Goal: Transaction & Acquisition: Book appointment/travel/reservation

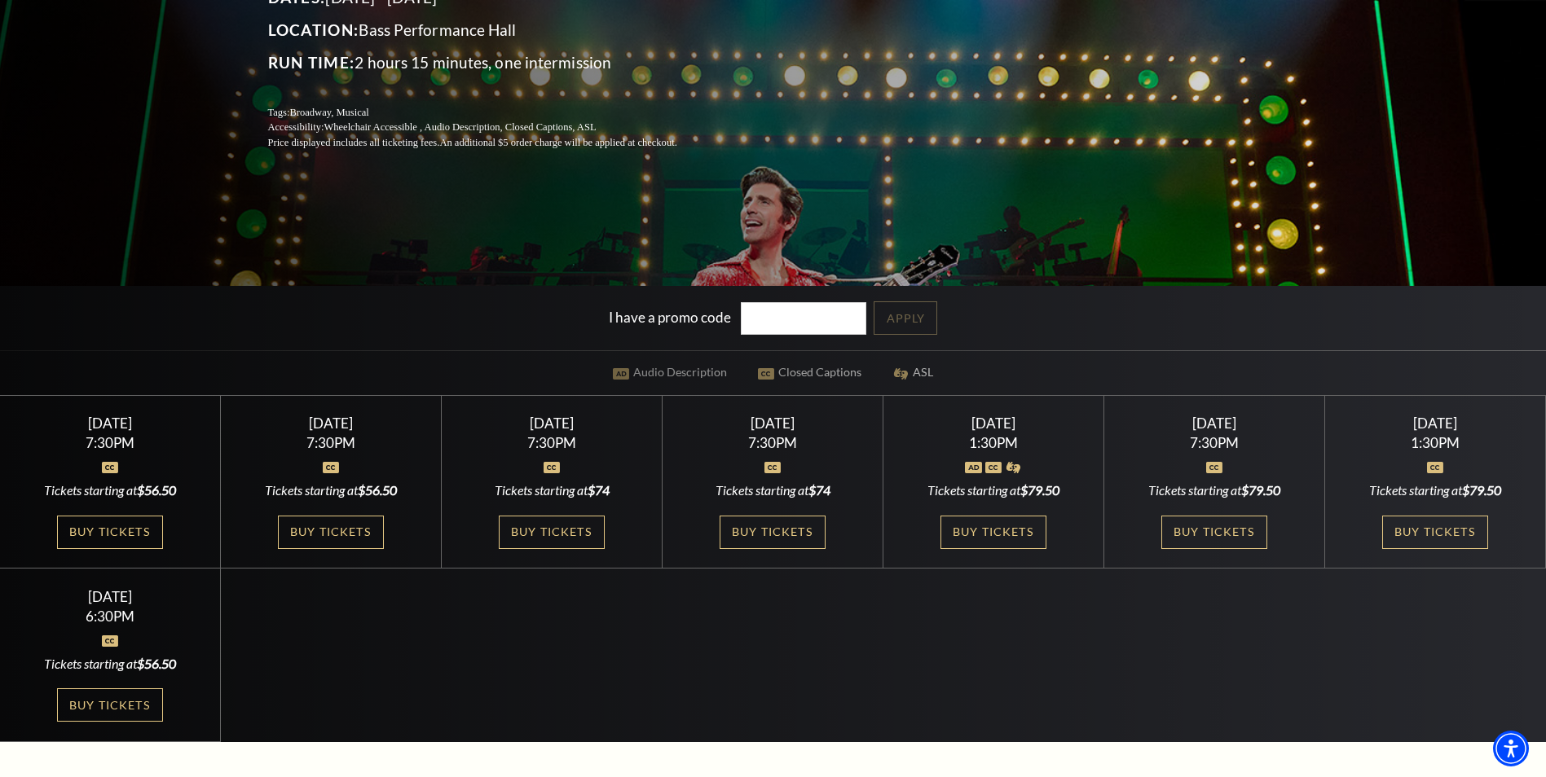
scroll to position [407, 0]
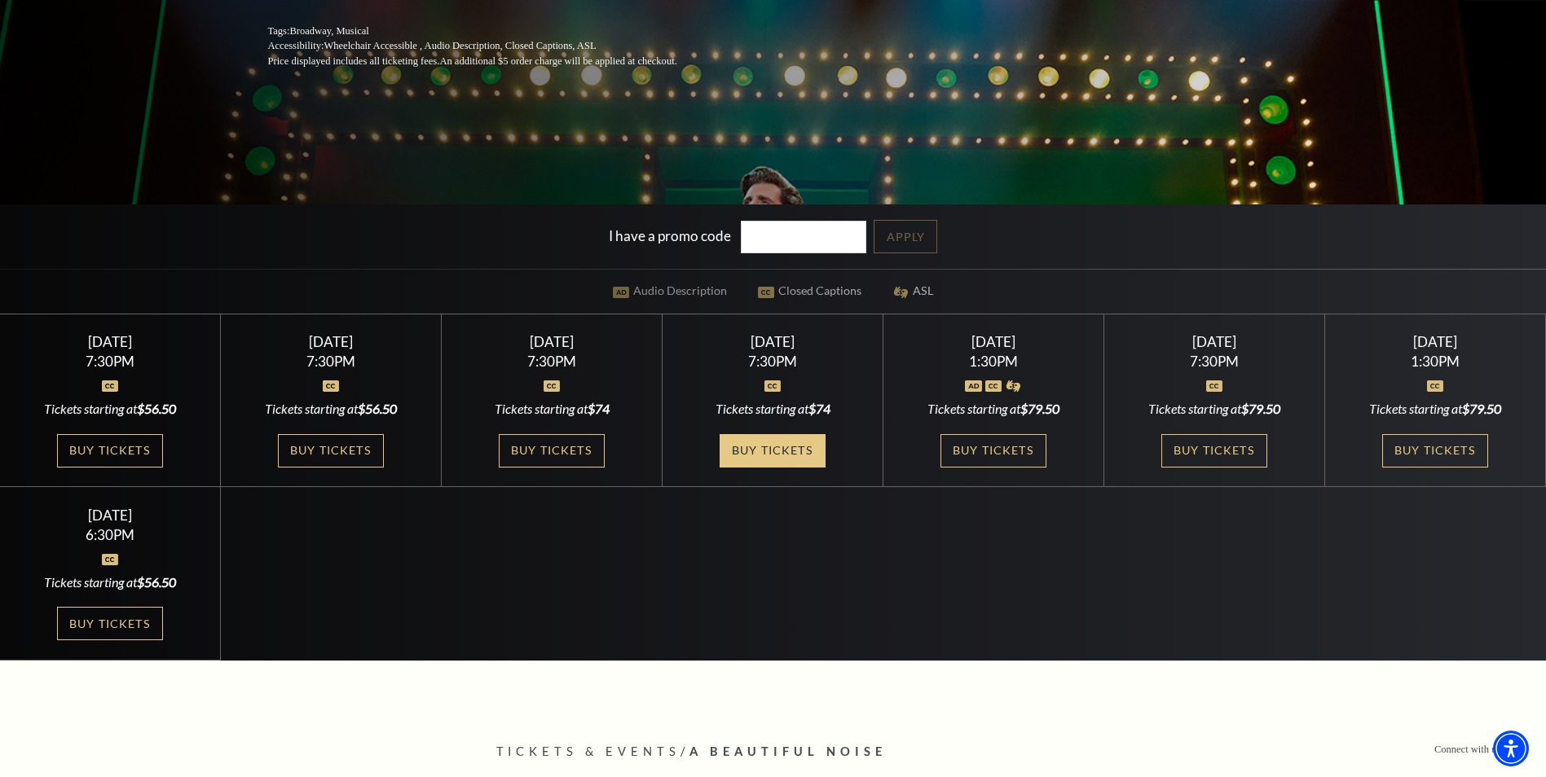
click at [772, 454] on link "Buy Tickets" at bounding box center [772, 450] width 106 height 33
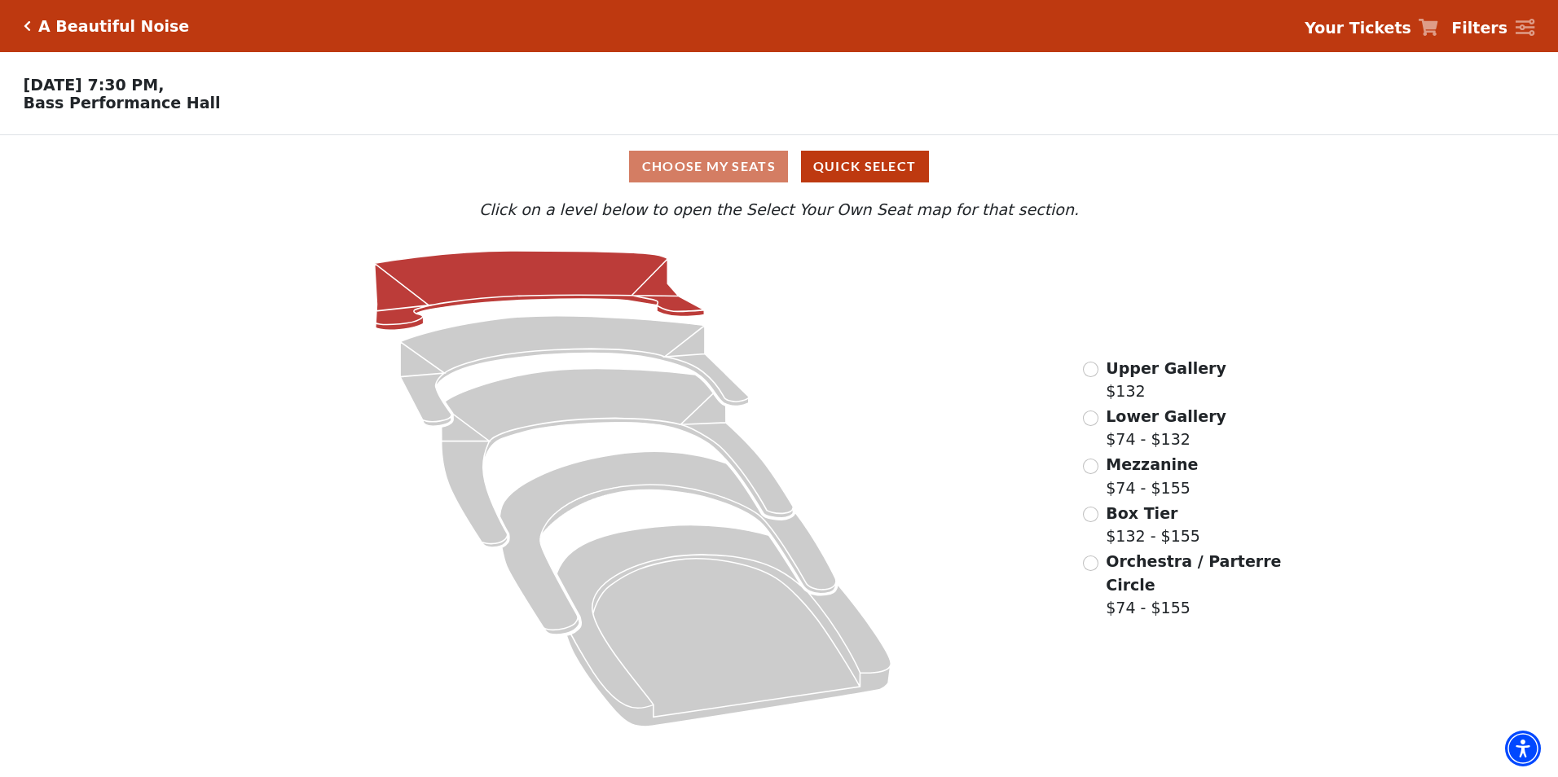
click at [618, 265] on icon at bounding box center [540, 290] width 330 height 79
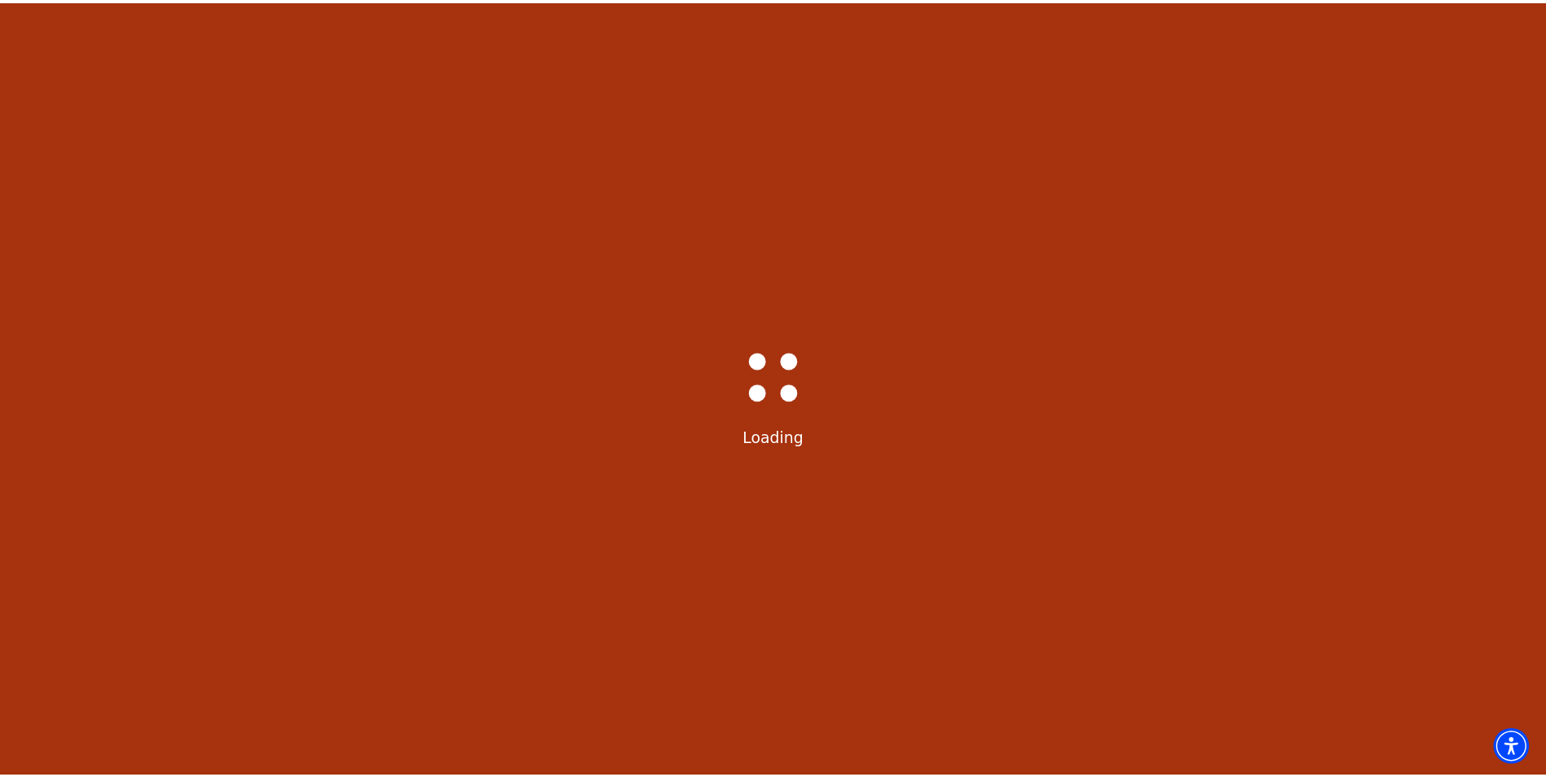
scroll to position [76, 0]
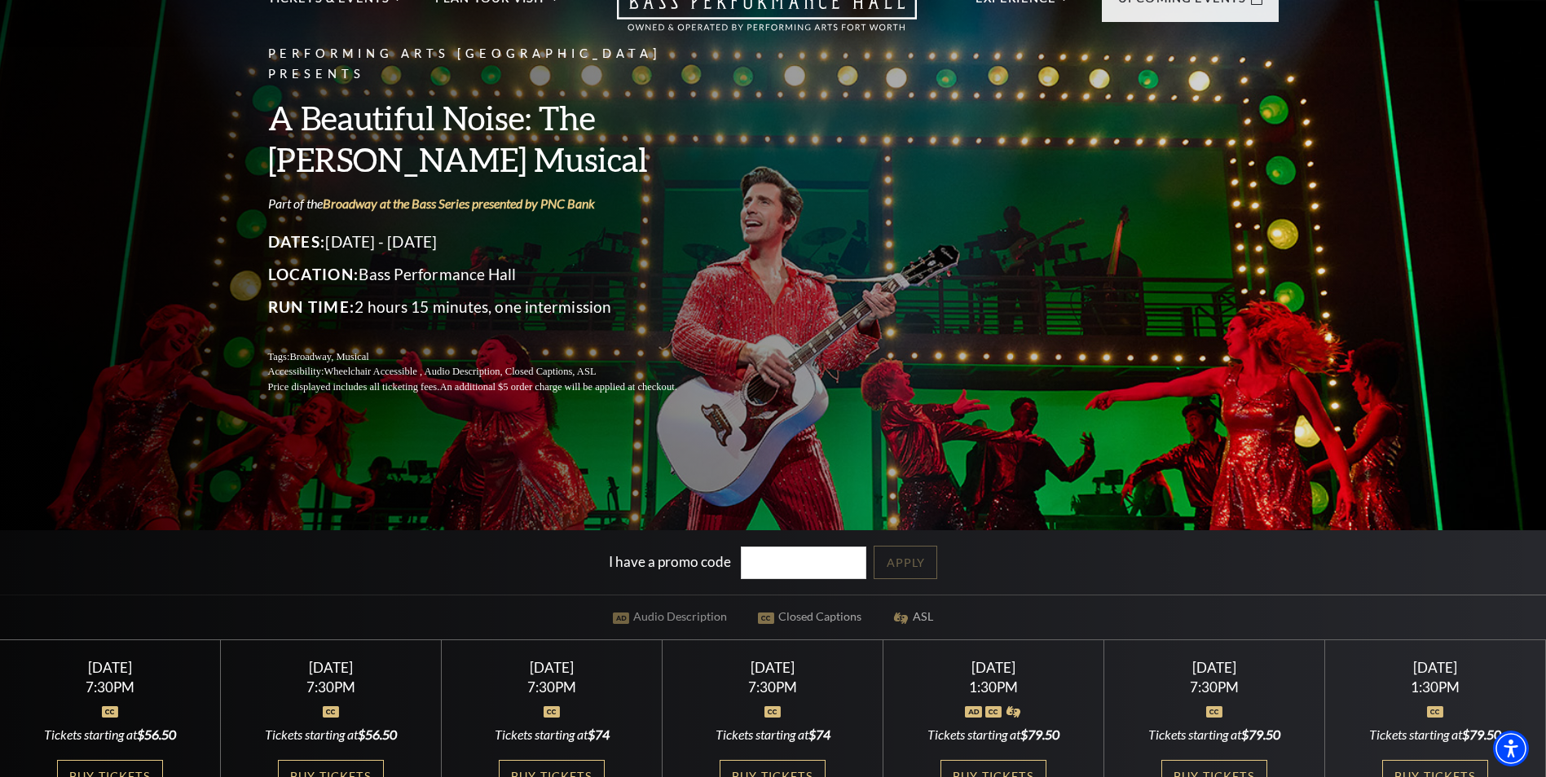
scroll to position [326, 0]
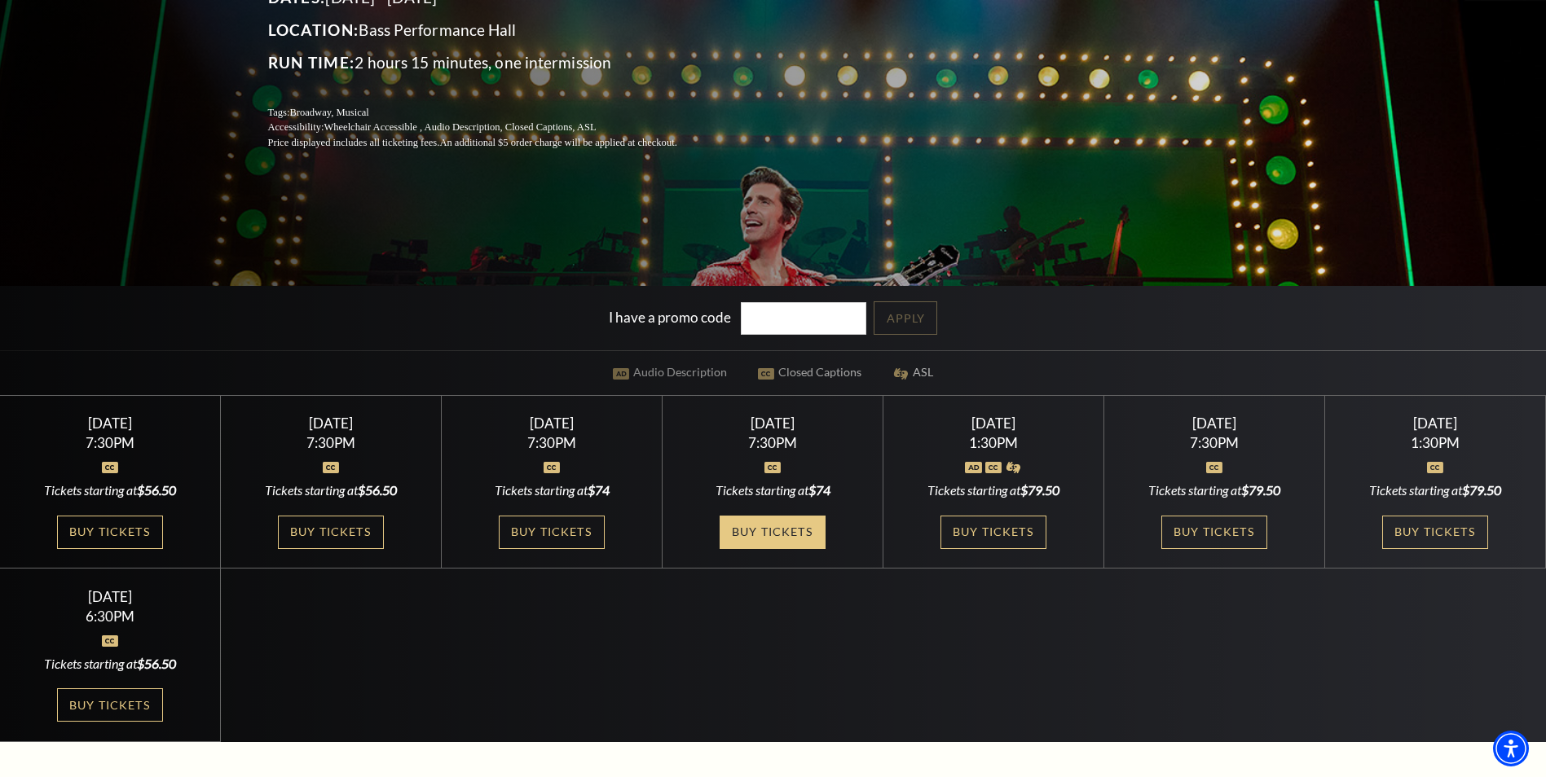
click at [799, 533] on link "Buy Tickets" at bounding box center [772, 532] width 106 height 33
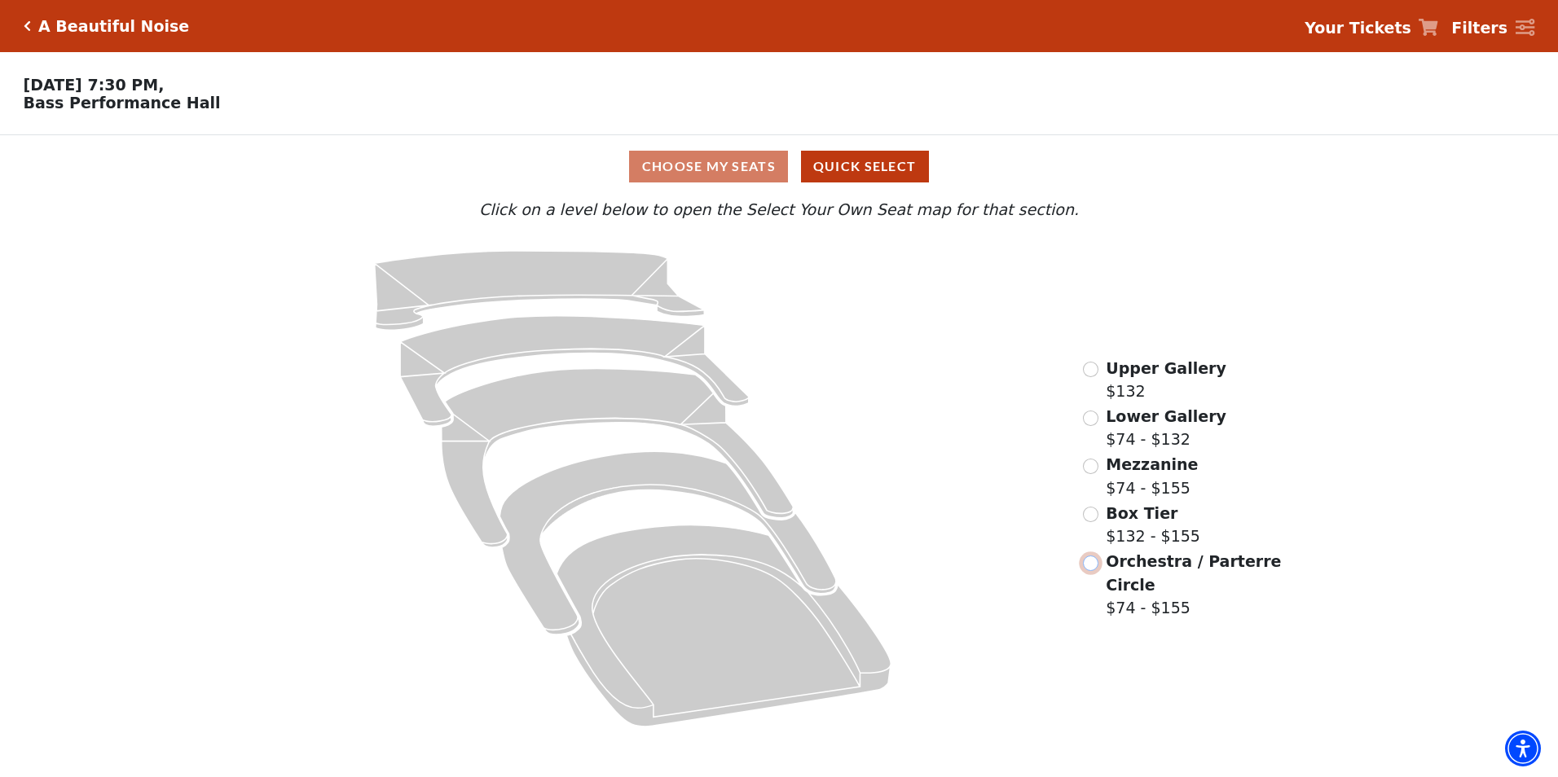
click at [1087, 569] on input "Orchestra / Parterre Circle$74 - $155\a" at bounding box center [1090, 563] width 15 height 15
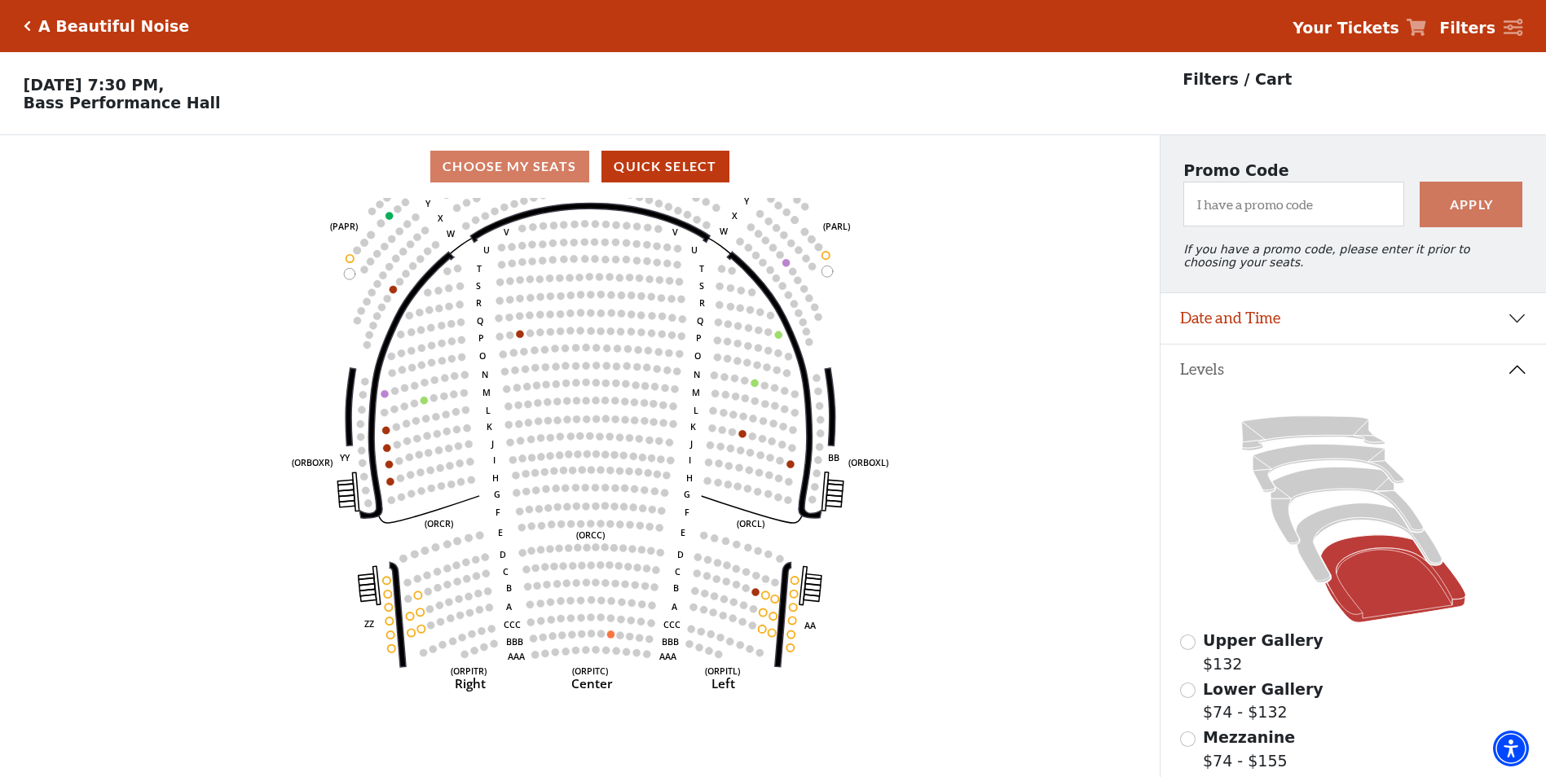
drag, startPoint x: 626, startPoint y: 455, endPoint x: 643, endPoint y: 376, distance: 80.9
click at [641, 369] on icon "Left (ORPITL) Right (ORPITR) Center (ORPITC) ZZ AA YY BB ZA ZA (ORCL) (ORCR) (O…" at bounding box center [579, 493] width 1043 height 590
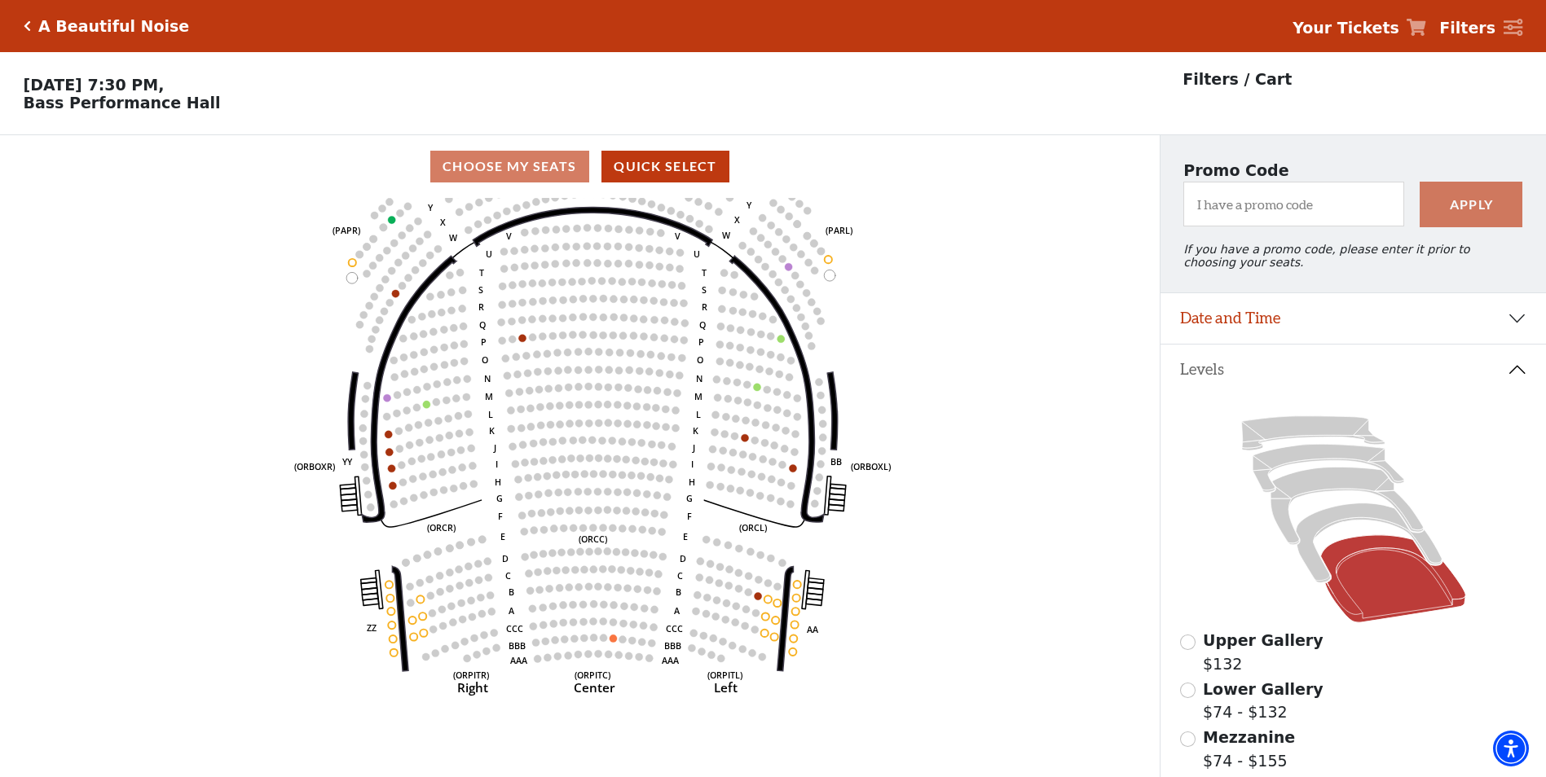
scroll to position [81, 0]
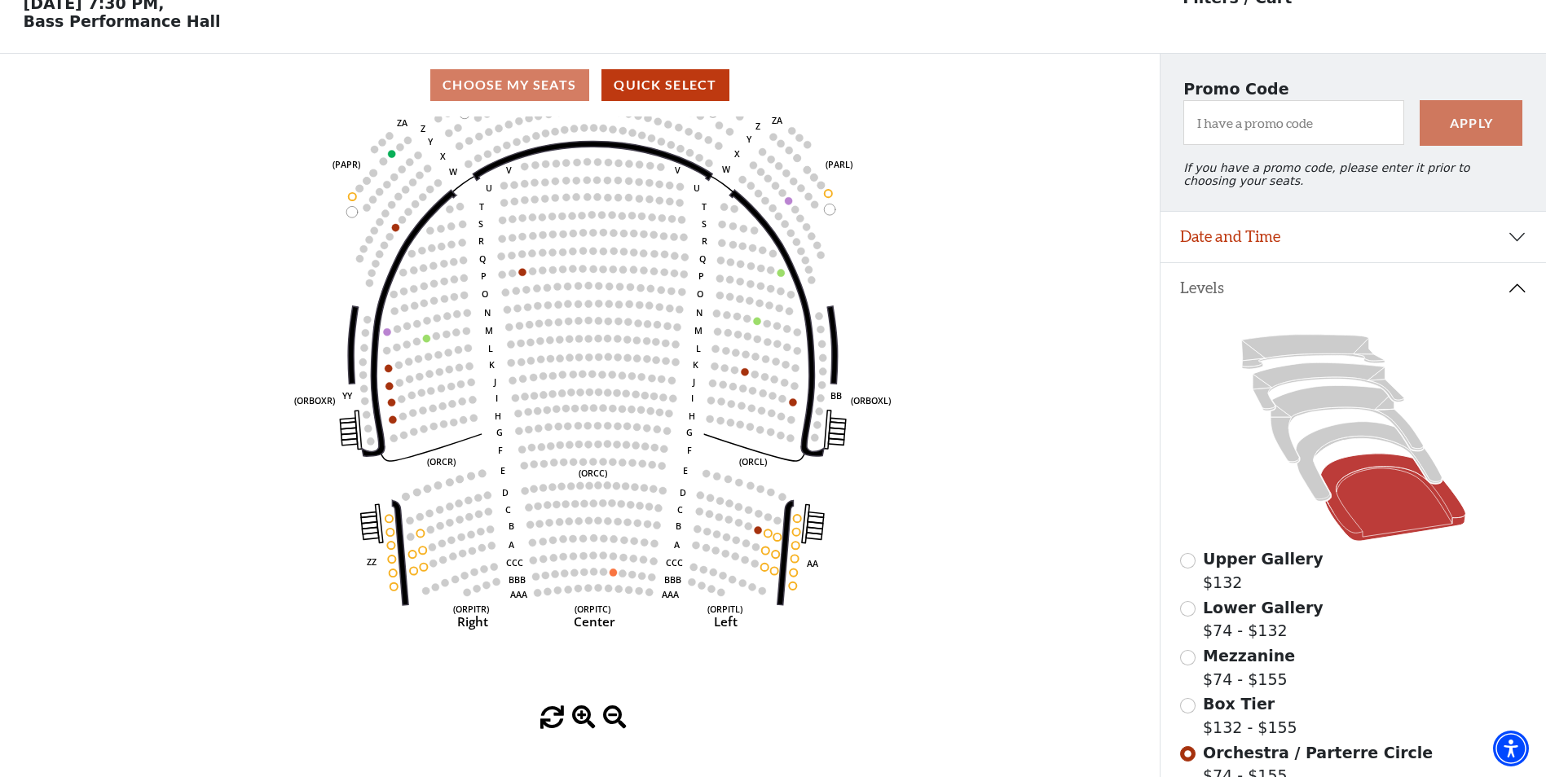
drag, startPoint x: 587, startPoint y: 570, endPoint x: 583, endPoint y: 587, distance: 17.6
click at [586, 585] on icon "Left (ORPITL) Right (ORPITR) Center (ORPITC) ZZ AA YY BB ZA ZA (ORCL) (ORCR) (O…" at bounding box center [579, 412] width 1043 height 590
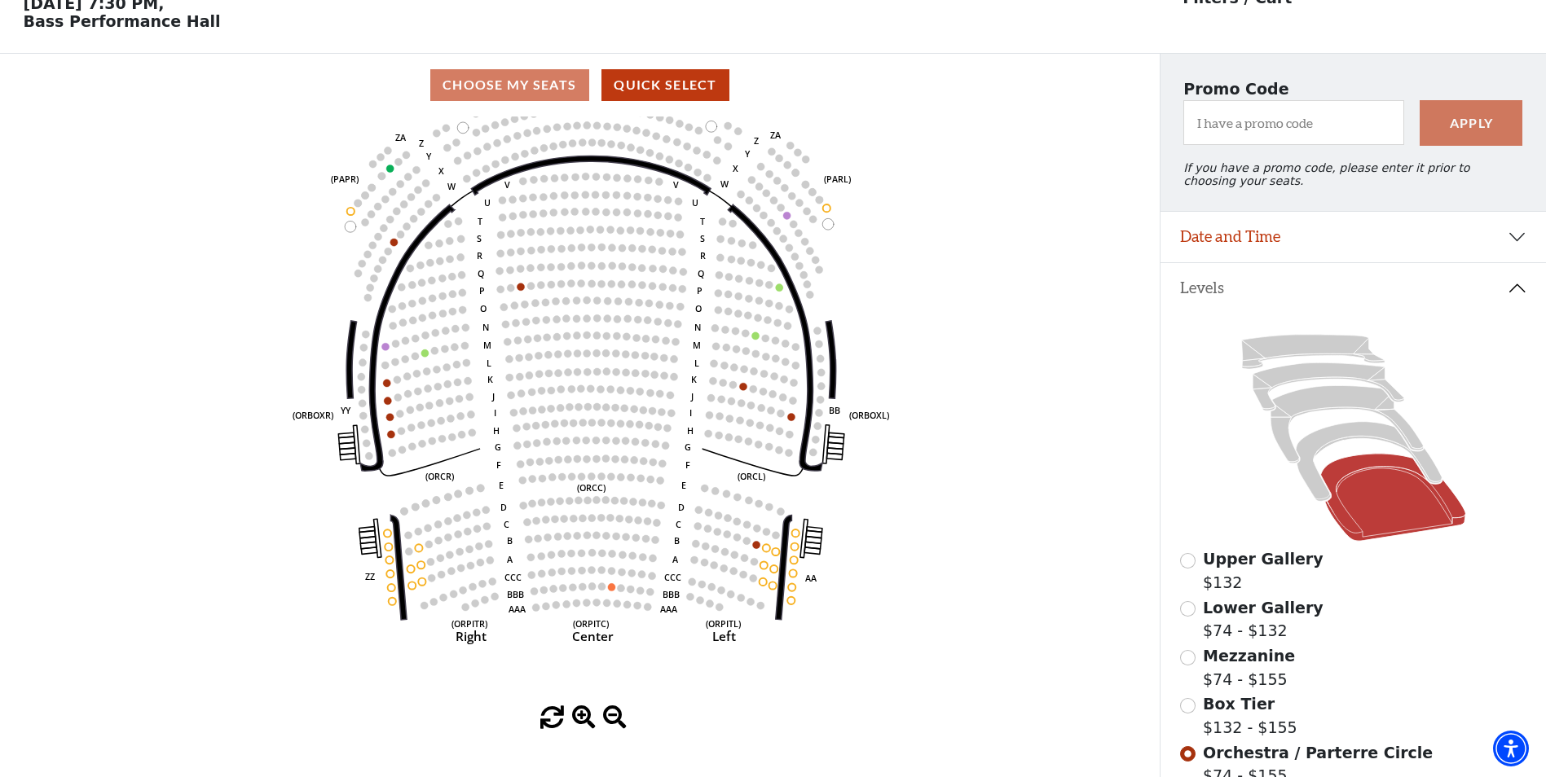
scroll to position [163, 0]
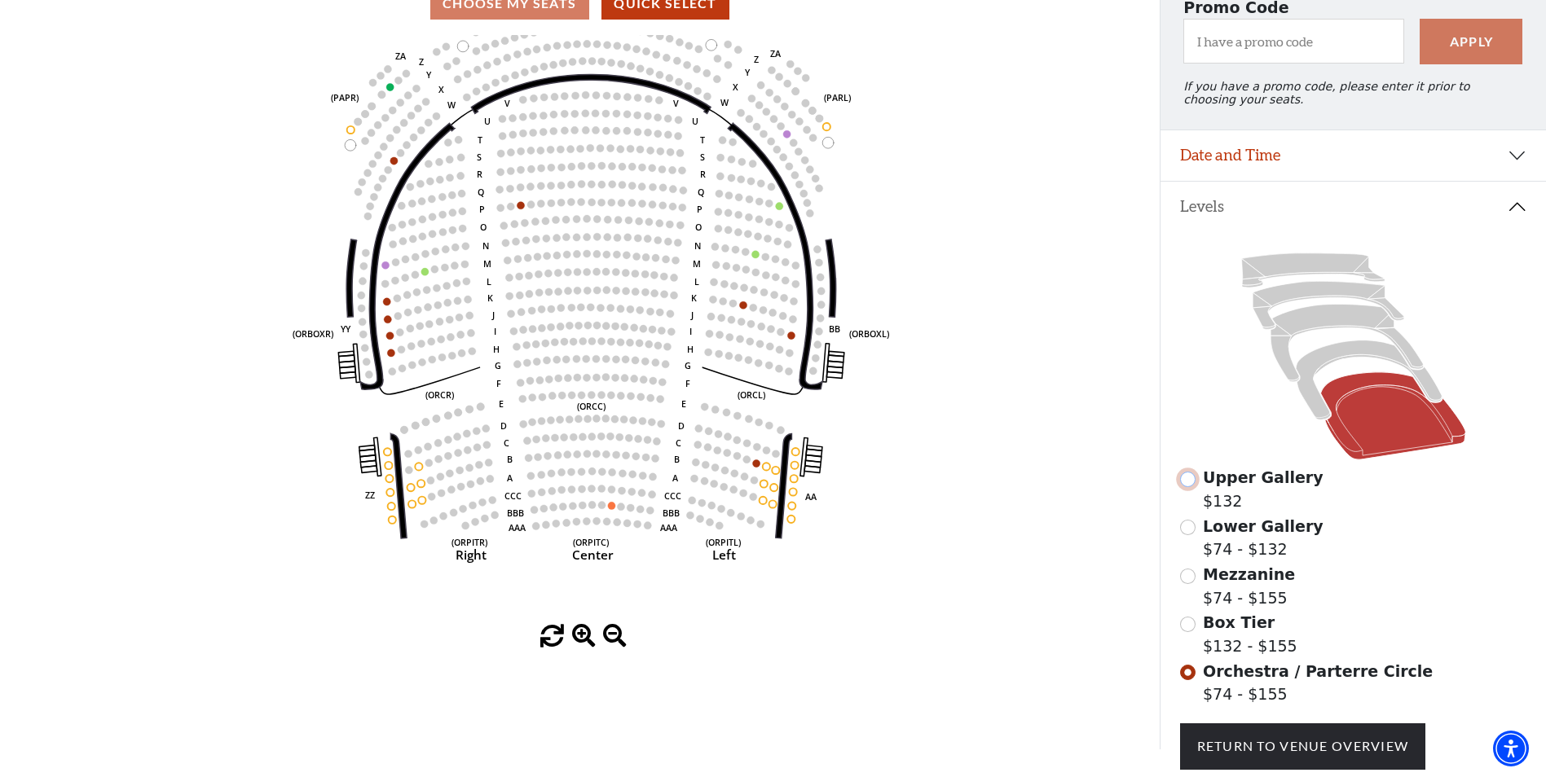
click at [1181, 487] on input "Upper Gallery$132\a" at bounding box center [1187, 479] width 15 height 15
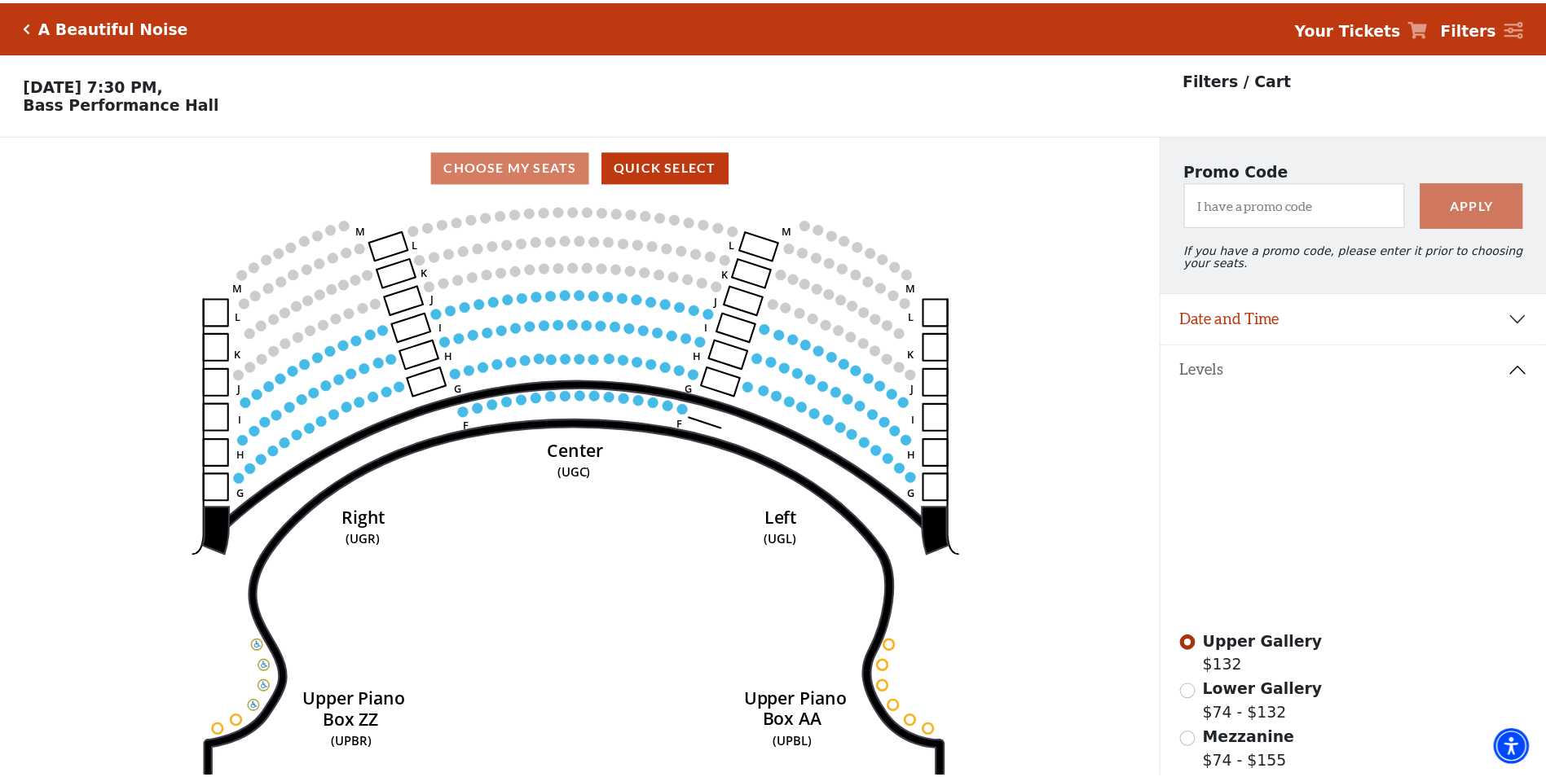
scroll to position [76, 0]
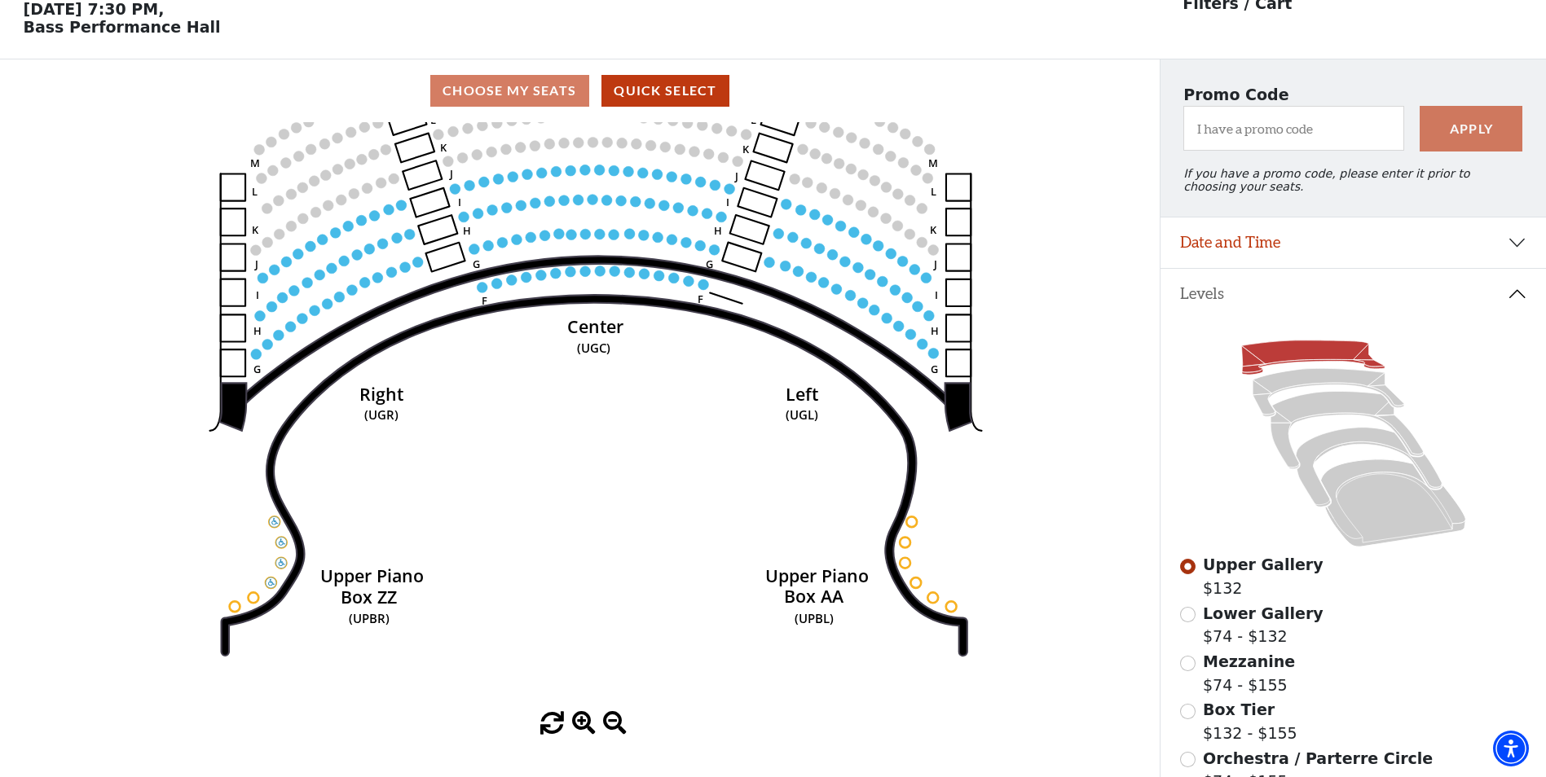
drag, startPoint x: 355, startPoint y: 366, endPoint x: 381, endPoint y: 407, distance: 48.6
click at [381, 405] on icon "Center (UGC) Right (UGR) Left (UGL) Upper Piano Box ZZ (UPBR) Upper Piano Box A…" at bounding box center [579, 417] width 1043 height 590
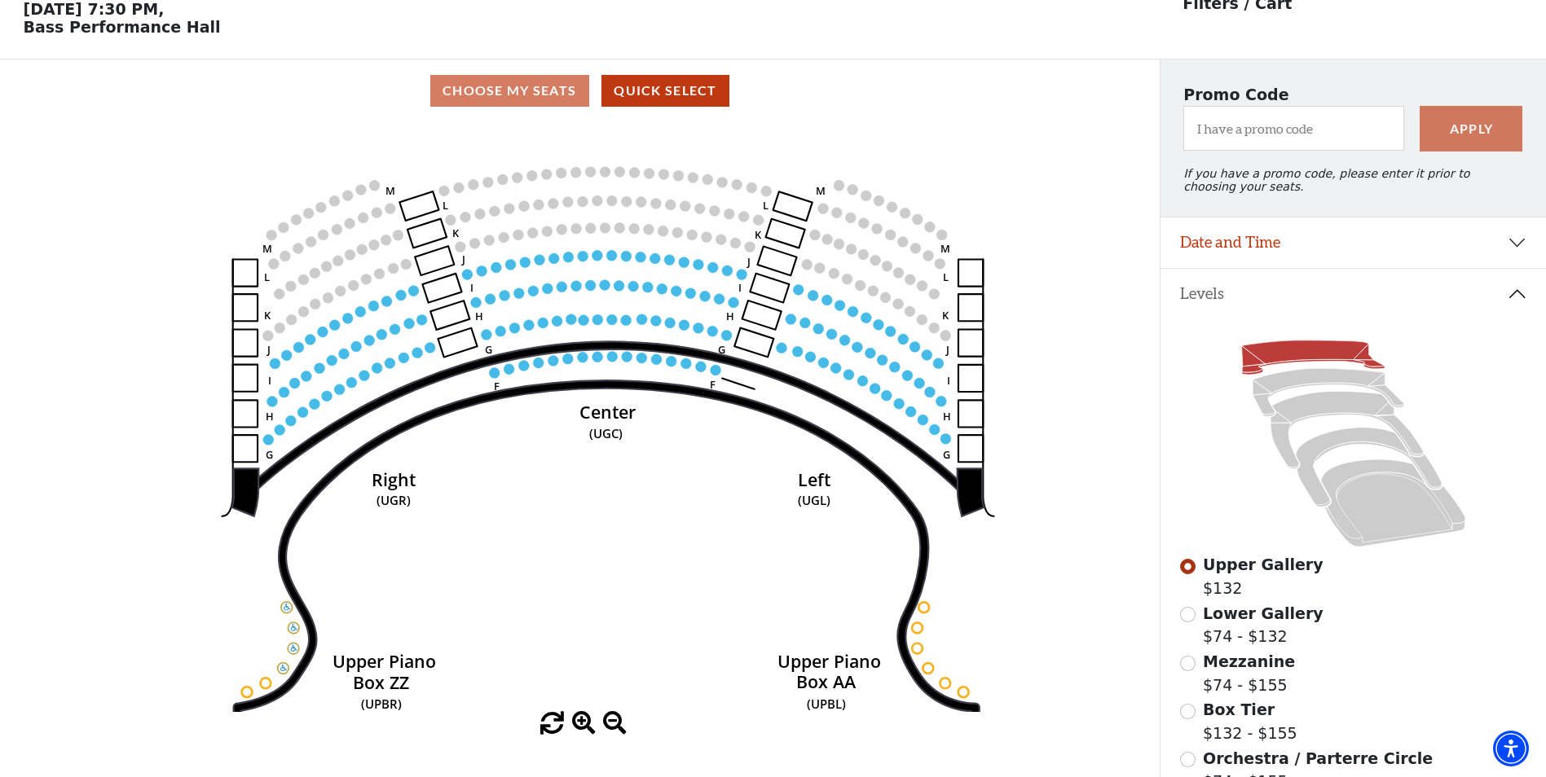
drag, startPoint x: 372, startPoint y: 332, endPoint x: 375, endPoint y: 360, distance: 28.7
click at [375, 358] on icon "Center (UGC) Right (UGR) Left (UGL) Upper Piano Box ZZ (UPBR) Upper Piano Box A…" at bounding box center [579, 417] width 1043 height 590
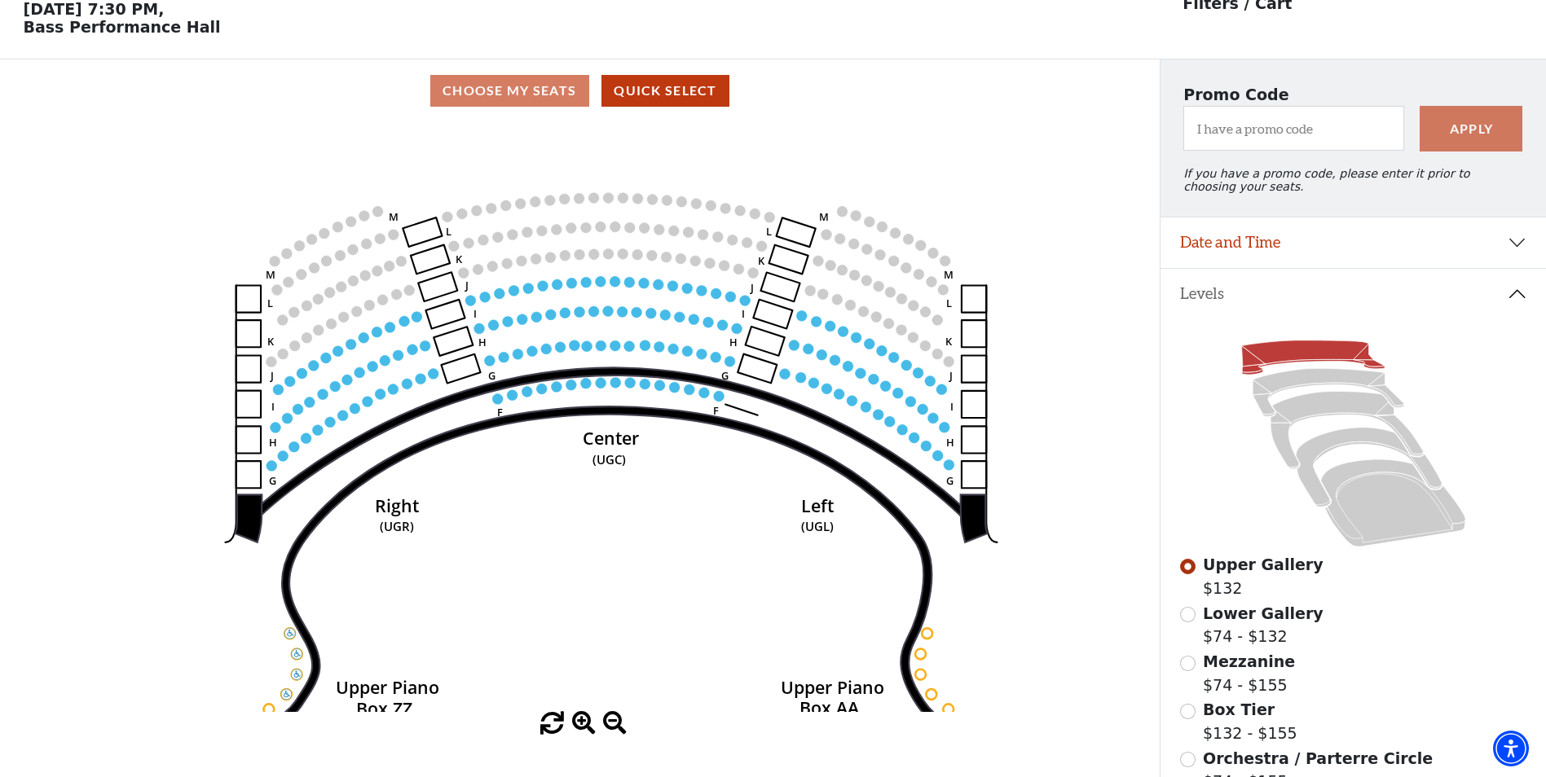
click at [1184, 613] on div "Upper Gallery $132 Lower Gallery $74 - $132 Mezzanine $74 - $155 Box Tier $132 …" at bounding box center [1352, 595] width 385 height 553
click at [1186, 622] on input "Lower Gallery$74 - $132\a" at bounding box center [1187, 614] width 15 height 15
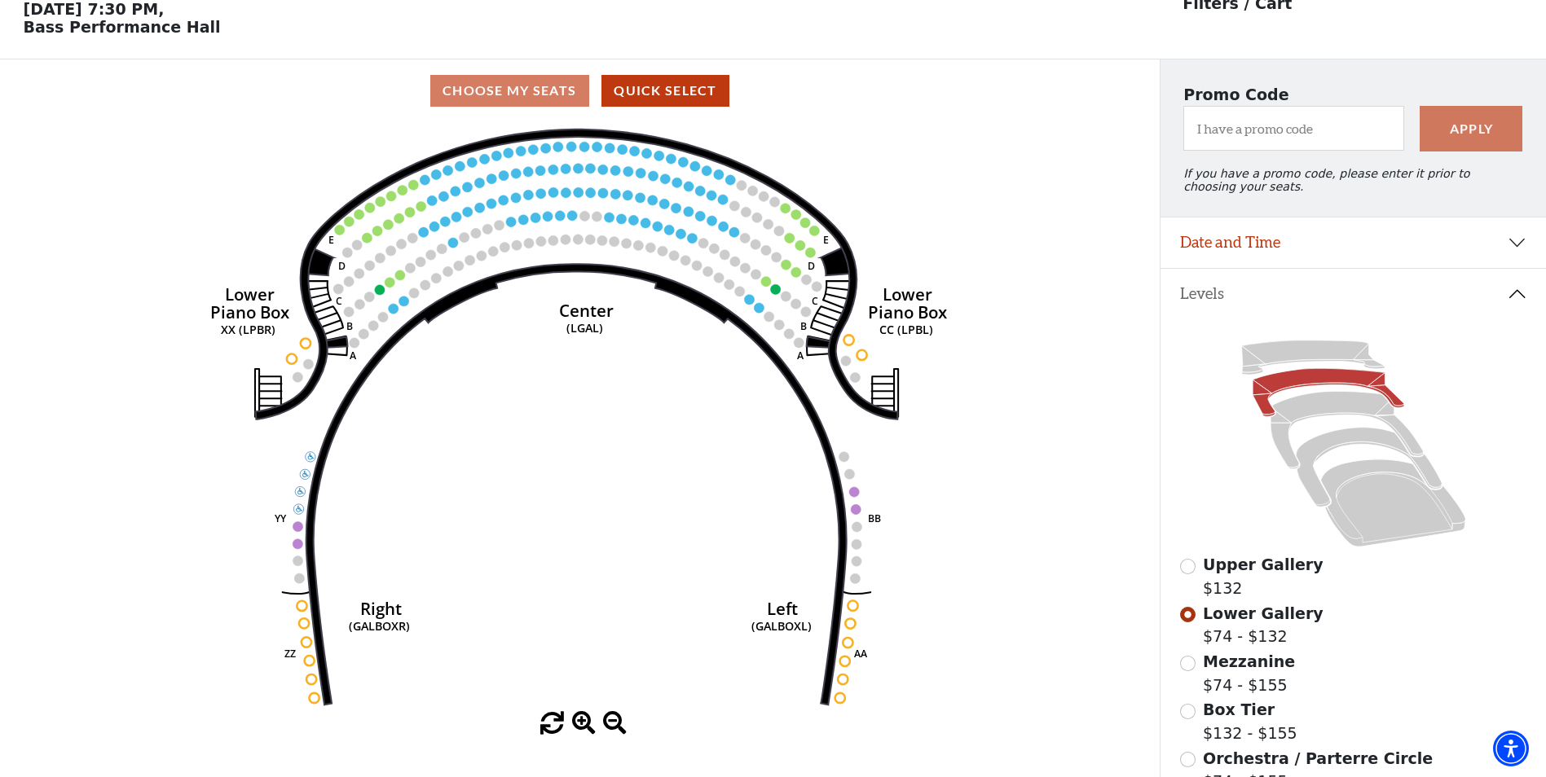
scroll to position [0, 0]
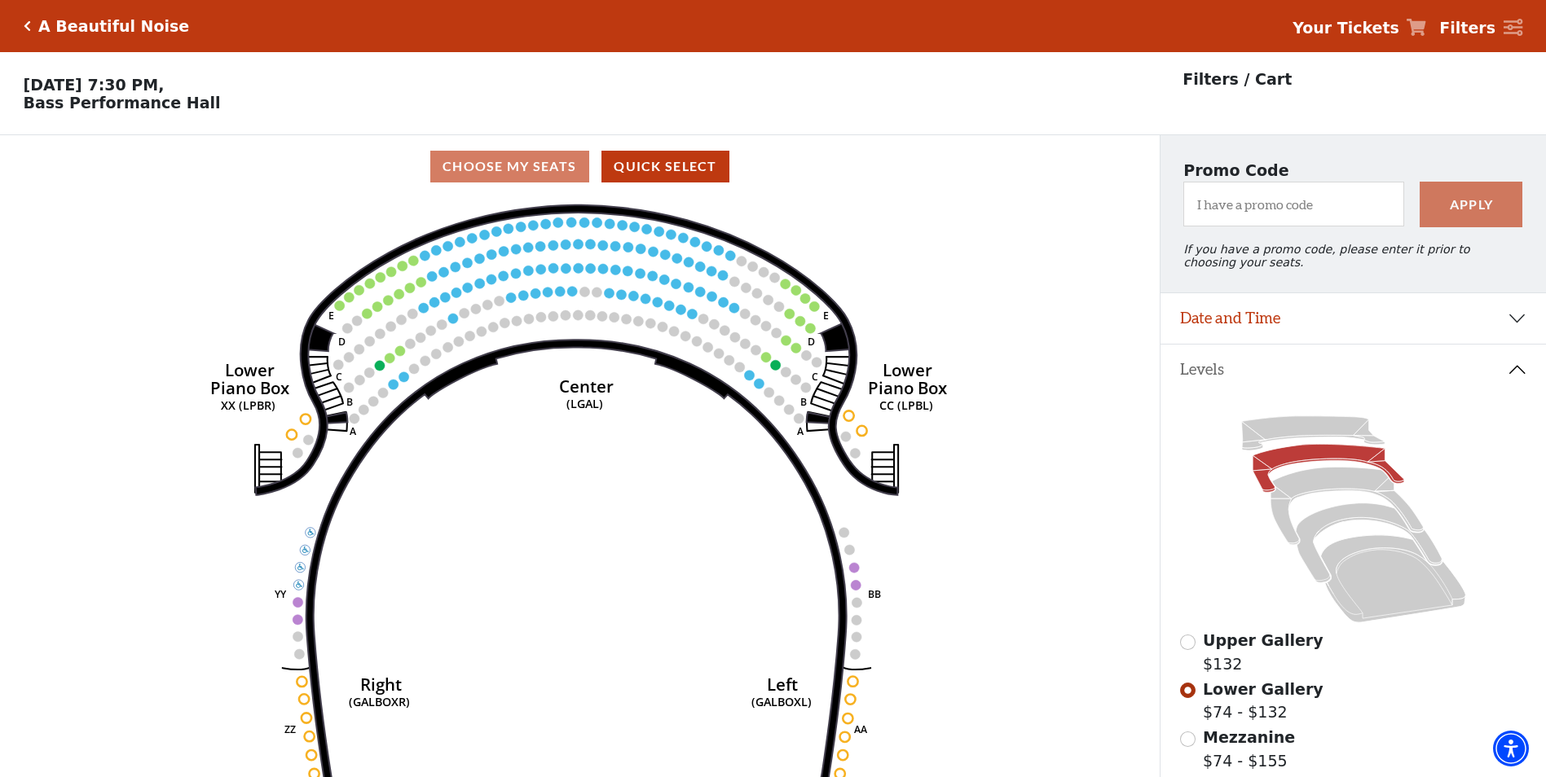
click at [980, 100] on p "Friday, October 31 at 7:30 PM, Bass Performance Hall" at bounding box center [579, 94] width 1159 height 36
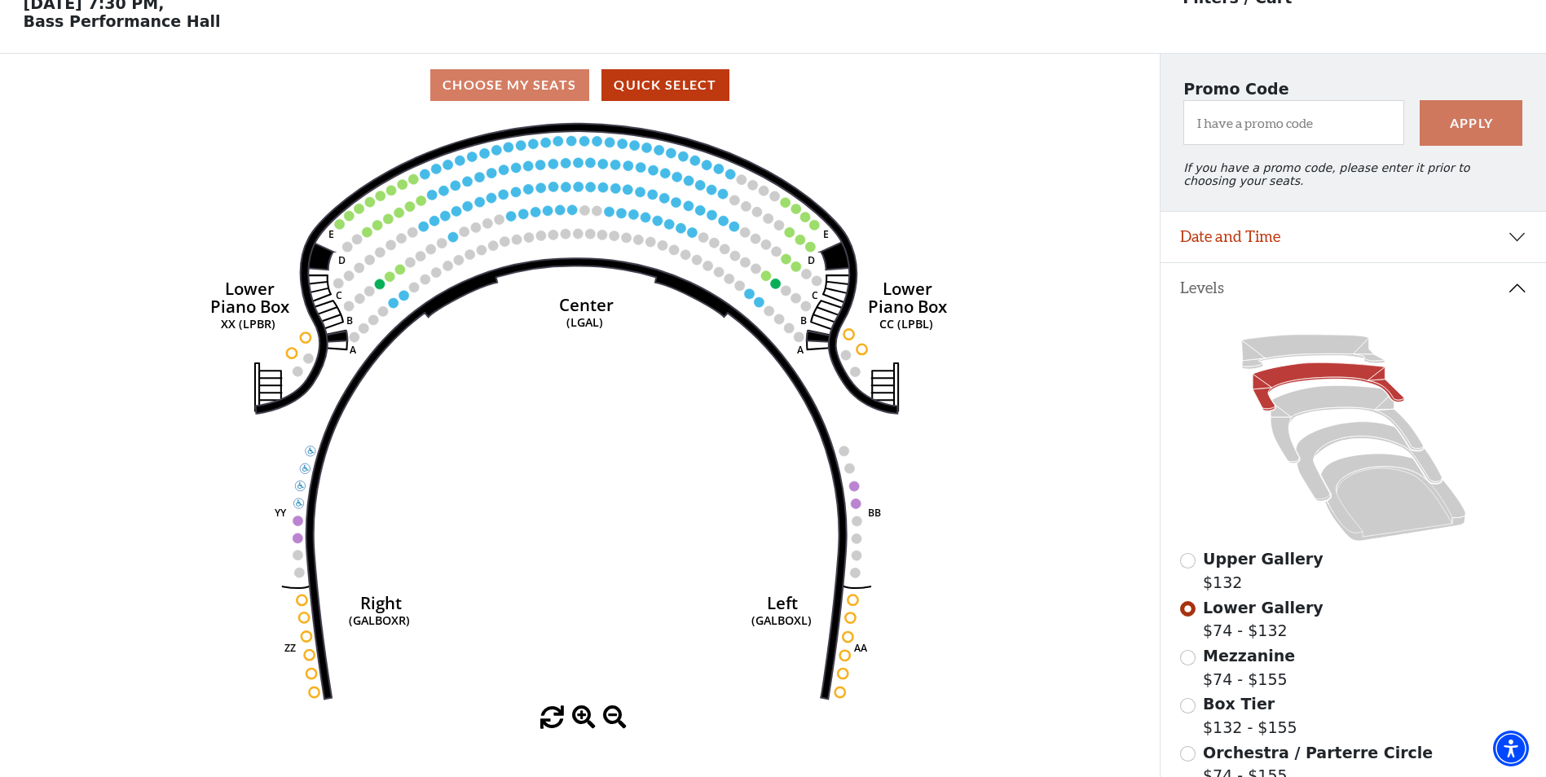
scroll to position [244, 0]
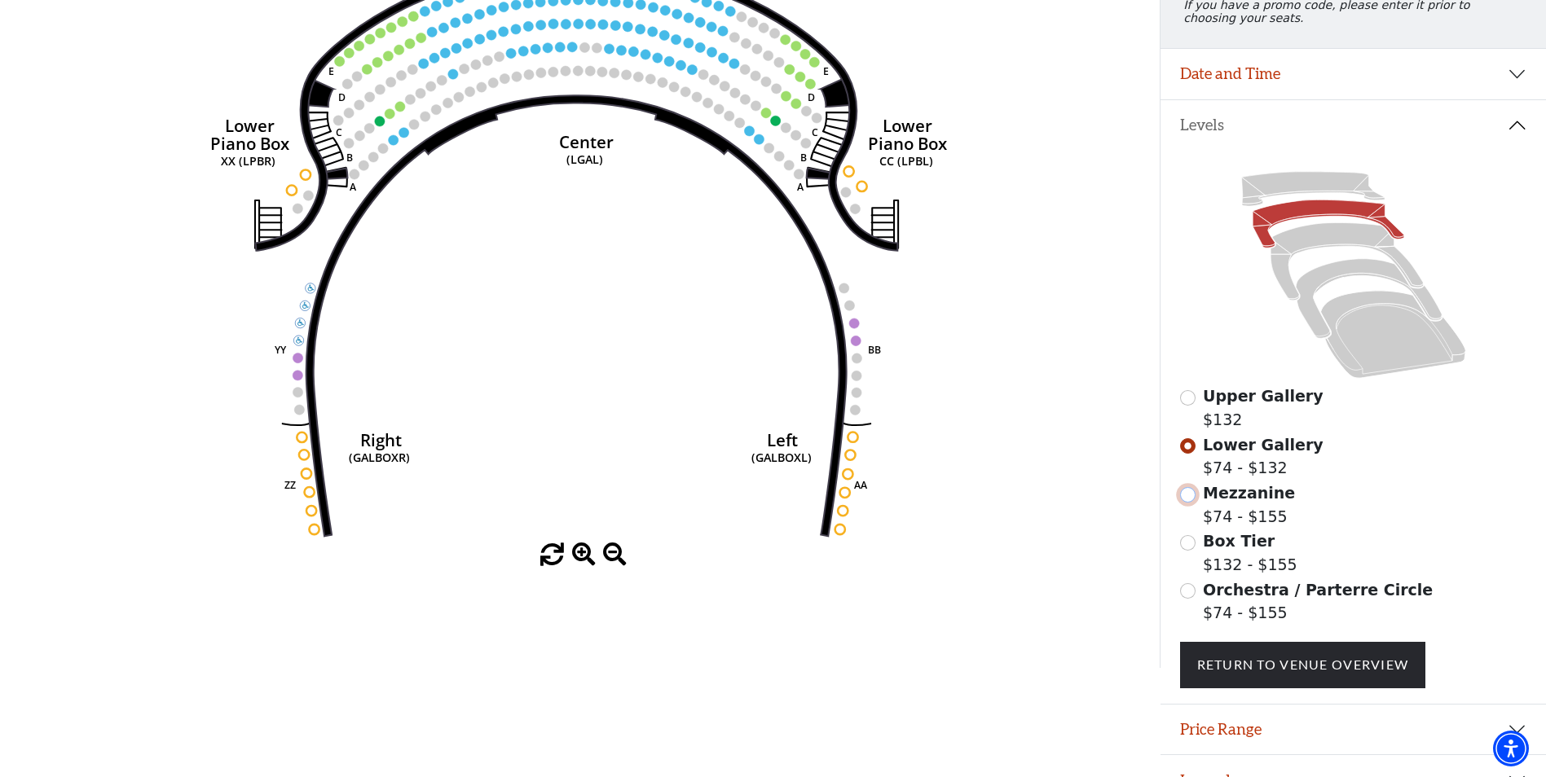
click at [1191, 503] on input "Mezzanine$74 - $155\a" at bounding box center [1187, 494] width 15 height 15
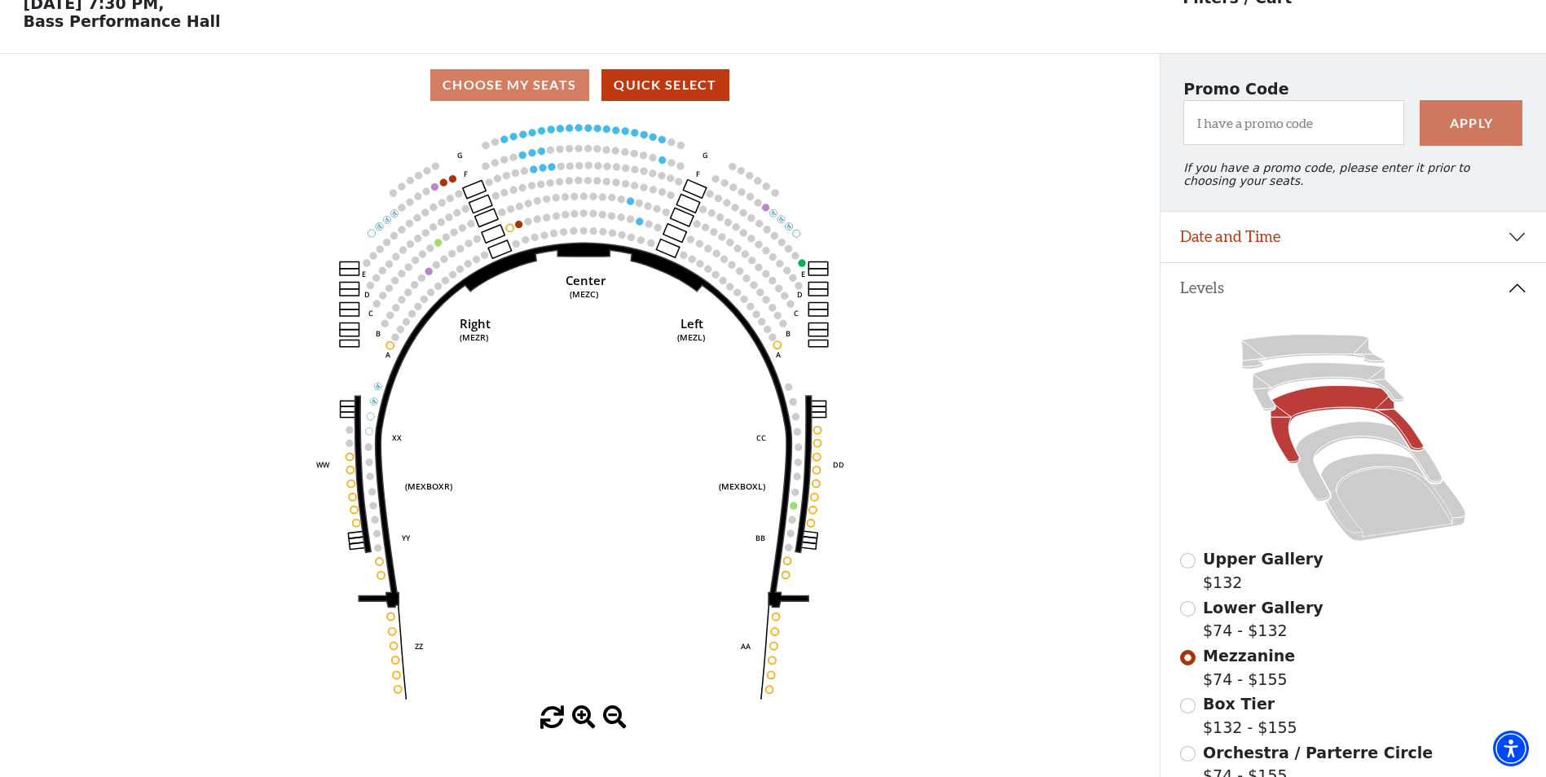
scroll to position [163, 0]
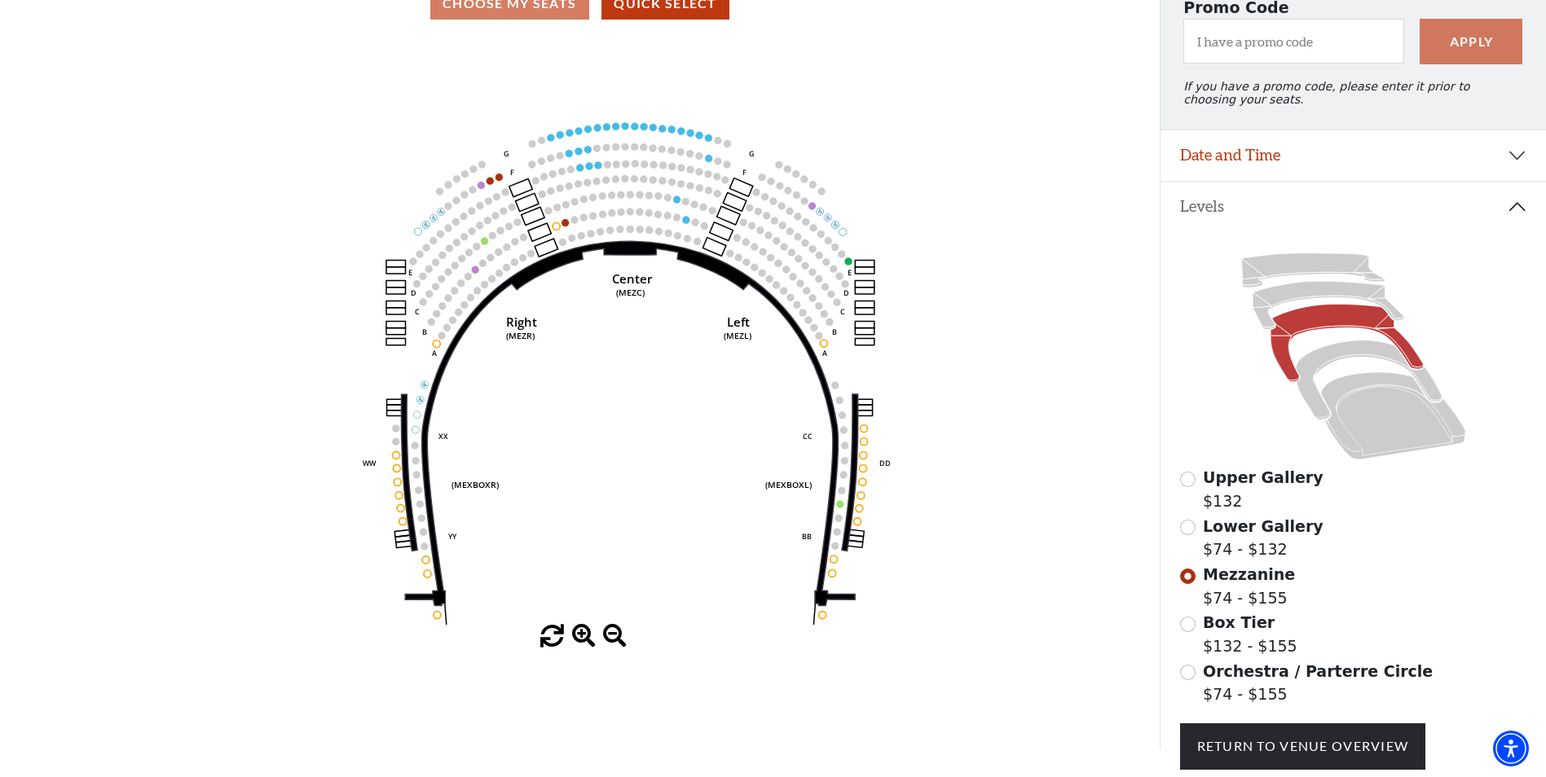
drag, startPoint x: 875, startPoint y: 475, endPoint x: 874, endPoint y: 491, distance: 16.3
click at [880, 497] on icon "Center (MEZC) Right (MEZR) Left (MEZL) (MEXBOXR) (MEXBOXL) XX WW CC DD YY BB ZZ…" at bounding box center [579, 330] width 1043 height 590
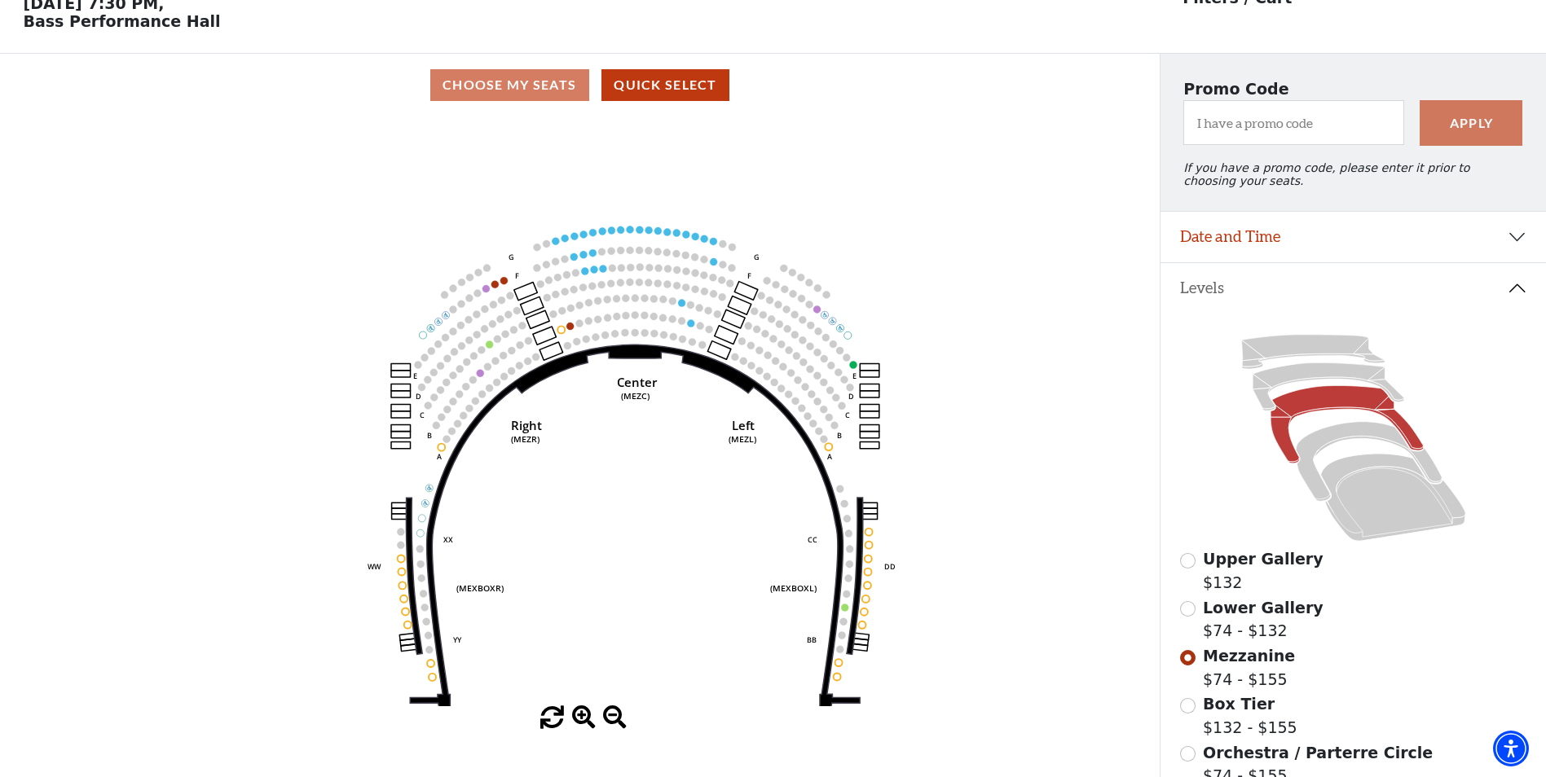
scroll to position [0, 0]
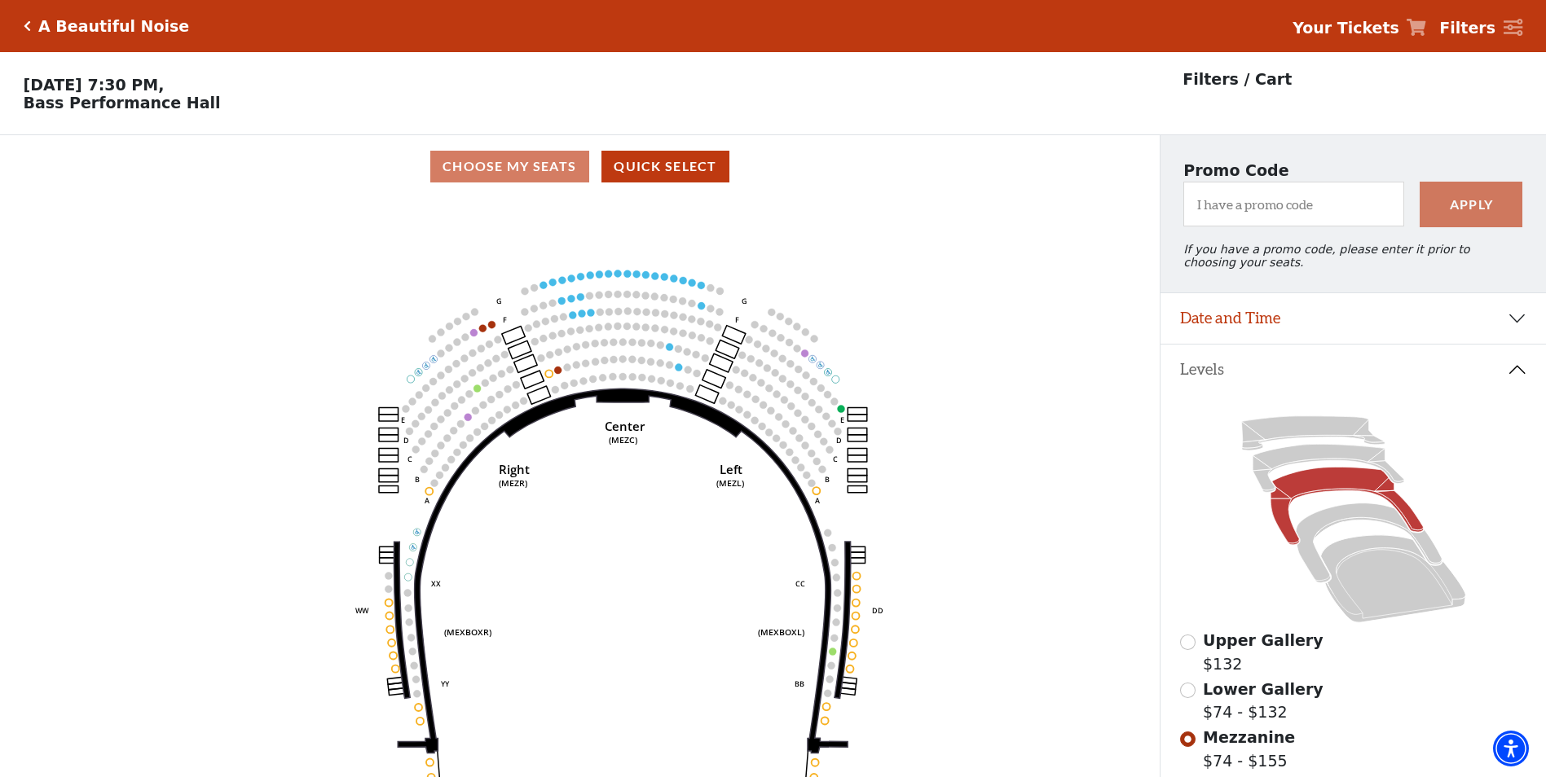
drag, startPoint x: 675, startPoint y: 406, endPoint x: 654, endPoint y: 348, distance: 61.6
click at [654, 348] on icon "Center (MEZC) Right (MEZR) Left (MEZL) (MEXBOXR) (MEXBOXL) XX WW CC DD YY BB ZZ…" at bounding box center [579, 493] width 1043 height 590
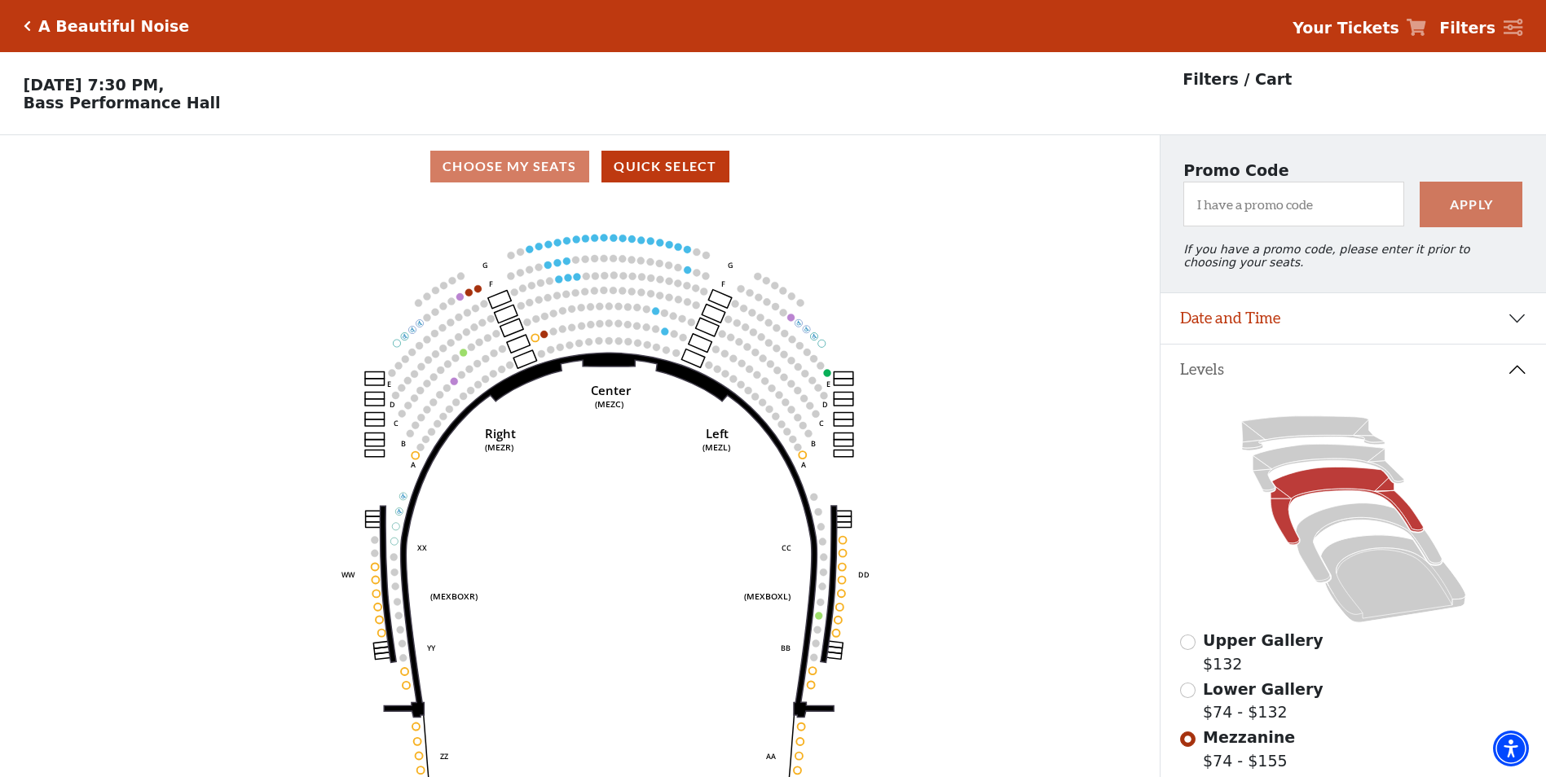
drag, startPoint x: 652, startPoint y: 350, endPoint x: 654, endPoint y: 359, distance: 9.3
click at [653, 356] on icon "Center (MEZC) Right (MEZR) Left (MEZL) (MEXBOXR) (MEXBOXL) XX WW CC DD YY BB ZZ…" at bounding box center [579, 493] width 1043 height 590
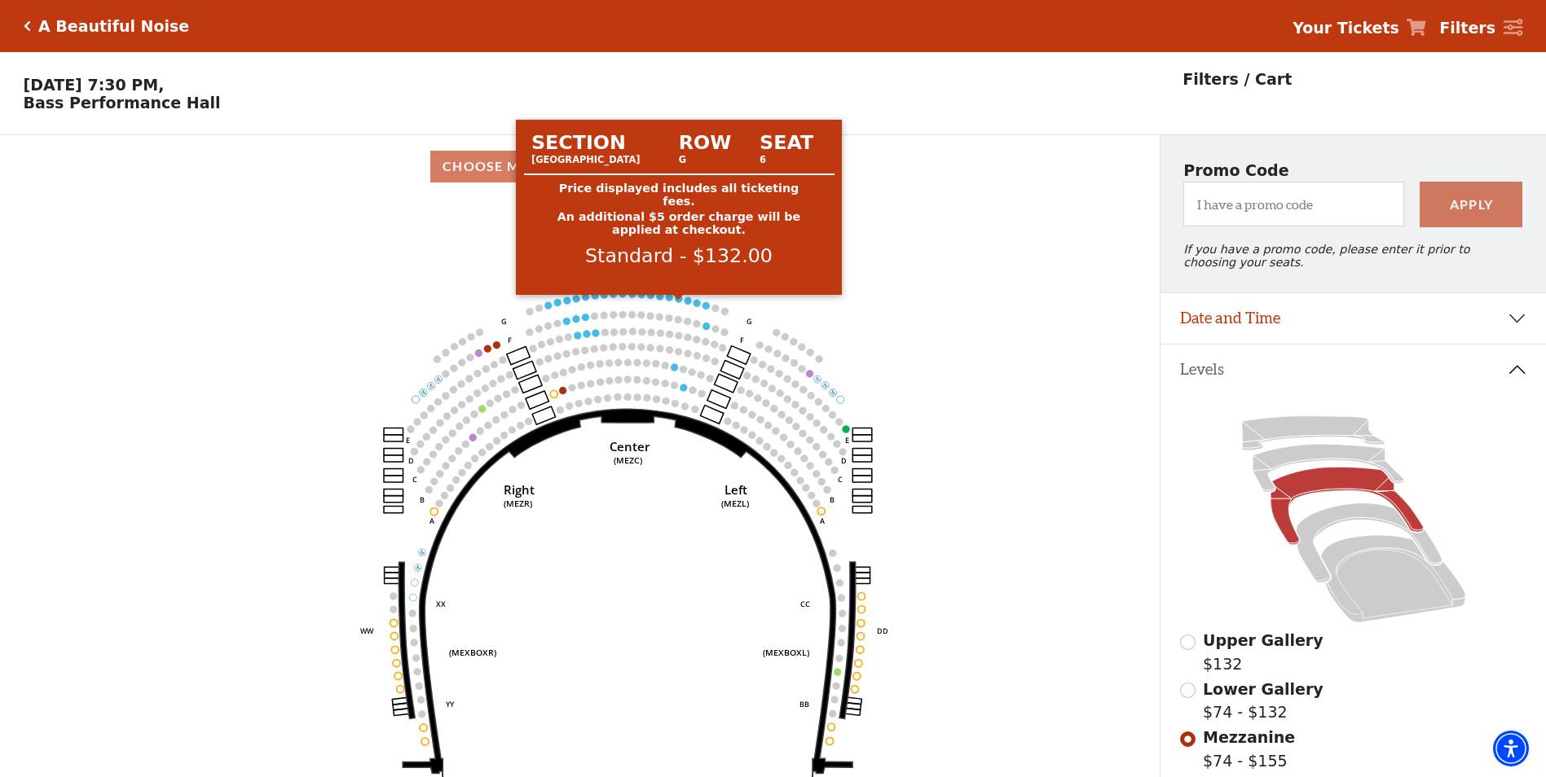
click at [681, 302] on circle at bounding box center [678, 298] width 7 height 7
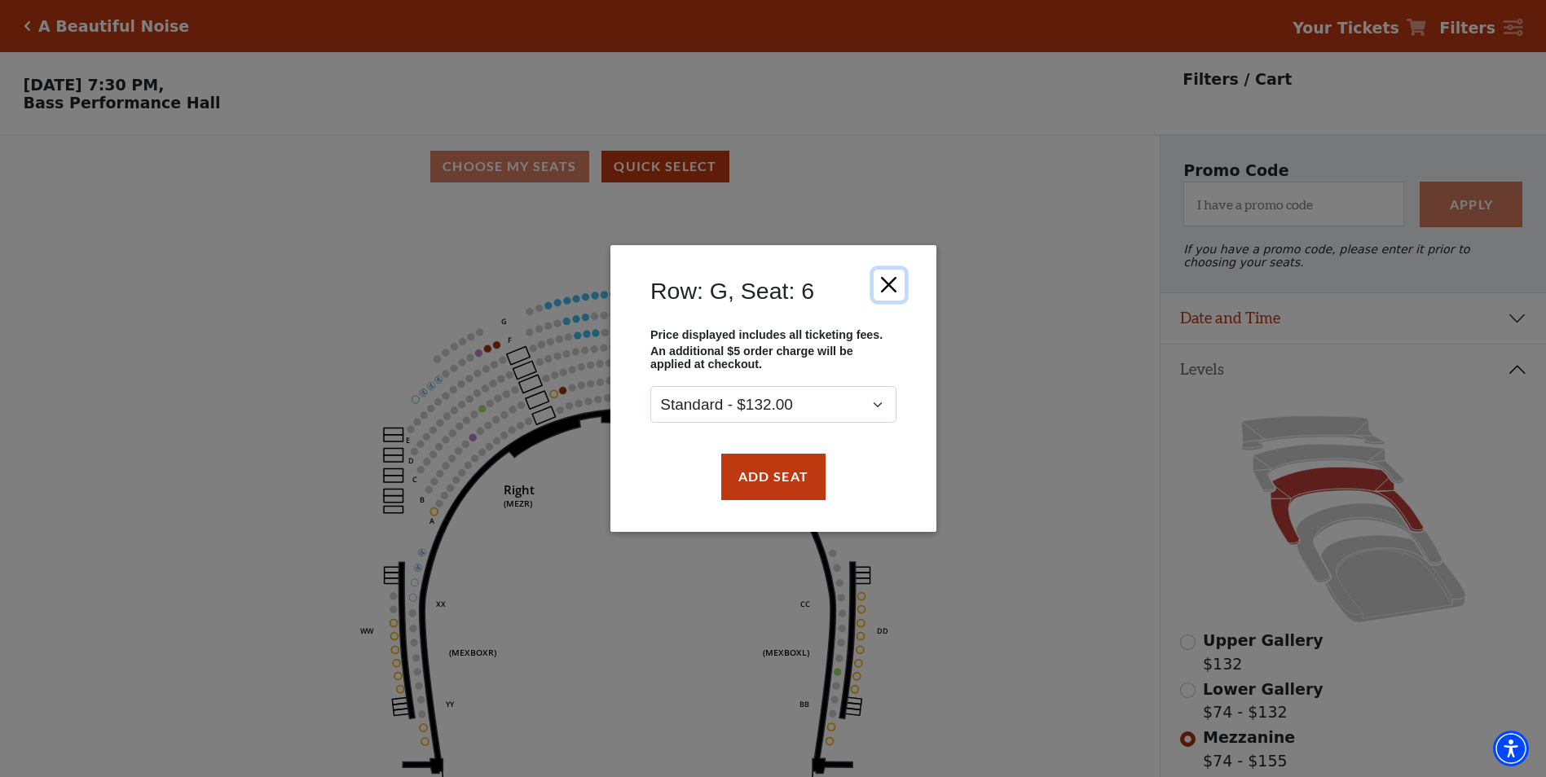
click at [883, 284] on button "Close" at bounding box center [888, 285] width 31 height 31
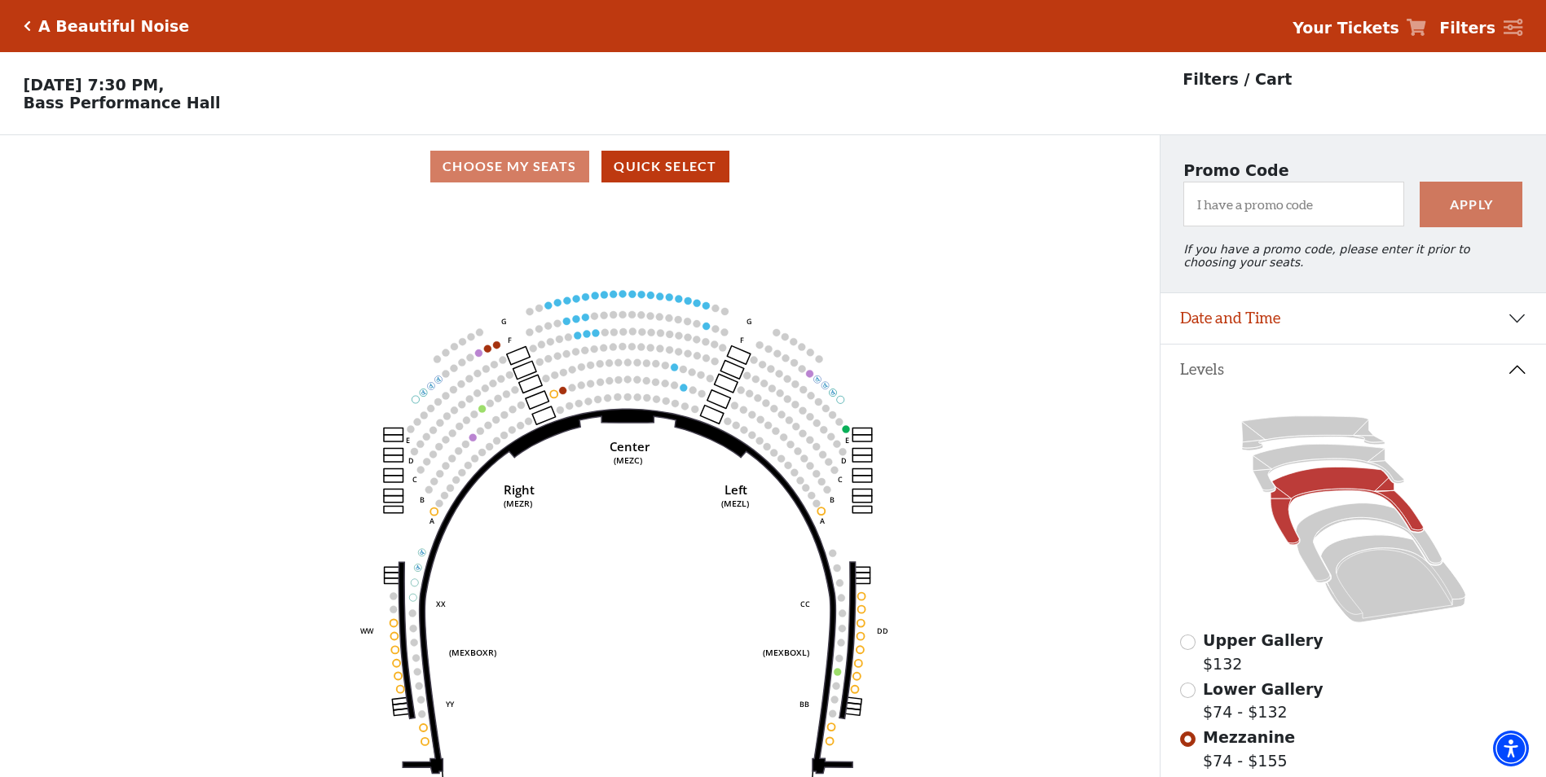
scroll to position [81, 0]
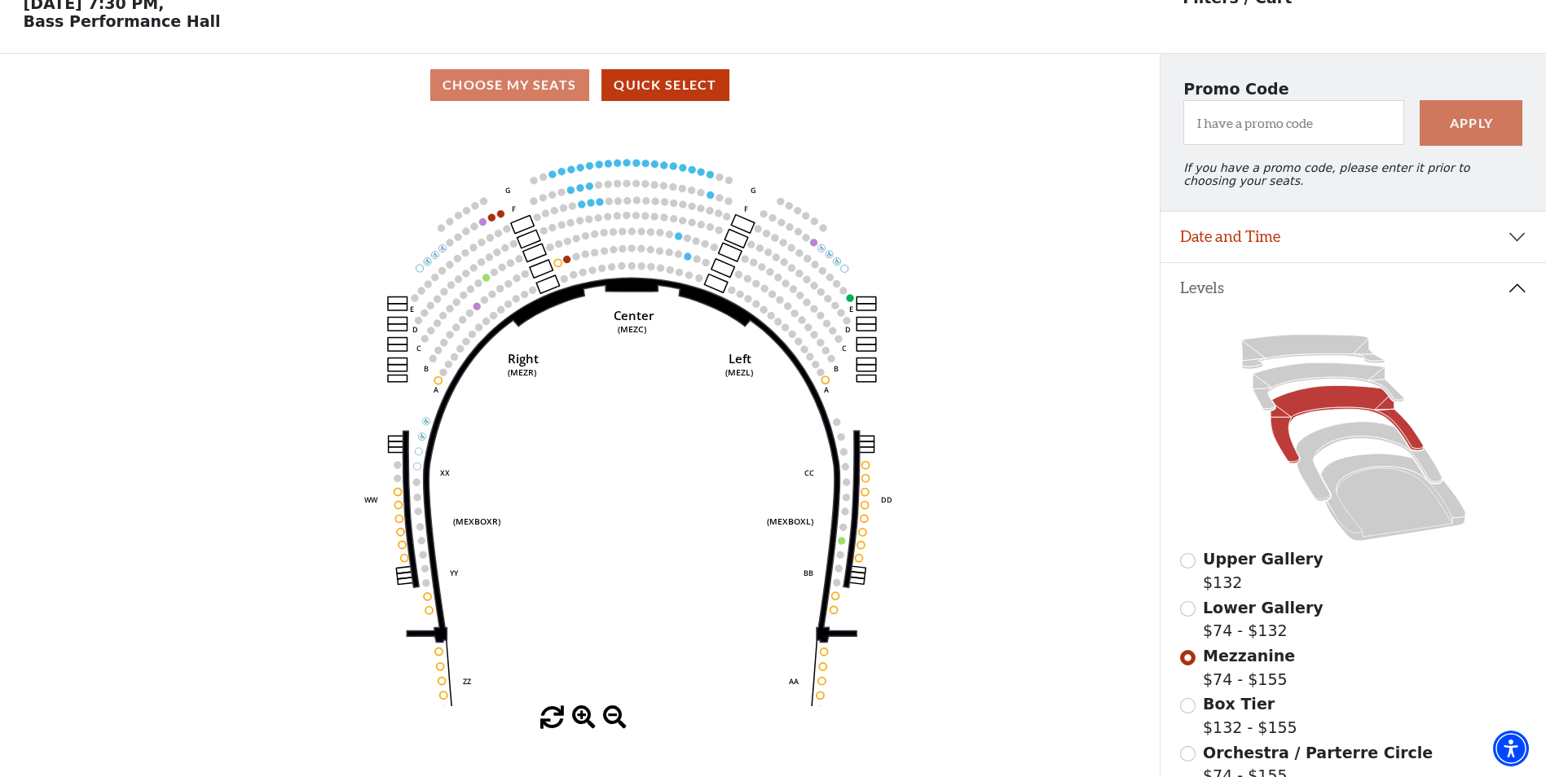
drag, startPoint x: 765, startPoint y: 454, endPoint x: 759, endPoint y: 428, distance: 26.7
click at [759, 428] on icon "Center (MEZC) Right (MEZR) Left (MEZL) (MEXBOXR) (MEXBOXL) XX WW CC DD YY BB ZZ…" at bounding box center [579, 412] width 1043 height 590
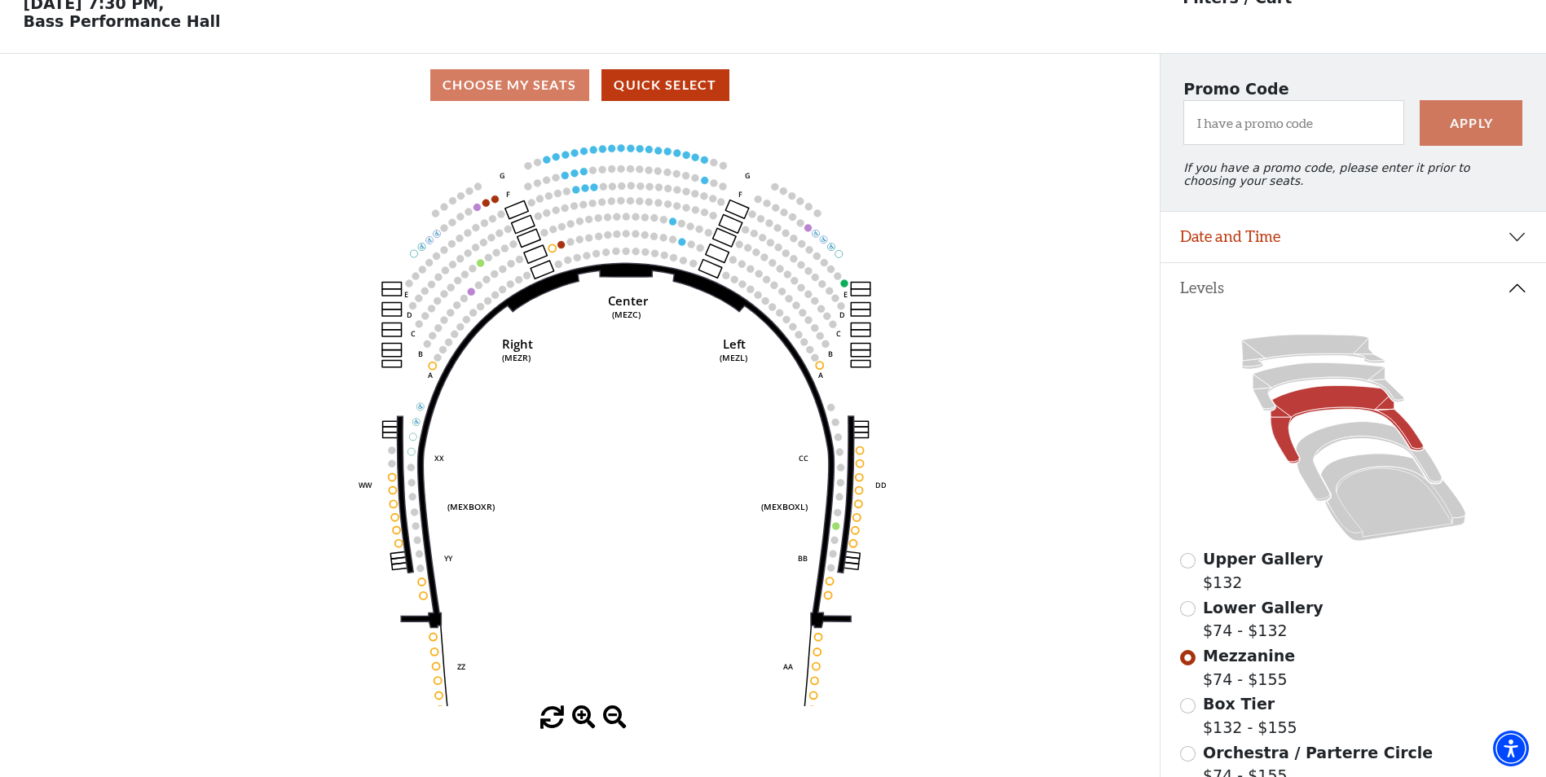
click at [737, 469] on icon "Center (MEZC) Right (MEZR) Left (MEZL) (MEXBOXR) (MEXBOXL) XX WW CC DD YY BB ZZ…" at bounding box center [579, 412] width 1043 height 590
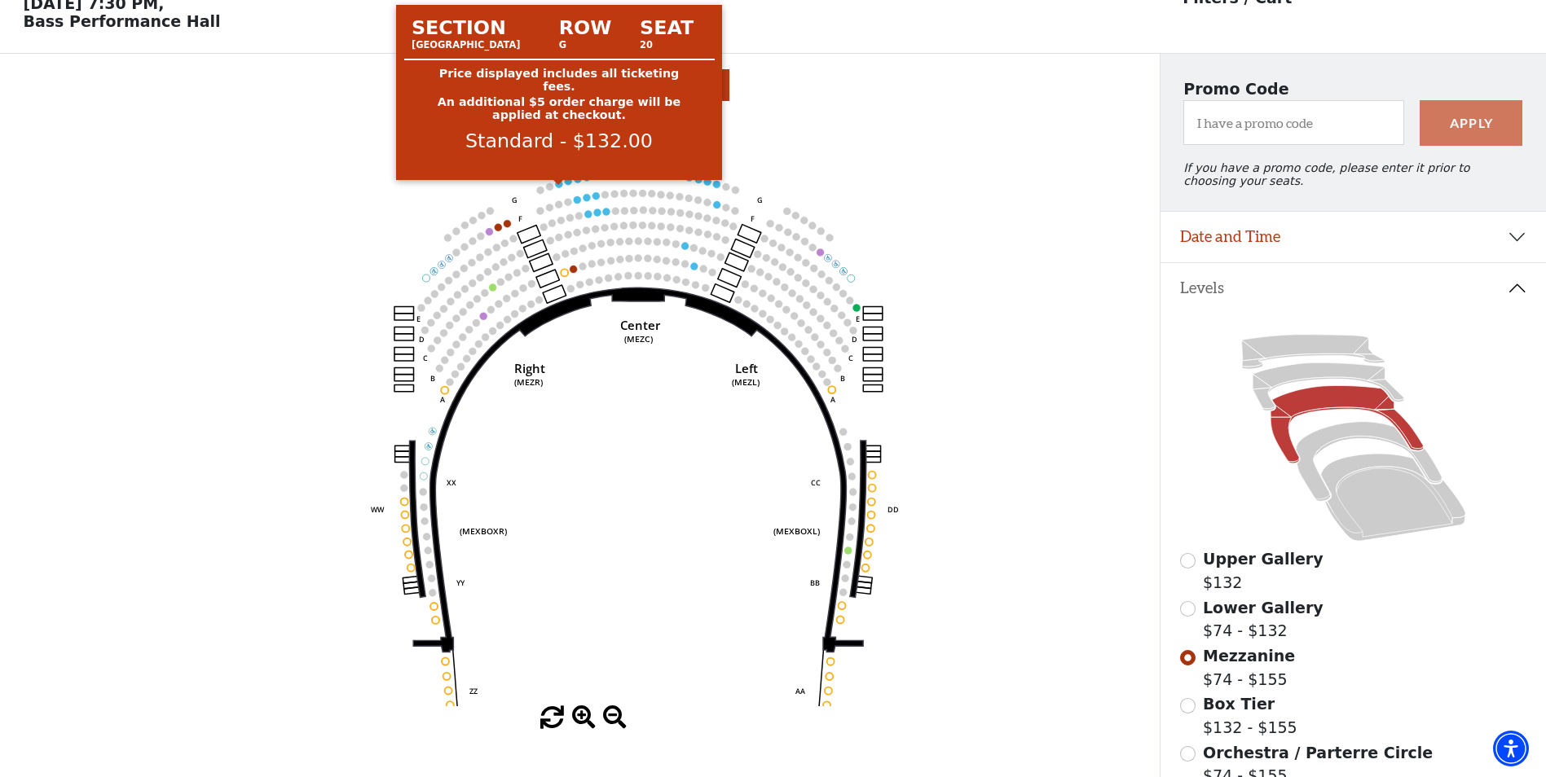
click at [560, 187] on circle at bounding box center [558, 183] width 7 height 7
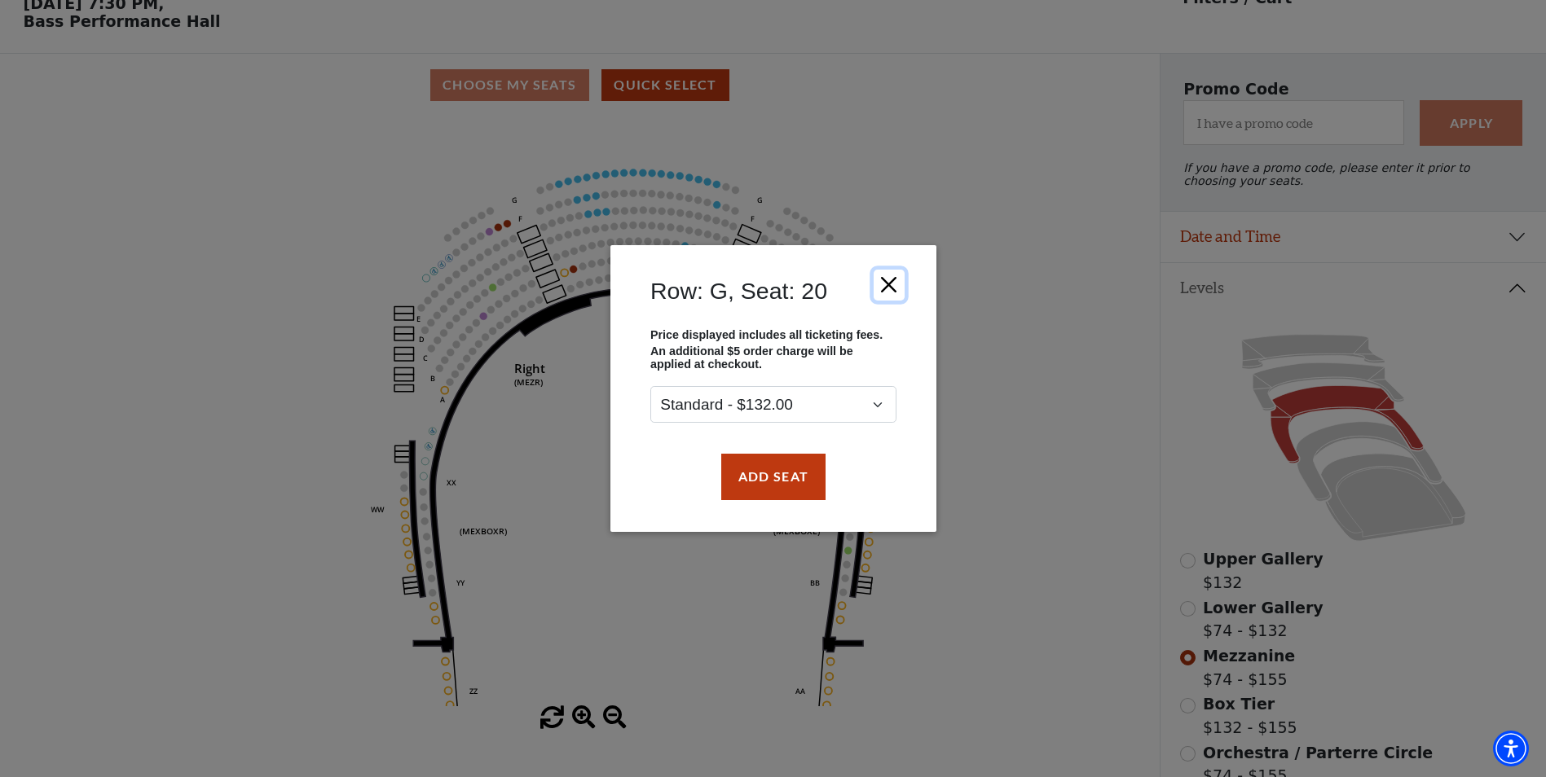
click at [896, 283] on button "Close" at bounding box center [888, 285] width 31 height 31
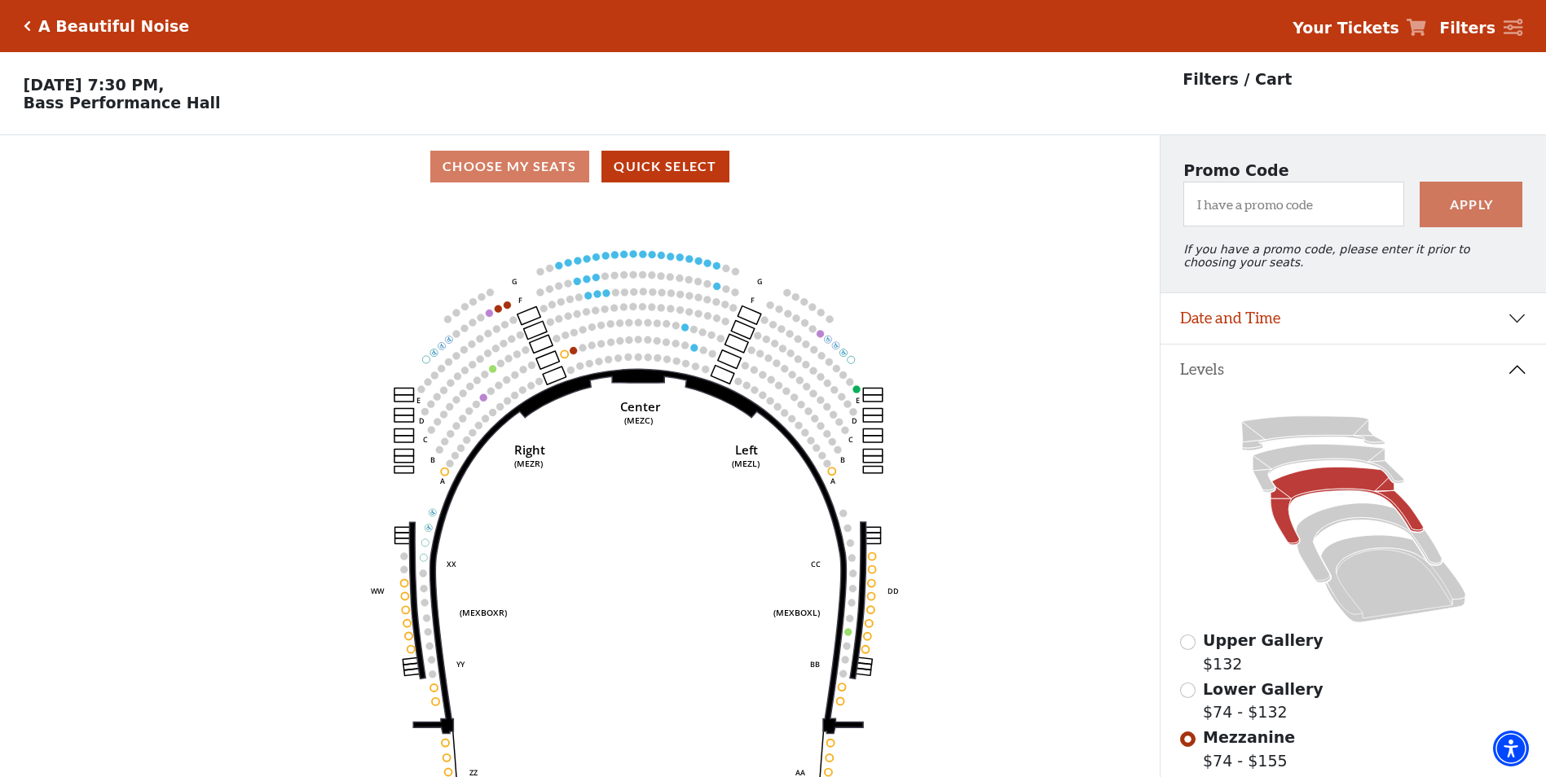
scroll to position [163, 0]
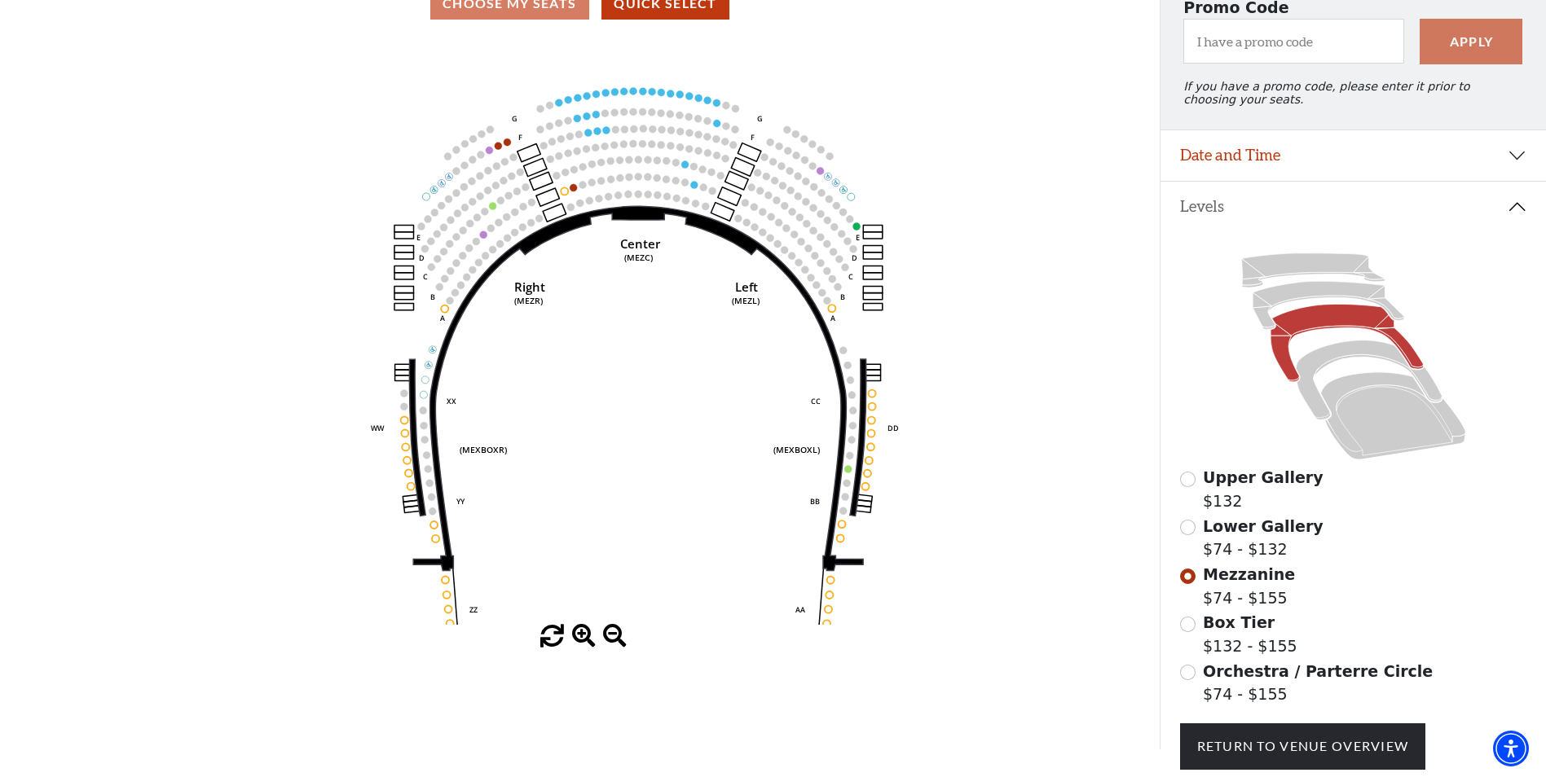
click at [1183, 491] on div "Upper Gallery $132" at bounding box center [1353, 489] width 347 height 46
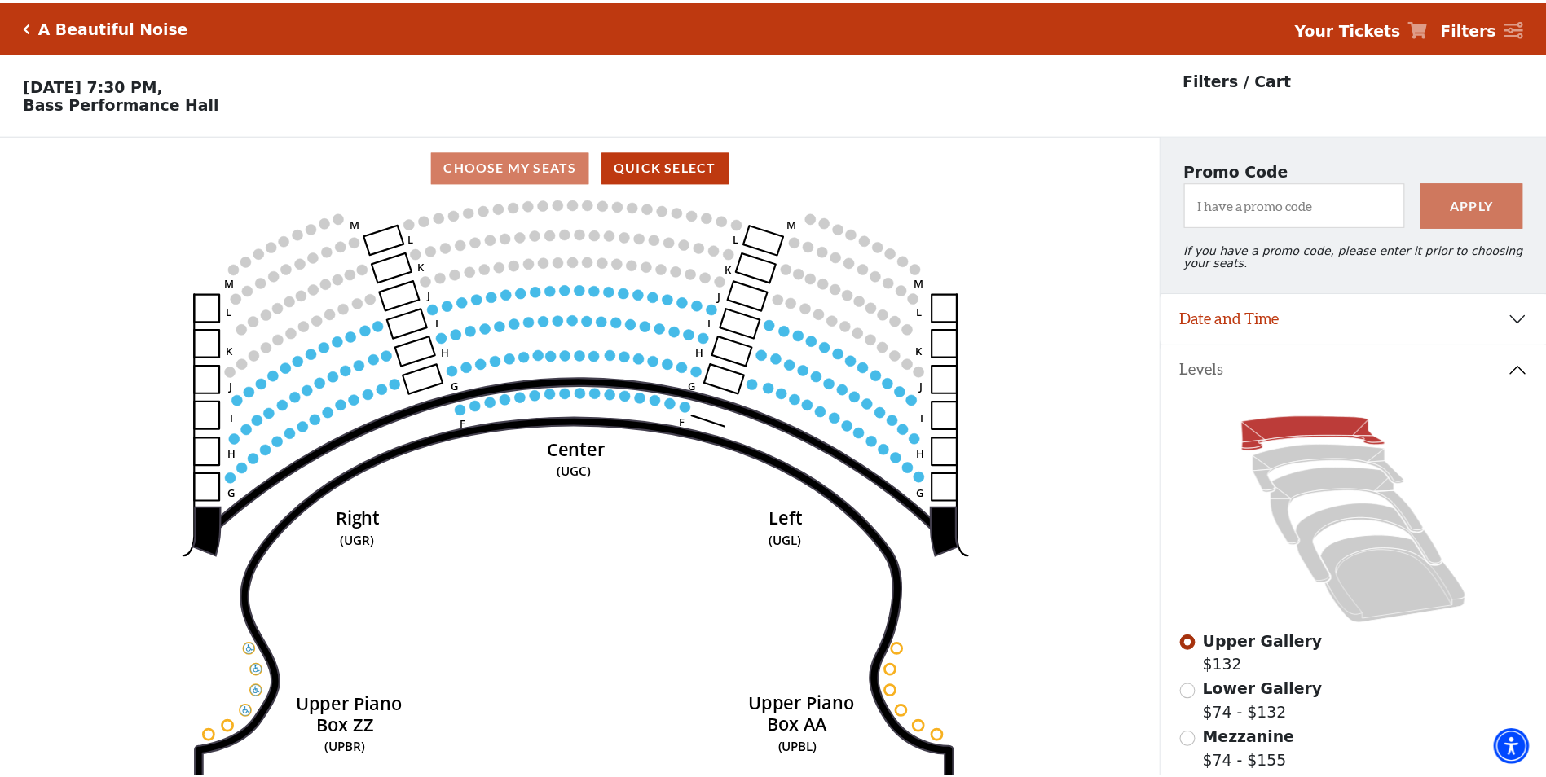
scroll to position [76, 0]
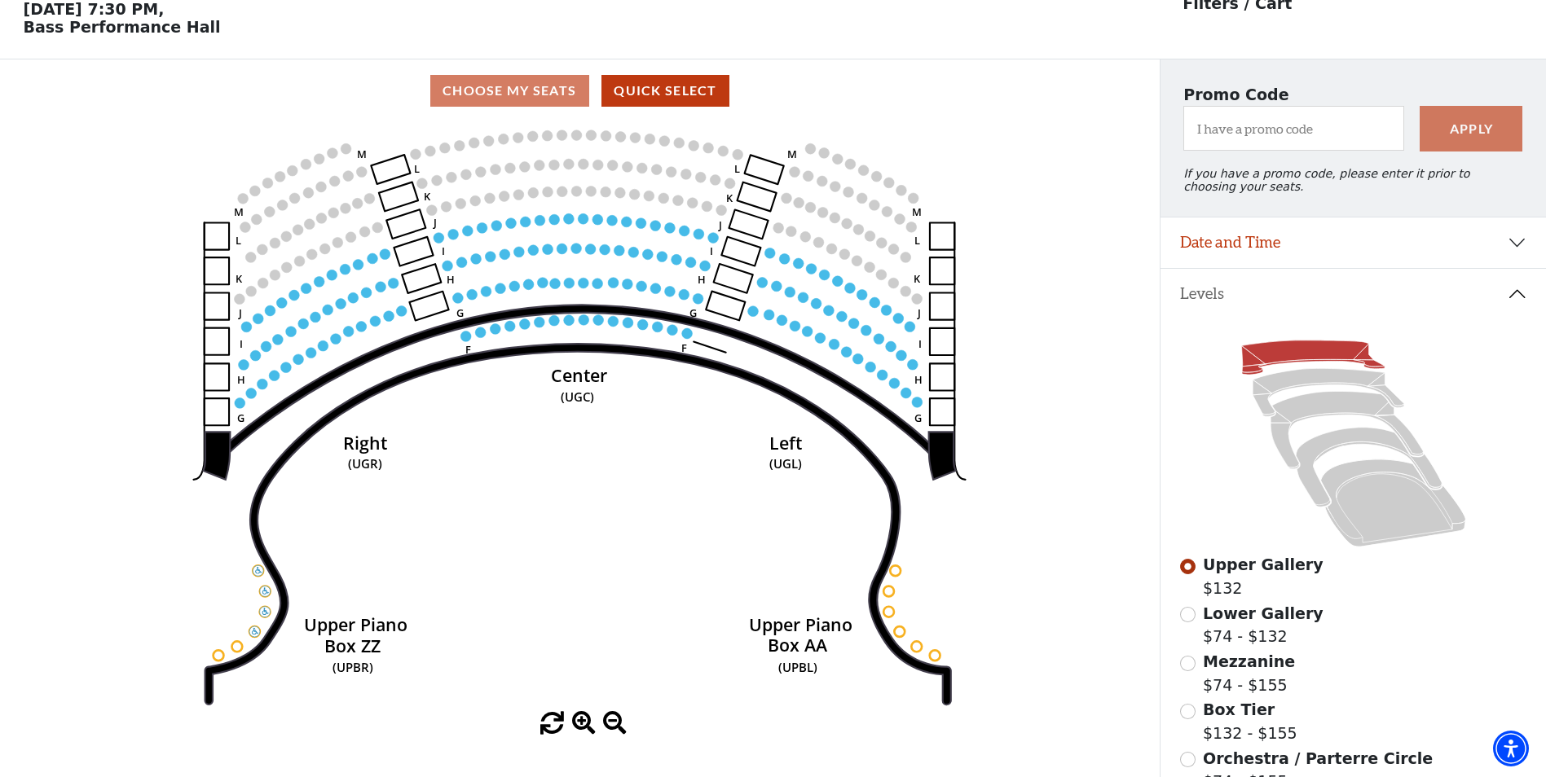
click at [1016, 401] on icon "Center (UGC) Right (UGR) Left (UGL) Upper Piano Box ZZ (UPBR) Upper Piano Box A…" at bounding box center [579, 417] width 1043 height 590
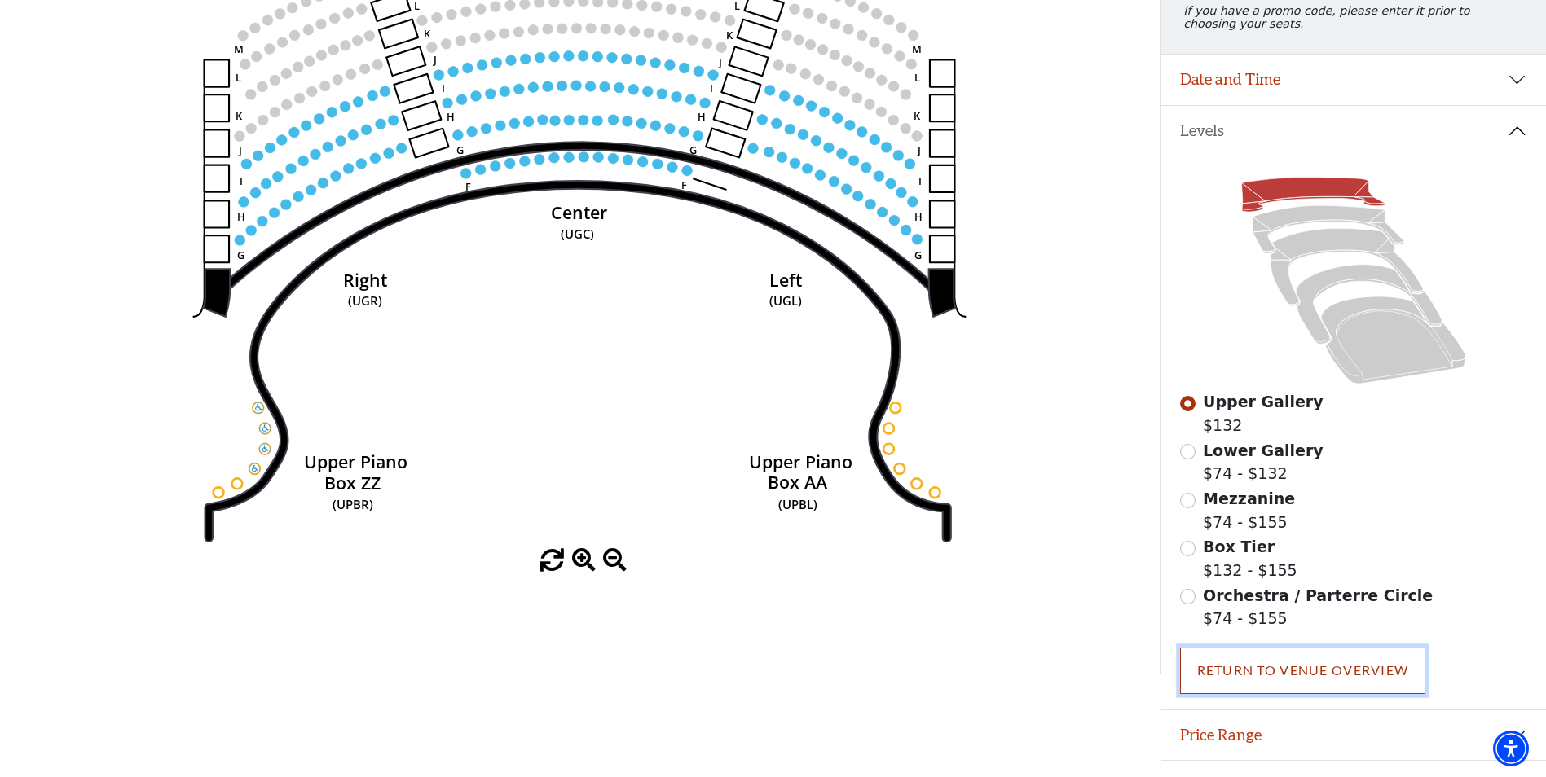
click at [1269, 673] on link "Return To Venue Overview" at bounding box center [1303, 671] width 246 height 46
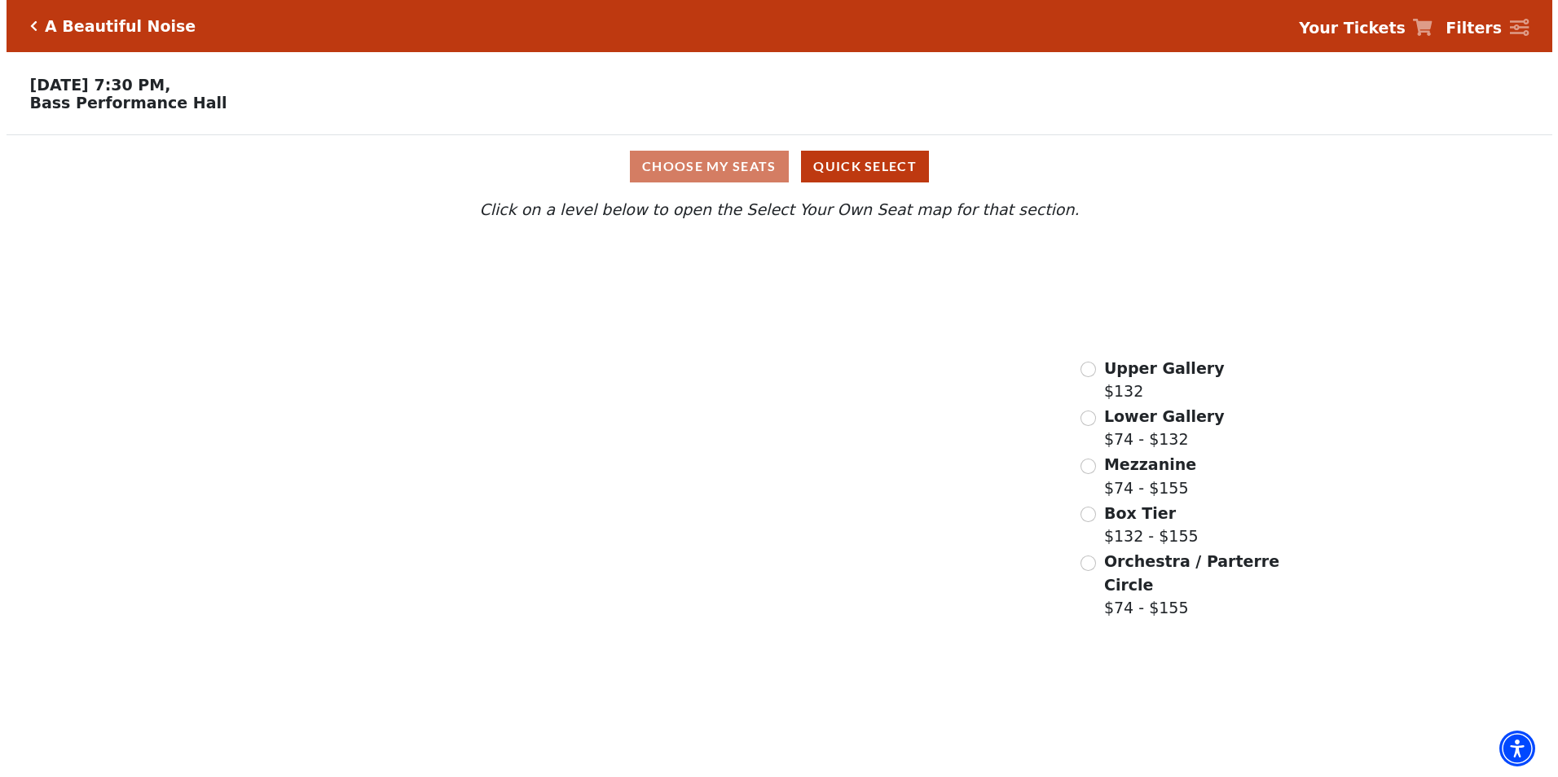
scroll to position [0, 0]
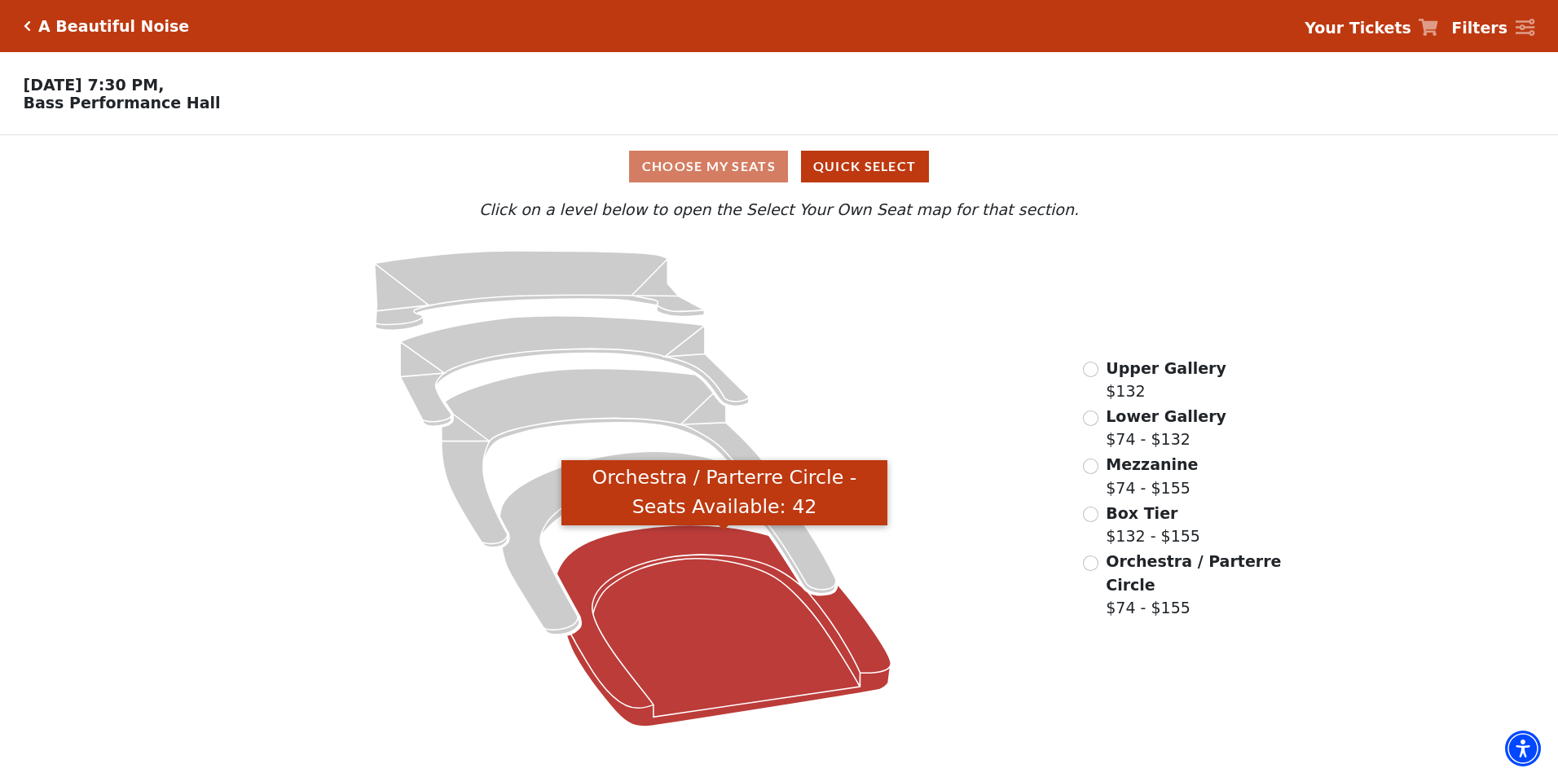
click at [653, 549] on icon "Orchestra / Parterre Circle - Seats Available: 42" at bounding box center [724, 626] width 334 height 201
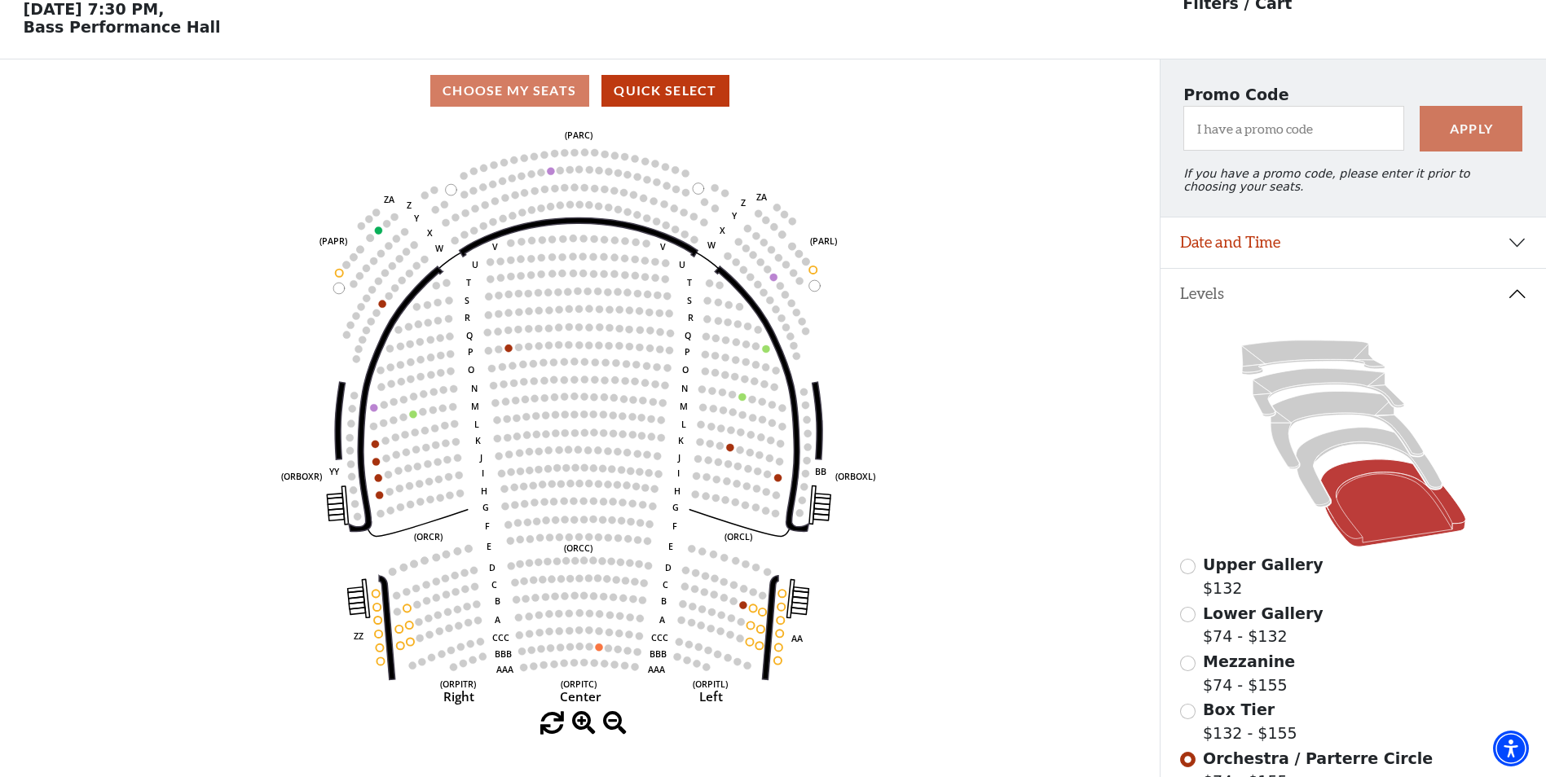
scroll to position [157, 0]
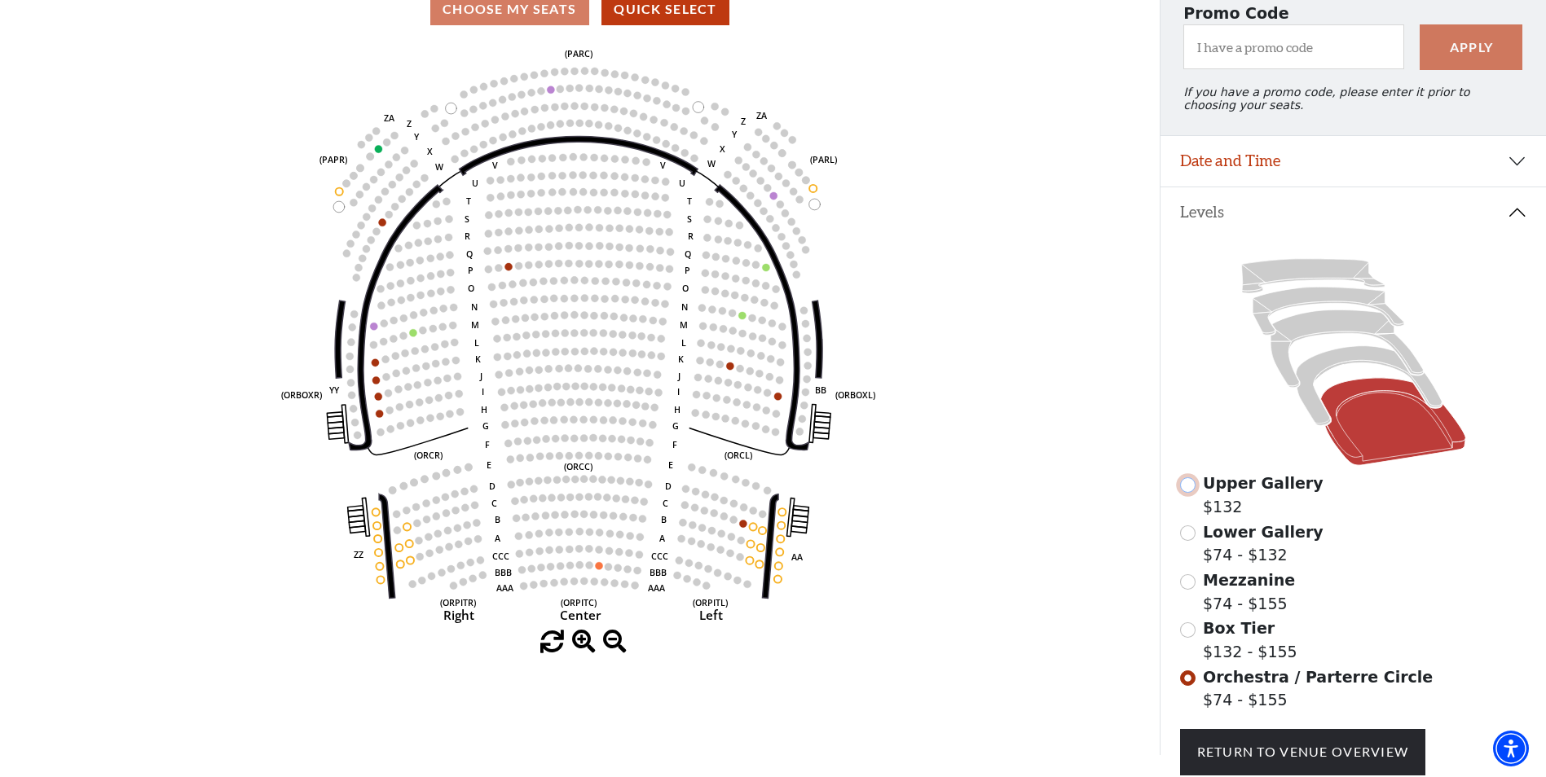
click at [1193, 493] on input "Upper Gallery$132\a" at bounding box center [1187, 484] width 15 height 15
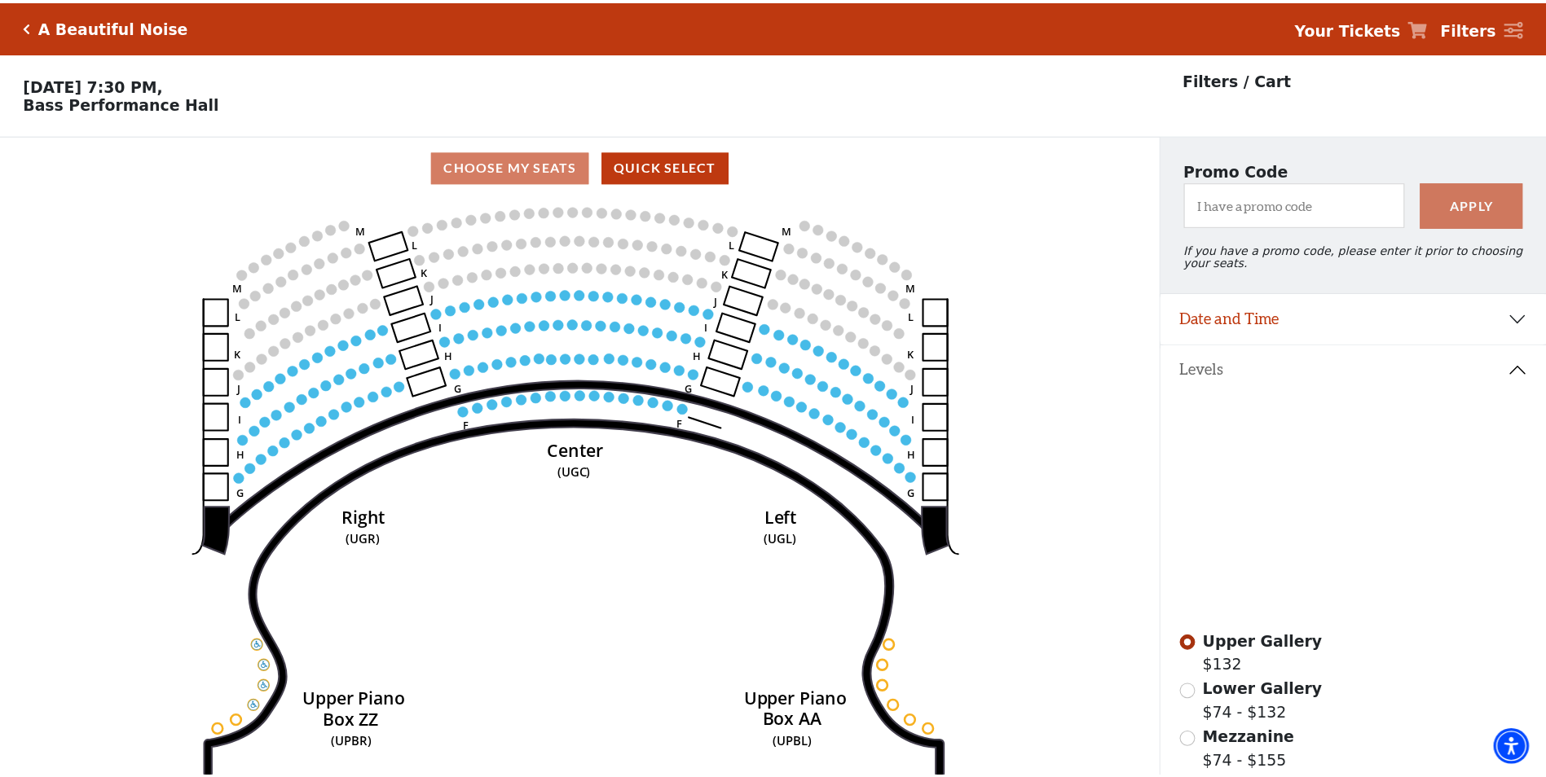
scroll to position [76, 0]
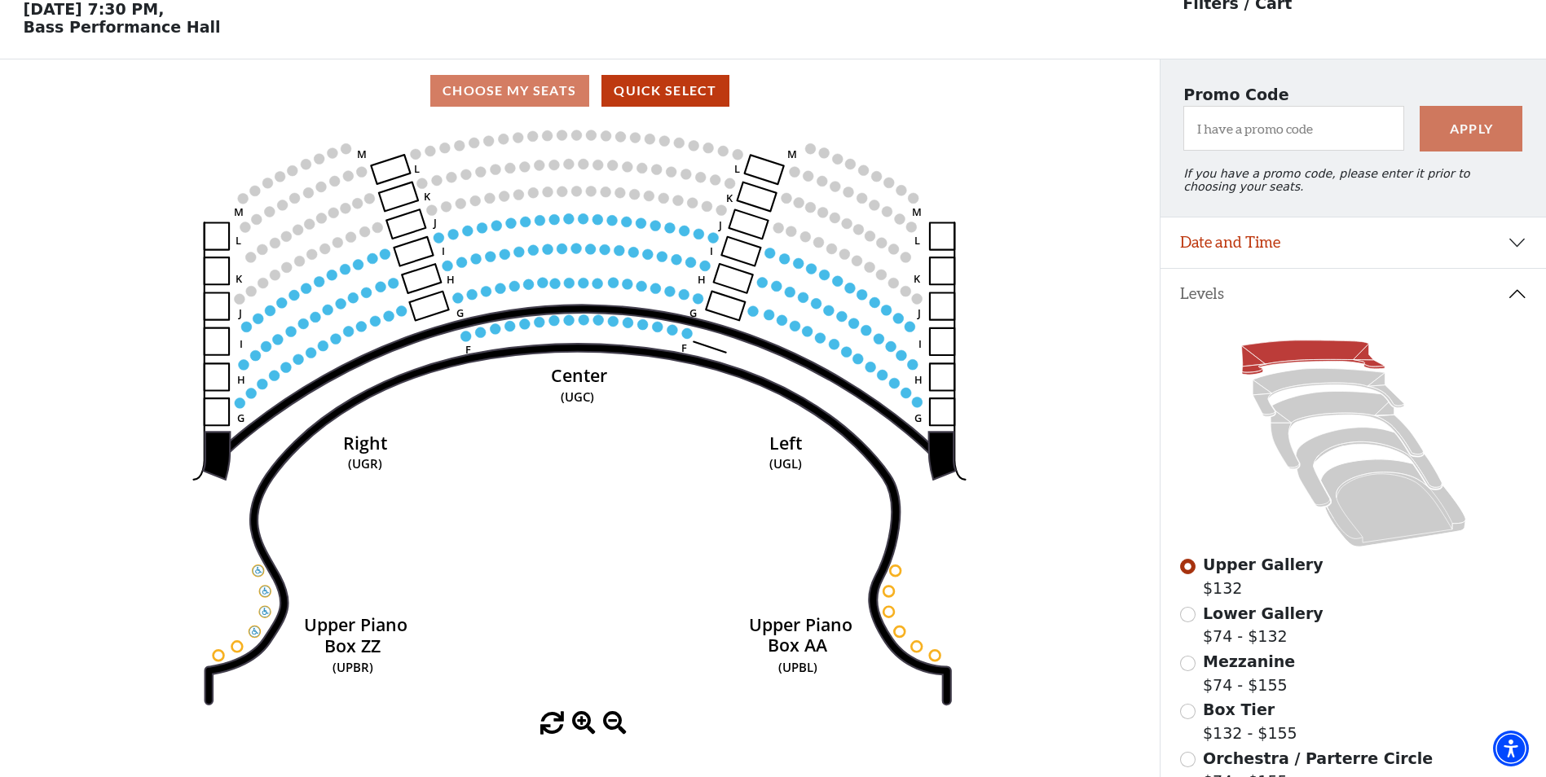
click at [320, 287] on circle at bounding box center [319, 281] width 11 height 11
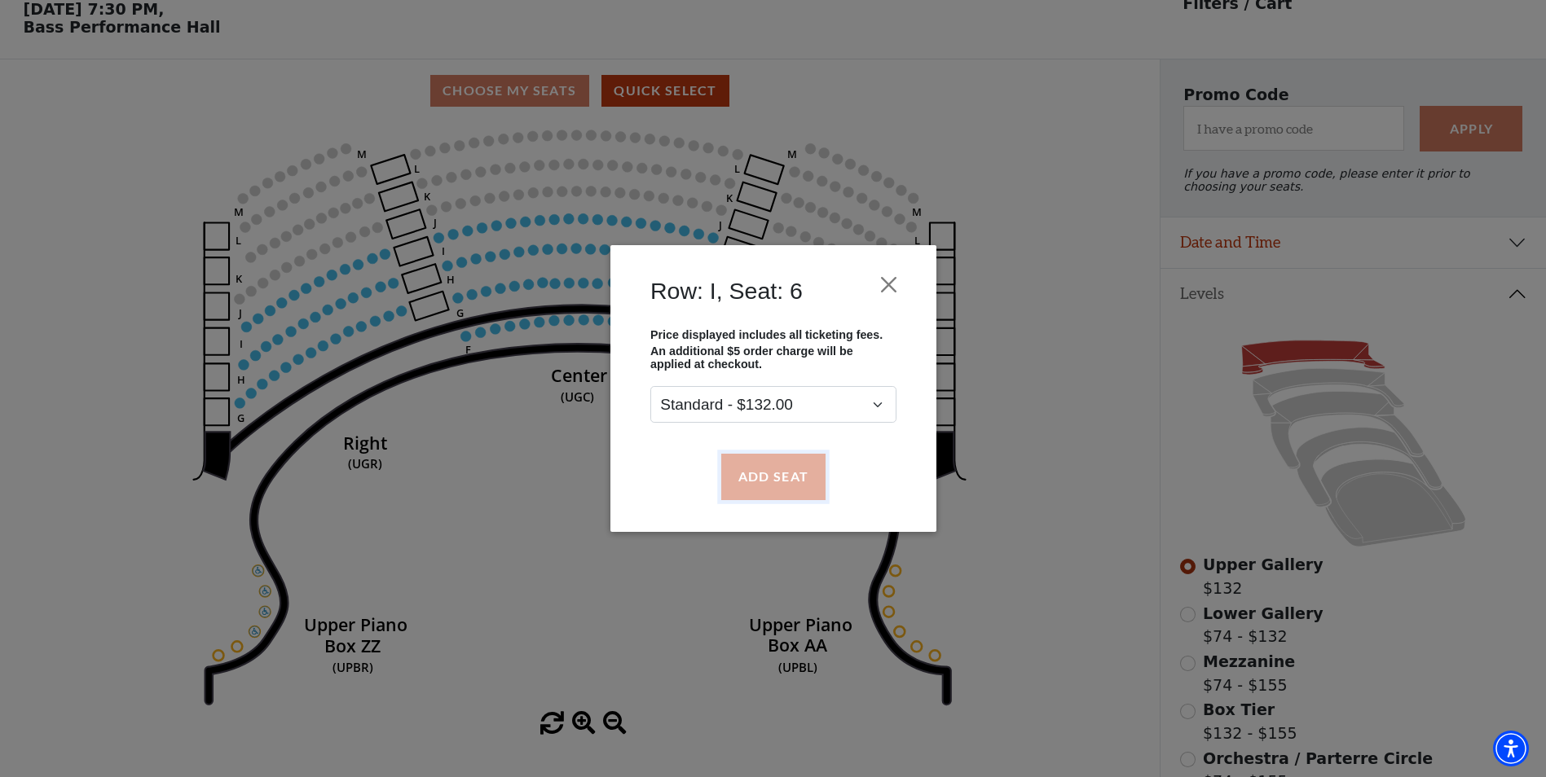
click at [757, 471] on button "Add Seat" at bounding box center [772, 477] width 104 height 46
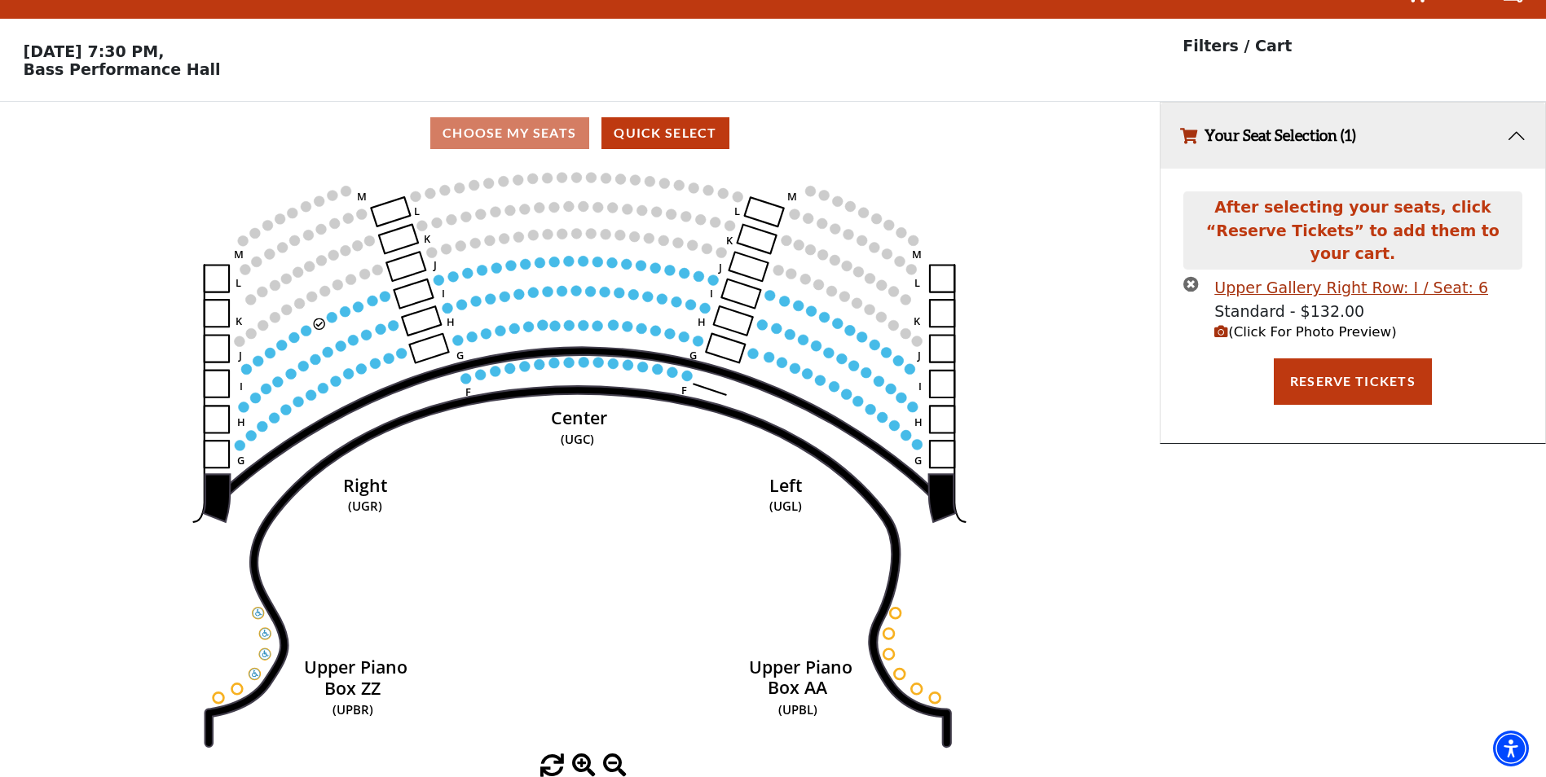
scroll to position [0, 0]
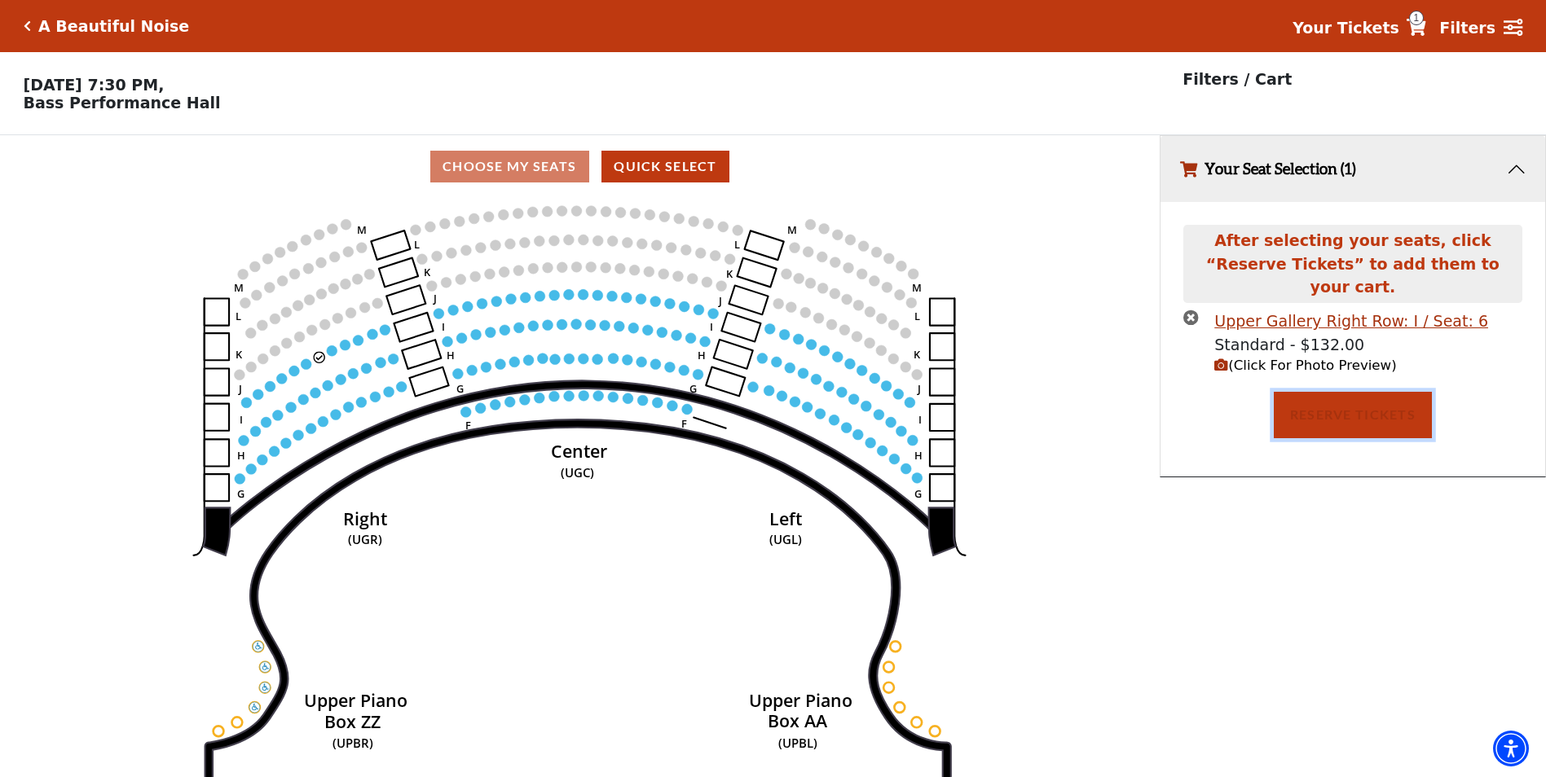
click at [1362, 392] on button "Reserve Tickets" at bounding box center [1353, 415] width 158 height 46
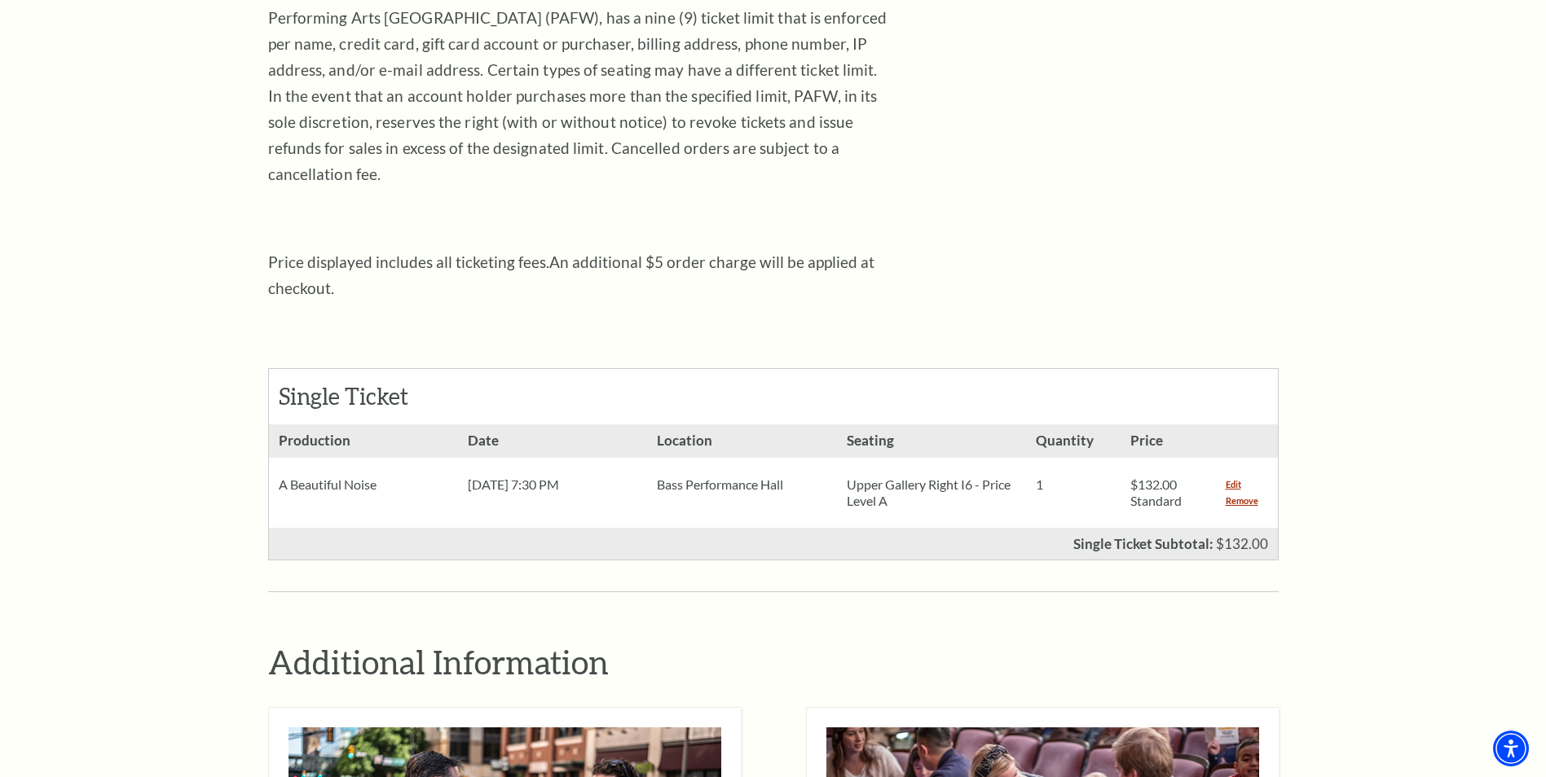
scroll to position [489, 0]
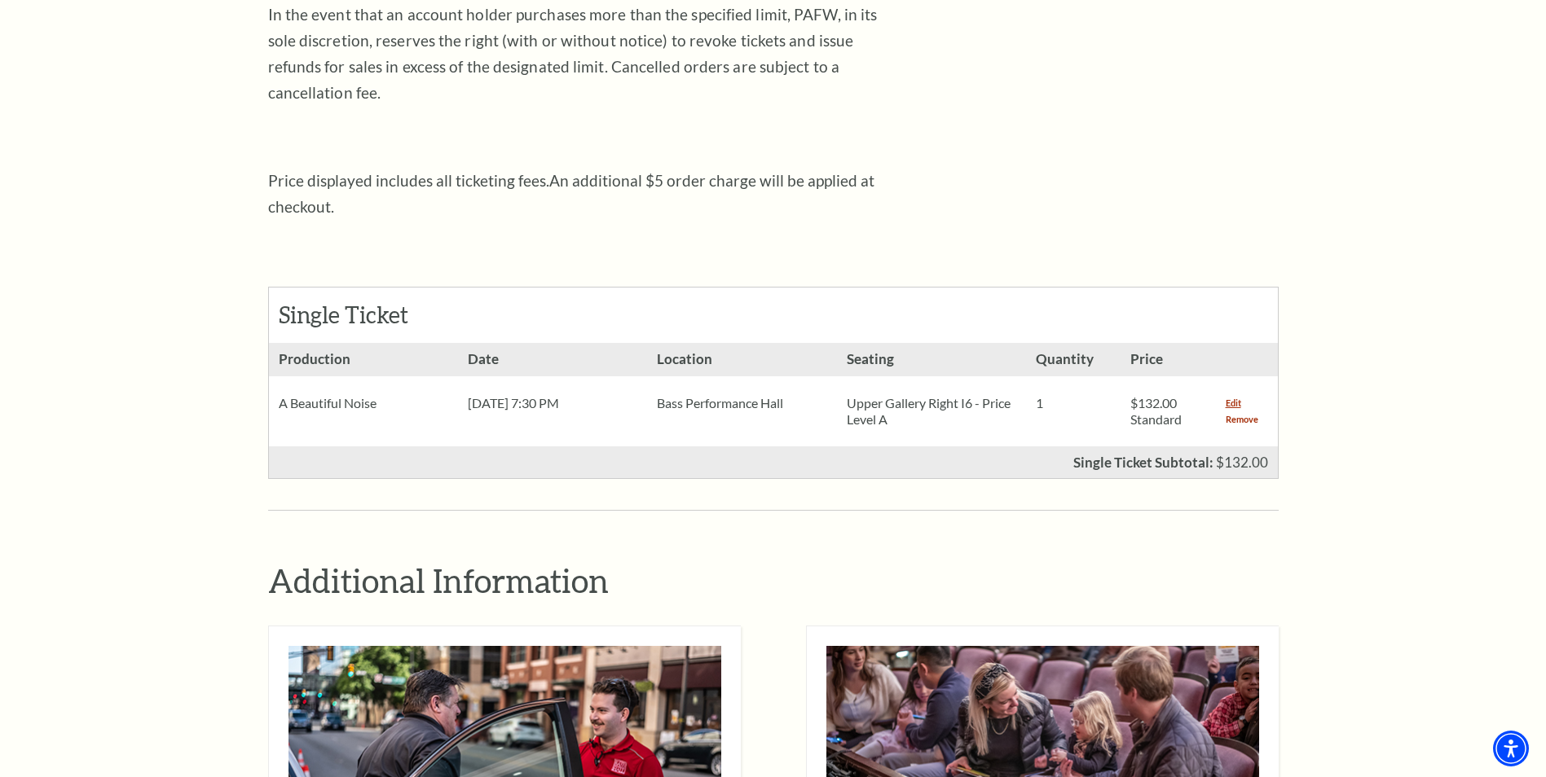
click at [1239, 411] on link "Remove" at bounding box center [1242, 419] width 33 height 16
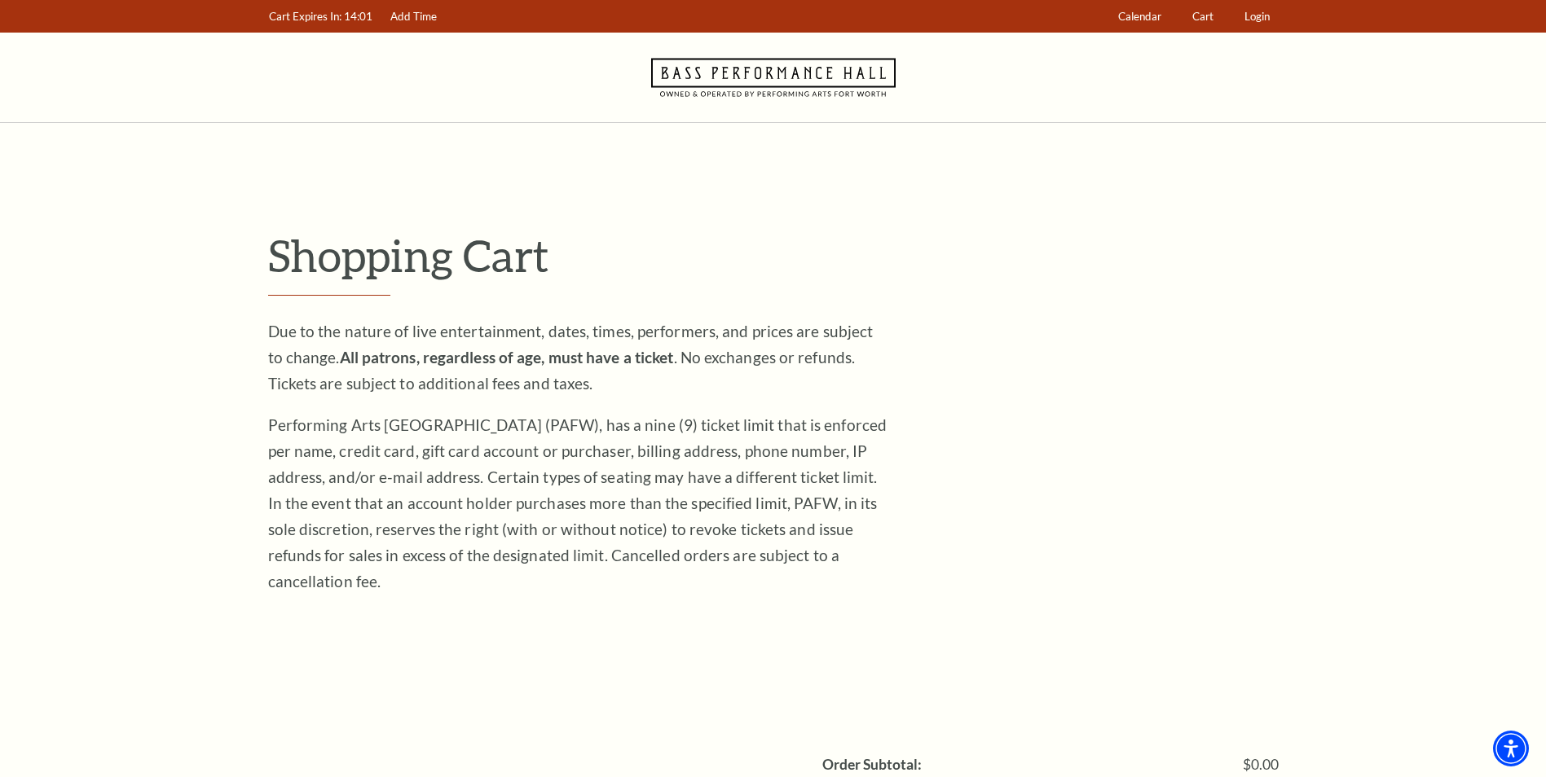
scroll to position [326, 0]
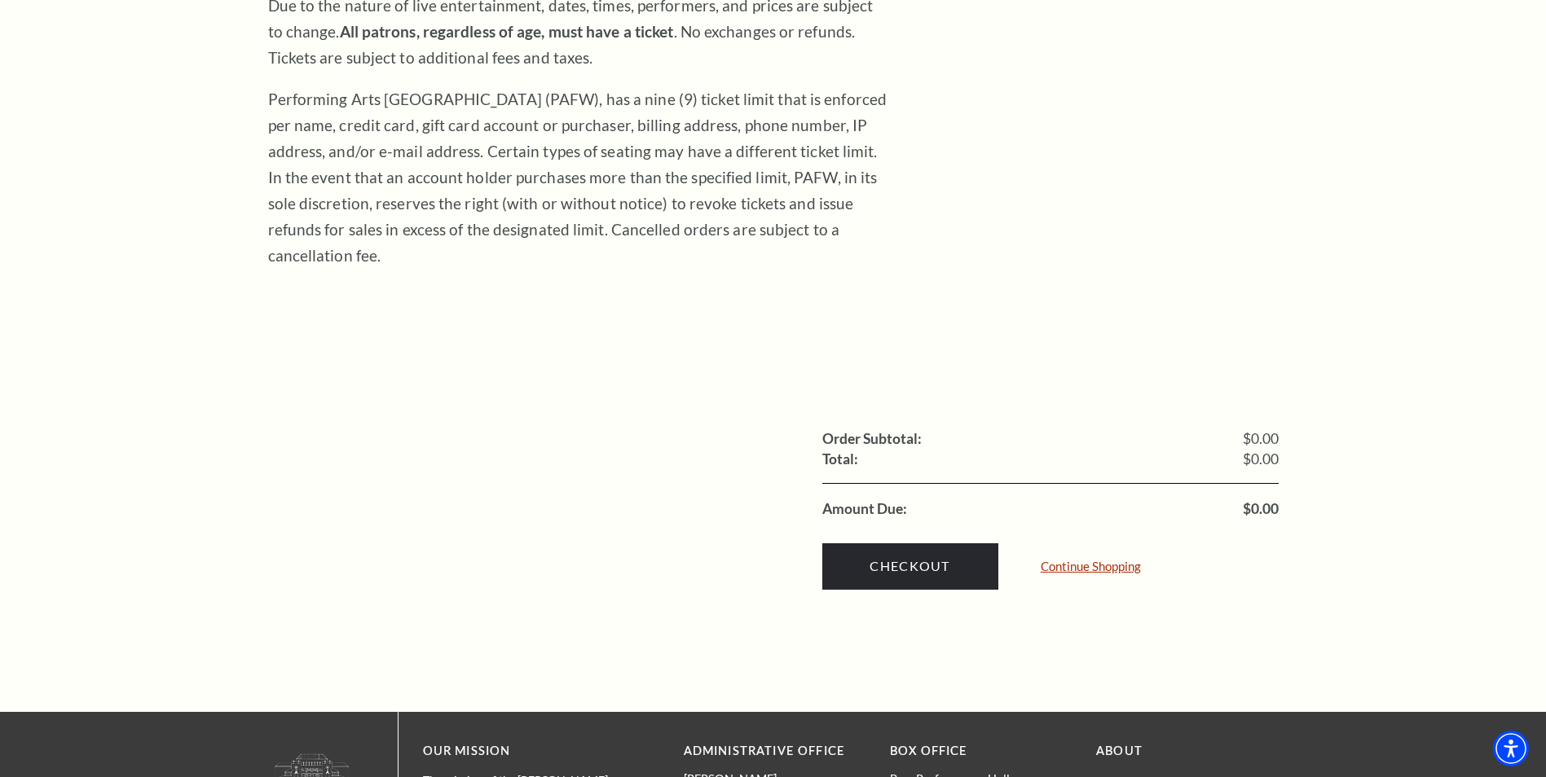
click at [1049, 561] on link "Continue Shopping" at bounding box center [1091, 567] width 100 height 12
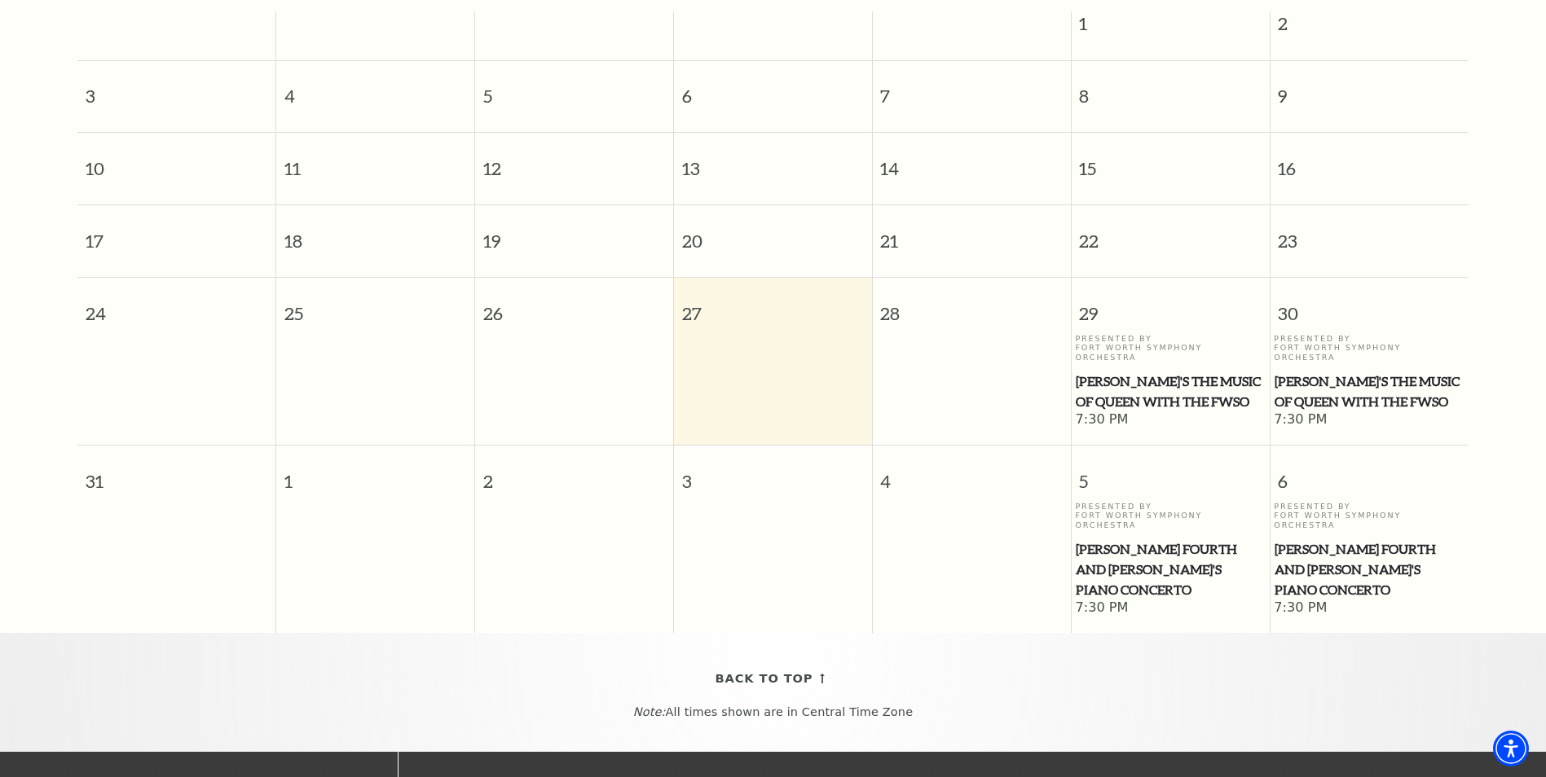
scroll to position [163, 0]
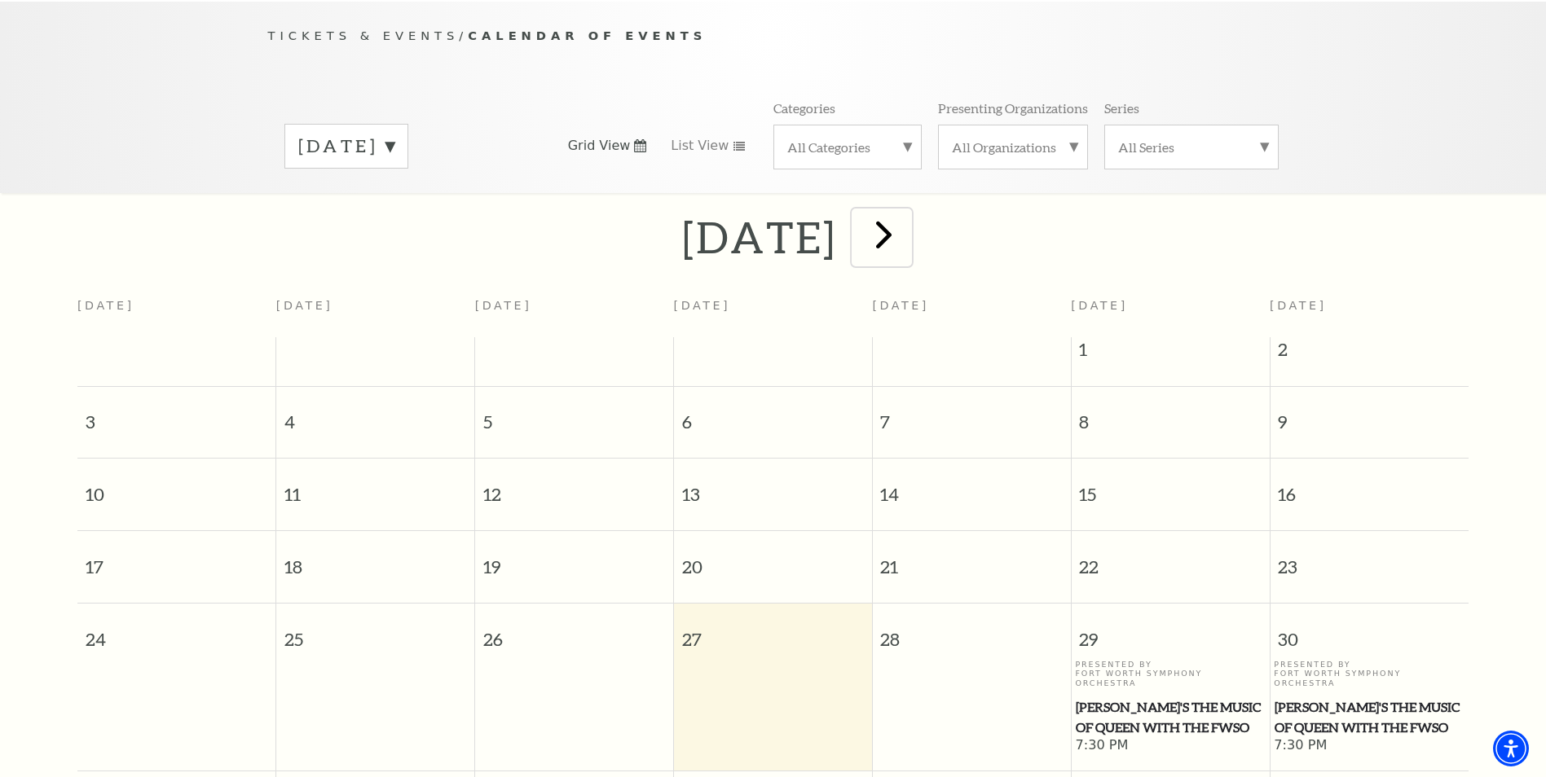
click at [907, 213] on span "next" at bounding box center [883, 234] width 46 height 46
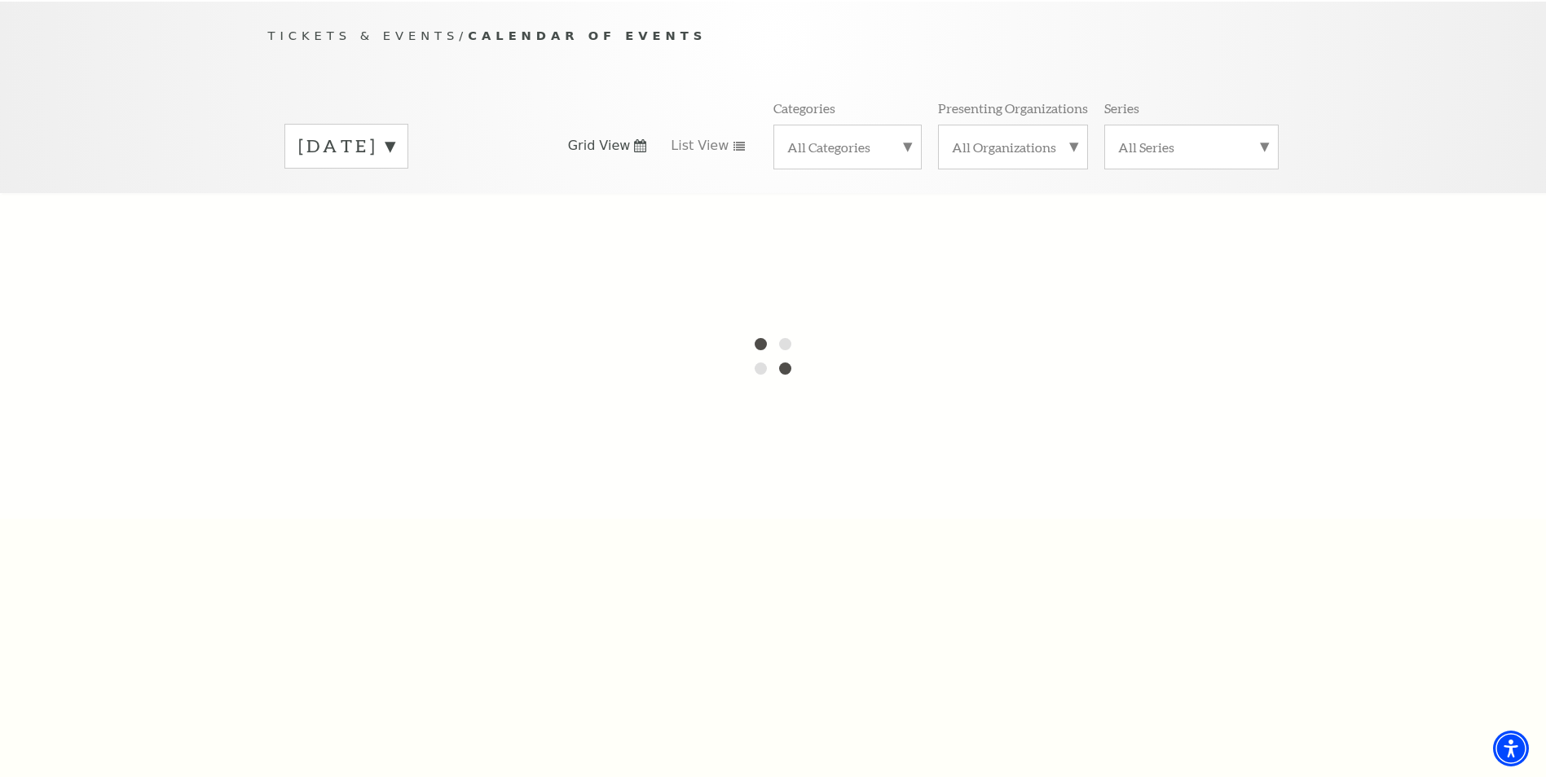
click at [394, 134] on label "August 2025" at bounding box center [346, 146] width 96 height 25
click at [376, 194] on div at bounding box center [773, 356] width 1546 height 326
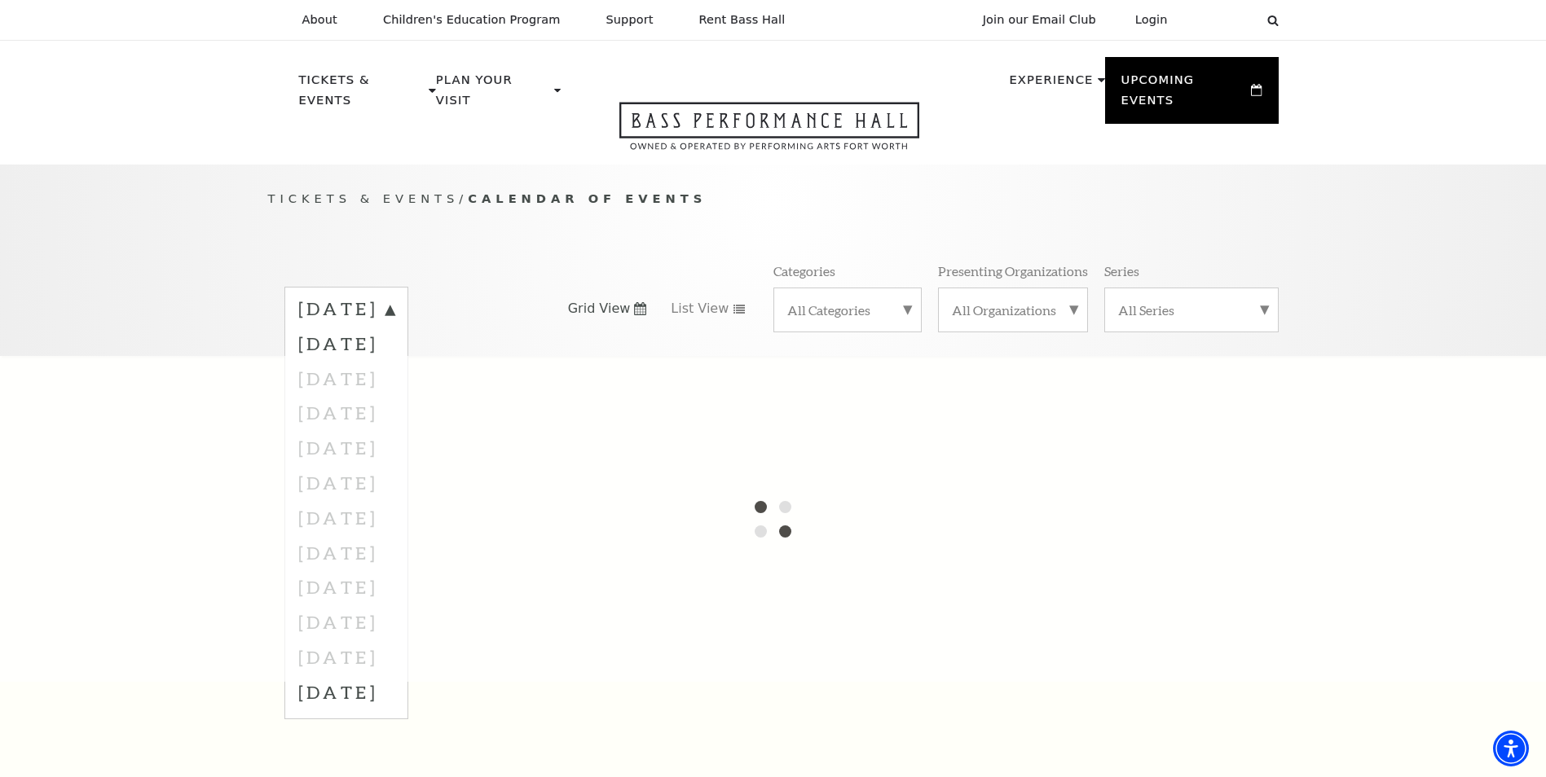
click at [717, 189] on p "Tickets & Events / Calendar of Events" at bounding box center [773, 199] width 1010 height 20
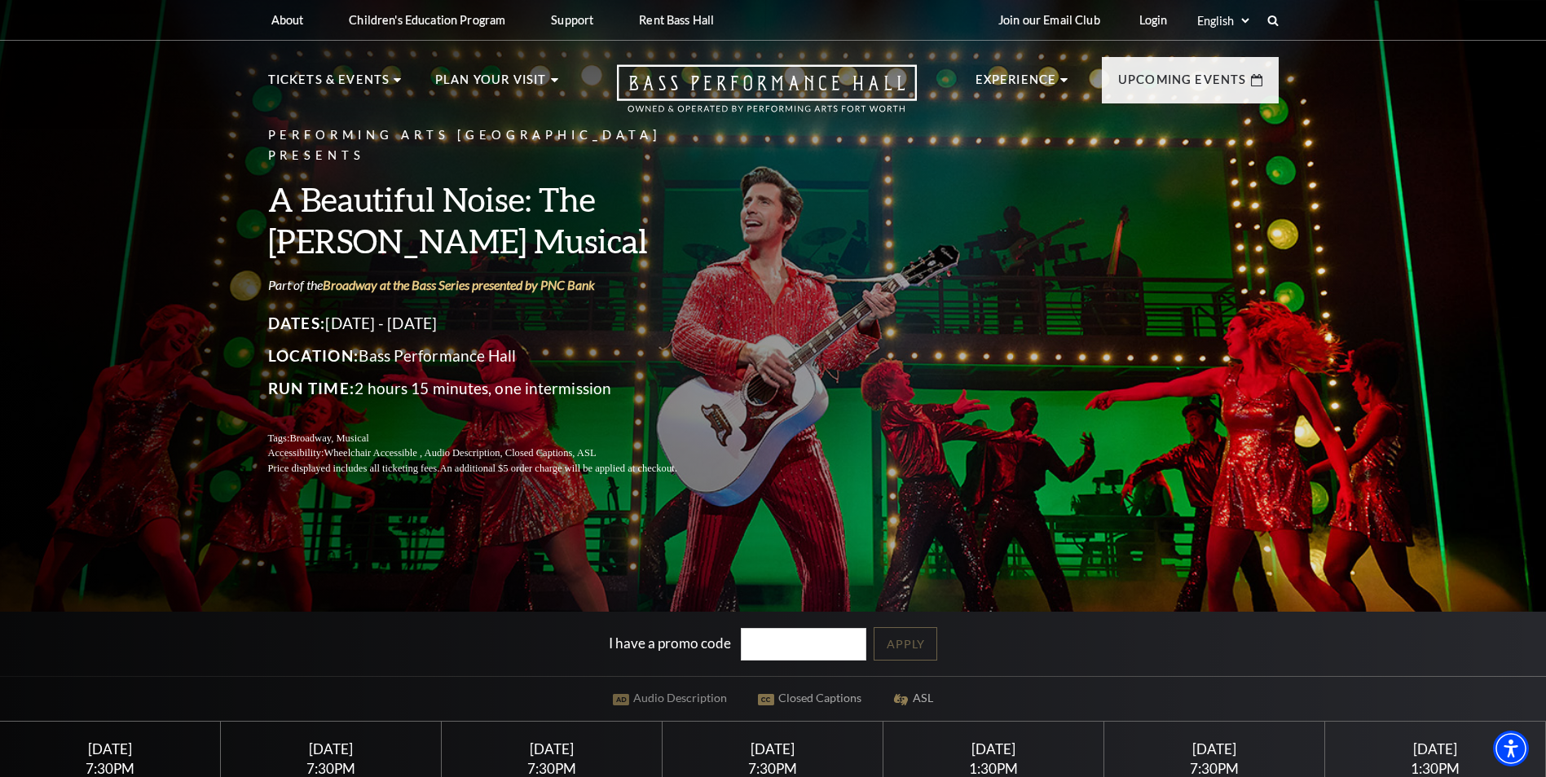
scroll to position [326, 0]
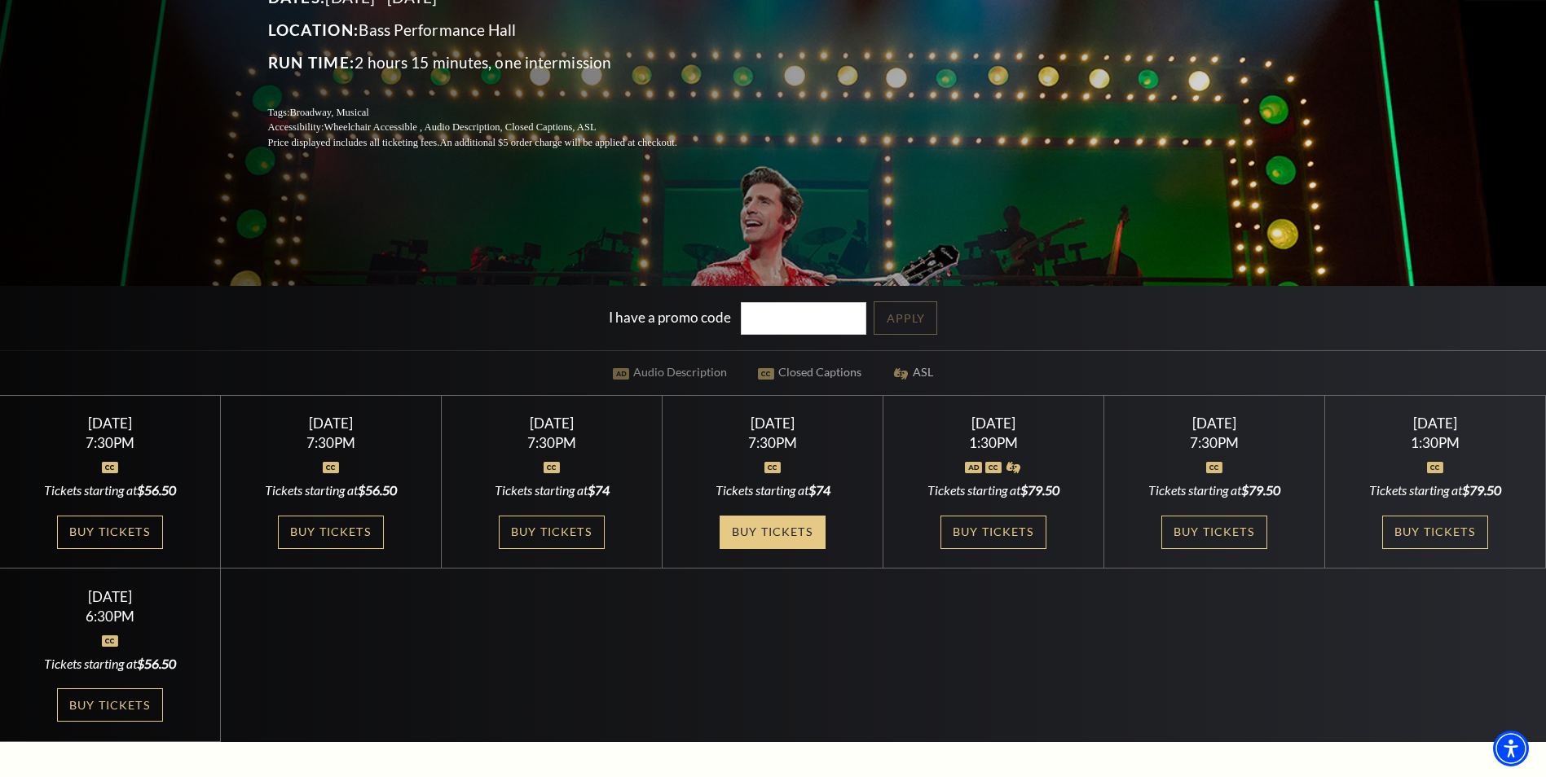
click at [769, 536] on link "Buy Tickets" at bounding box center [772, 532] width 106 height 33
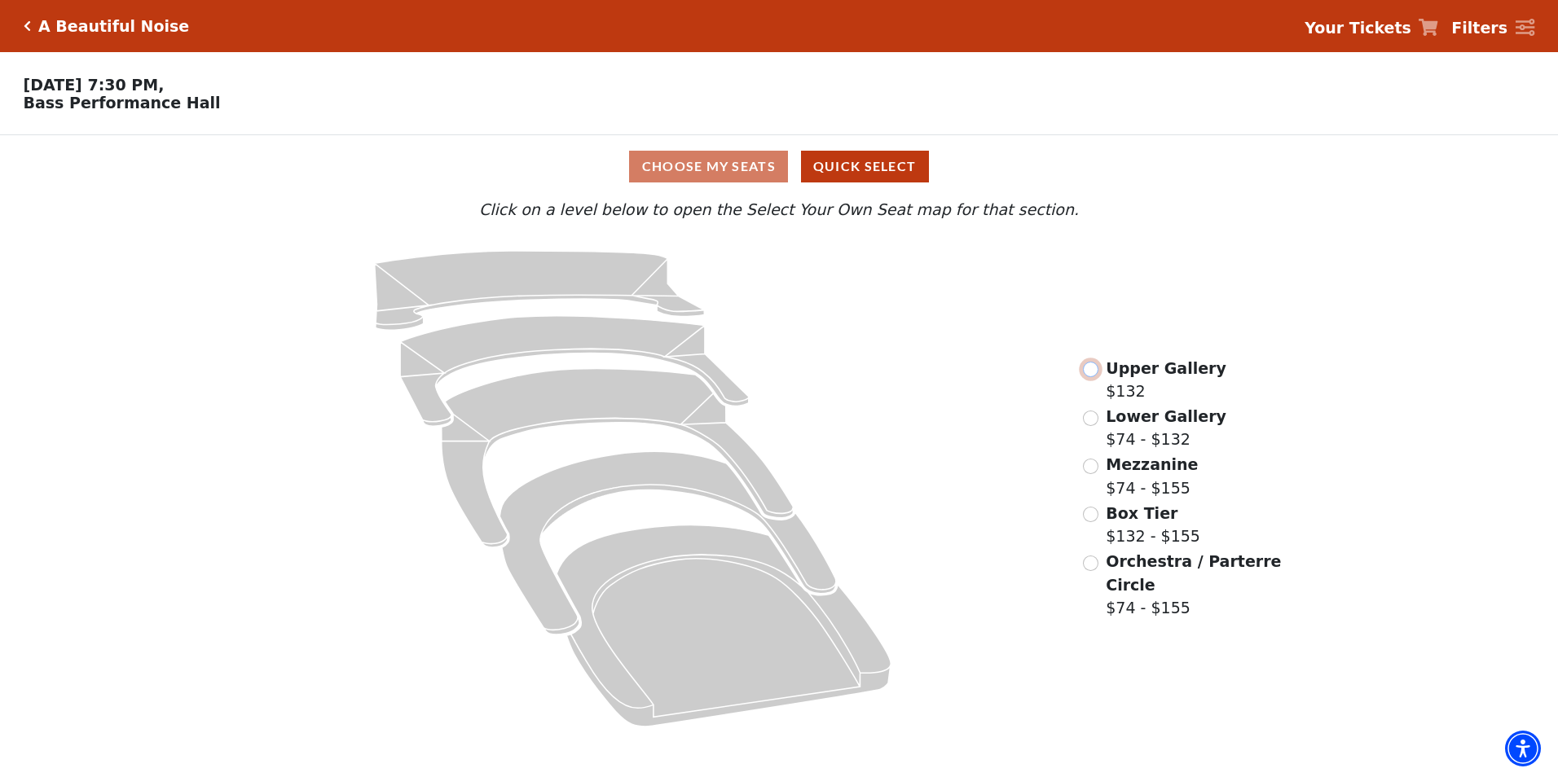
click at [1084, 377] on input "Upper Gallery$132\a" at bounding box center [1090, 369] width 15 height 15
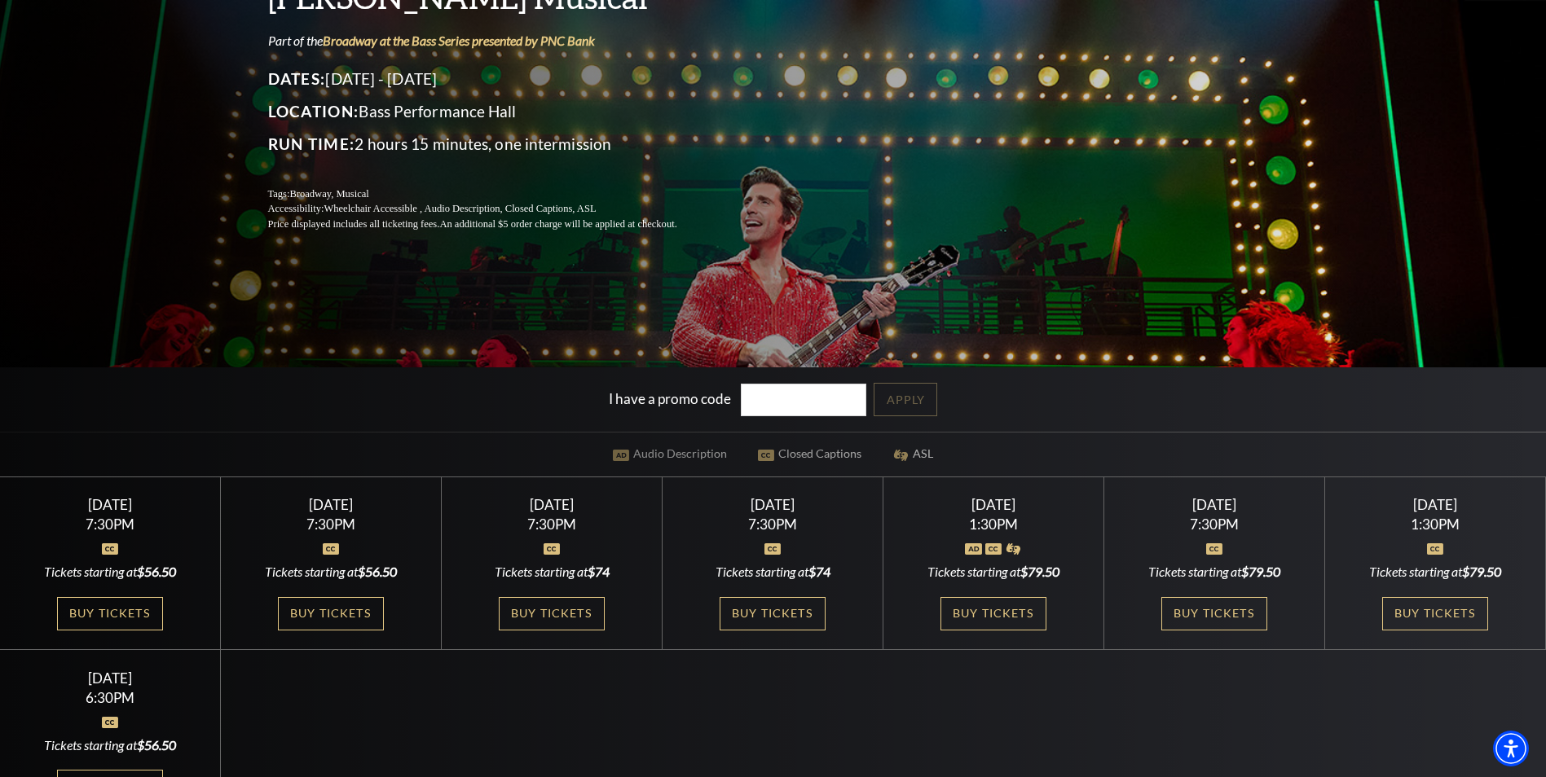
scroll to position [326, 0]
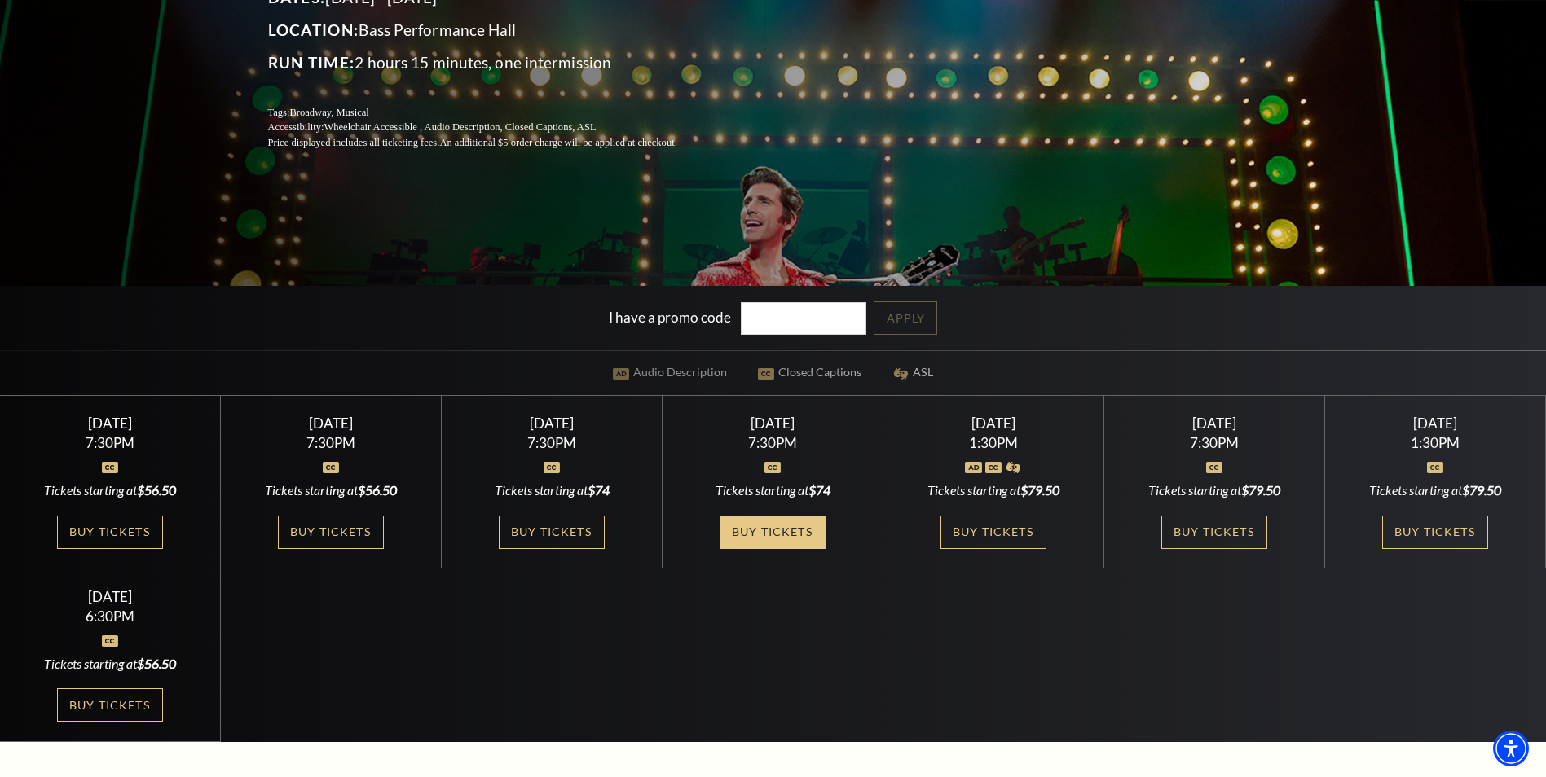
click at [741, 526] on link "Buy Tickets" at bounding box center [772, 532] width 106 height 33
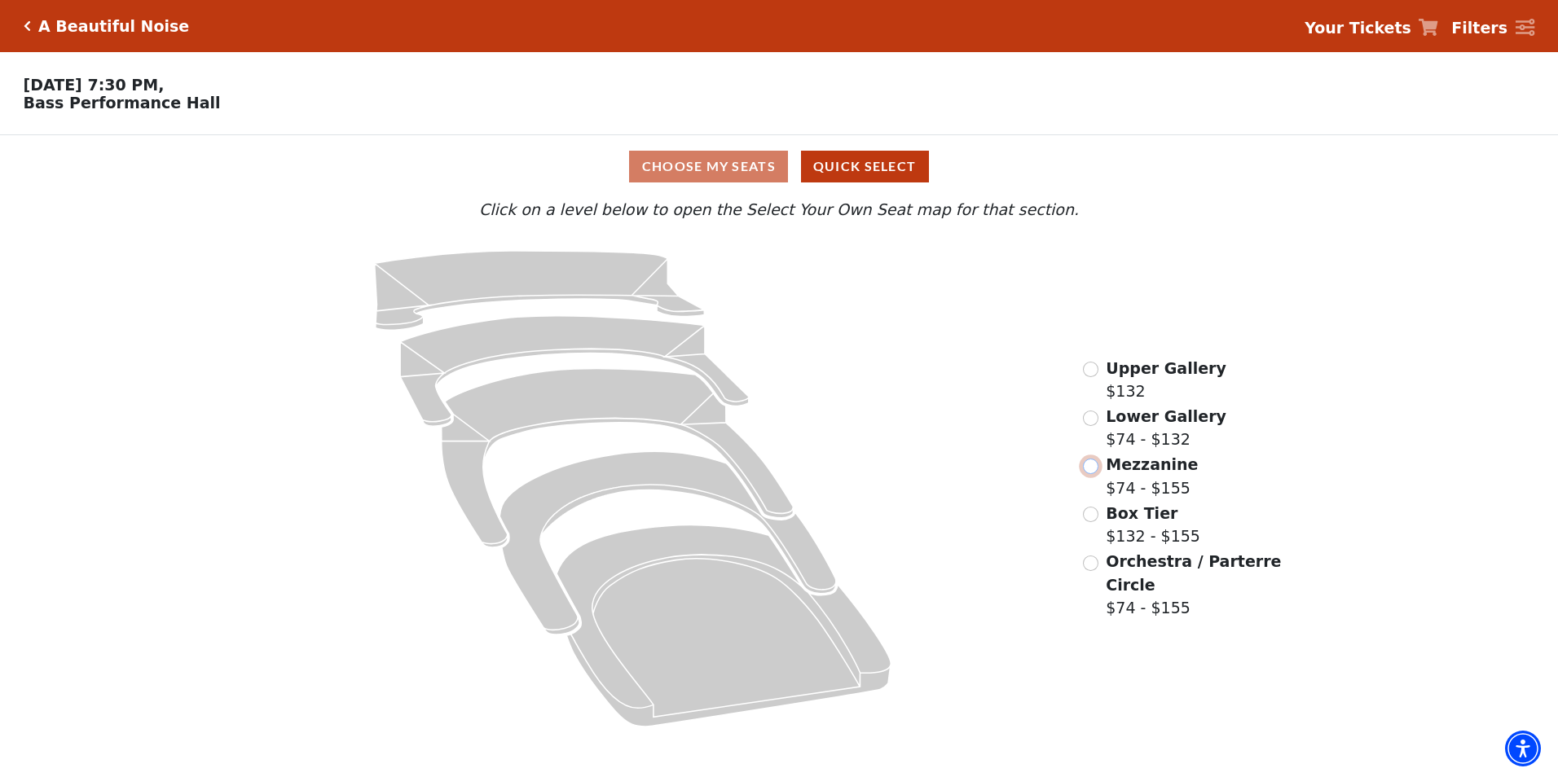
click at [1090, 474] on input "Mezzanine$74 - $155\a" at bounding box center [1090, 466] width 15 height 15
